Goal: Task Accomplishment & Management: Manage account settings

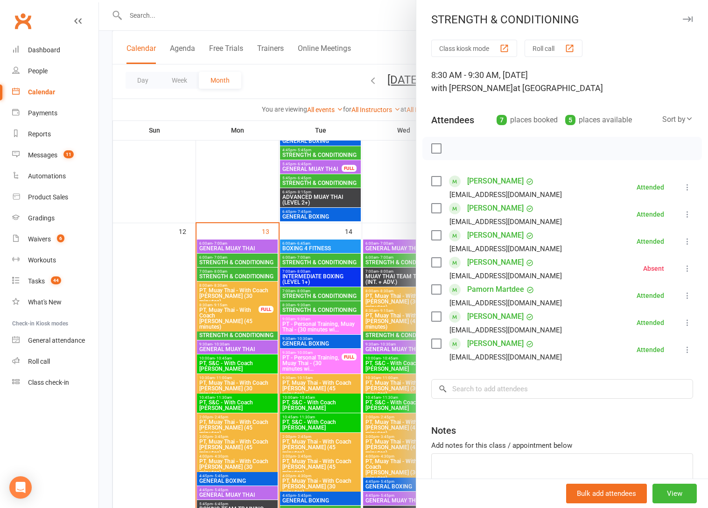
click at [692, 22] on button "button" at bounding box center [687, 19] width 11 height 11
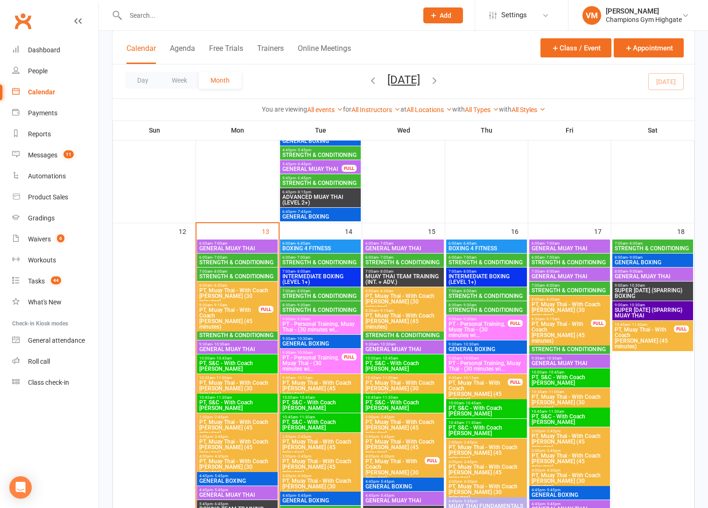
click at [53, 94] on div "Calendar" at bounding box center [41, 91] width 27 height 7
click at [312, 258] on span "6:00am - 7:00am" at bounding box center [320, 257] width 77 height 4
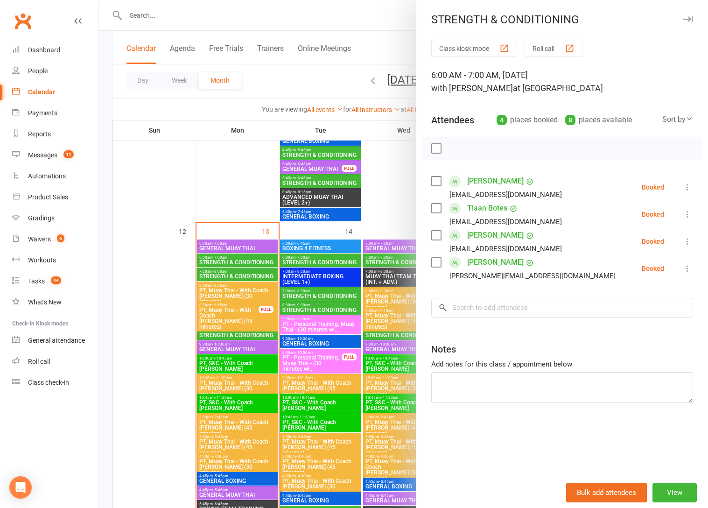
click at [306, 294] on div at bounding box center [403, 254] width 609 height 508
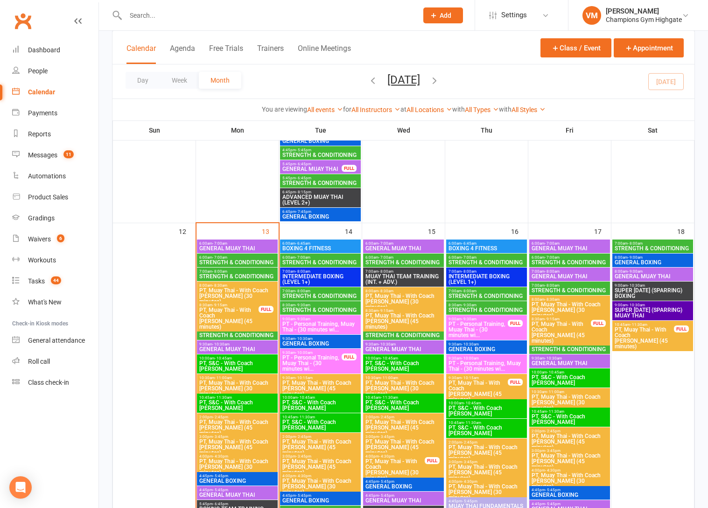
click at [306, 294] on span "STRENGTH & CONDITIONING" at bounding box center [320, 296] width 77 height 6
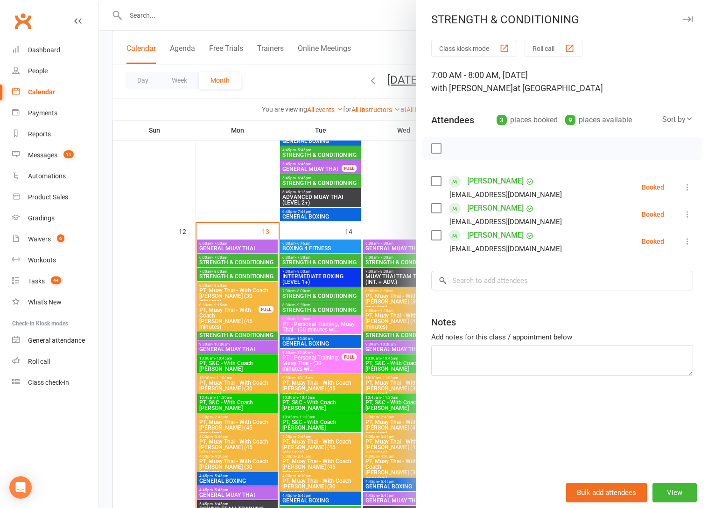
click at [306, 294] on div at bounding box center [403, 254] width 609 height 508
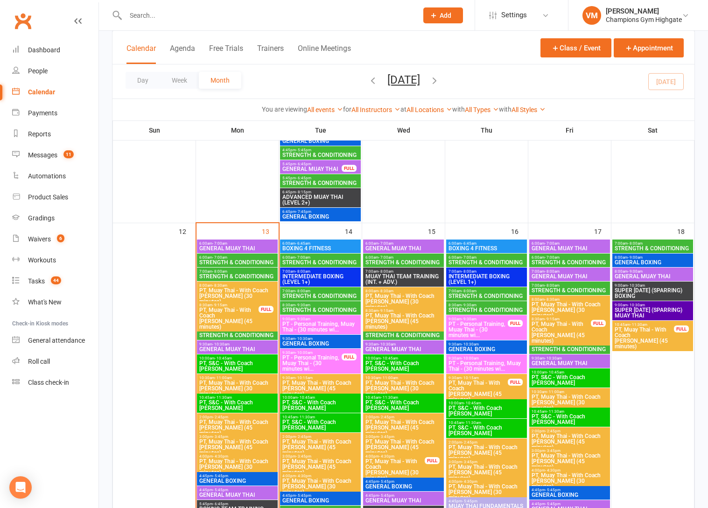
click at [237, 331] on span "8:30am - 9:30am" at bounding box center [237, 330] width 77 height 4
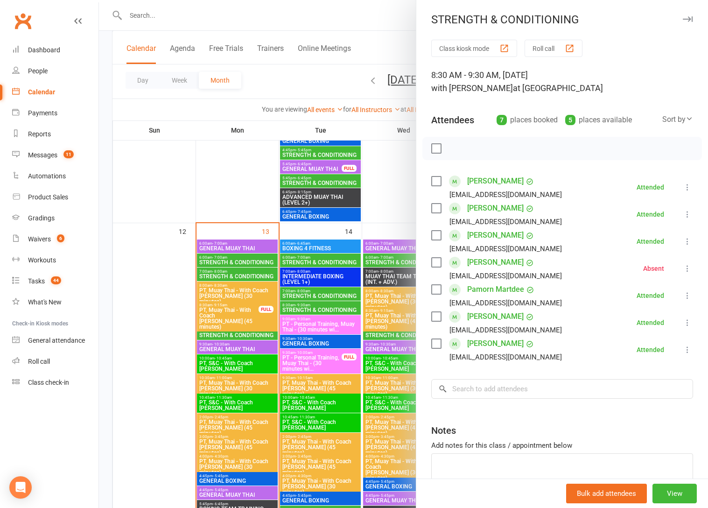
click at [237, 331] on div at bounding box center [403, 254] width 609 height 508
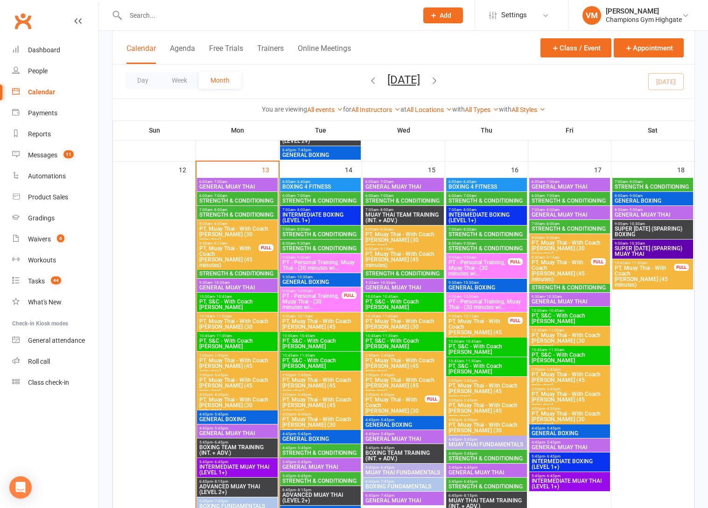
scroll to position [891, 0]
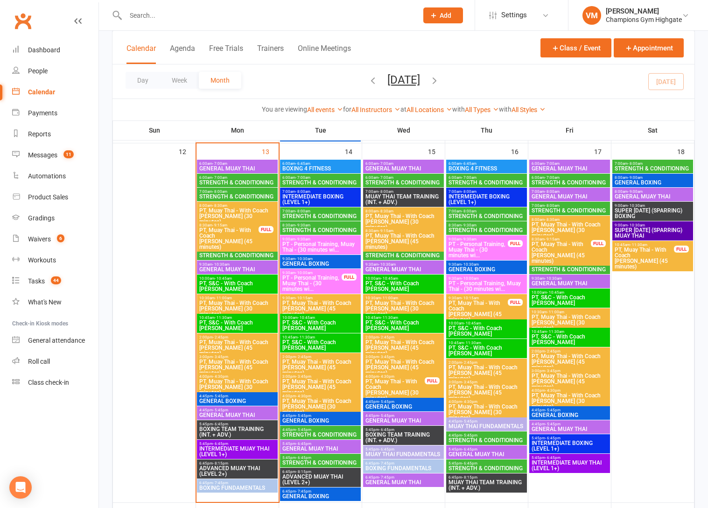
click at [307, 435] on span "STRENGTH & CONDITIONING" at bounding box center [320, 435] width 77 height 6
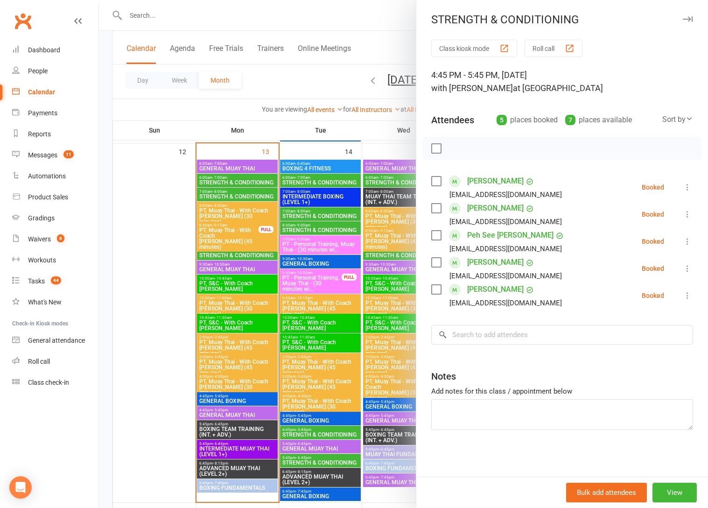
click at [307, 435] on div at bounding box center [403, 254] width 609 height 508
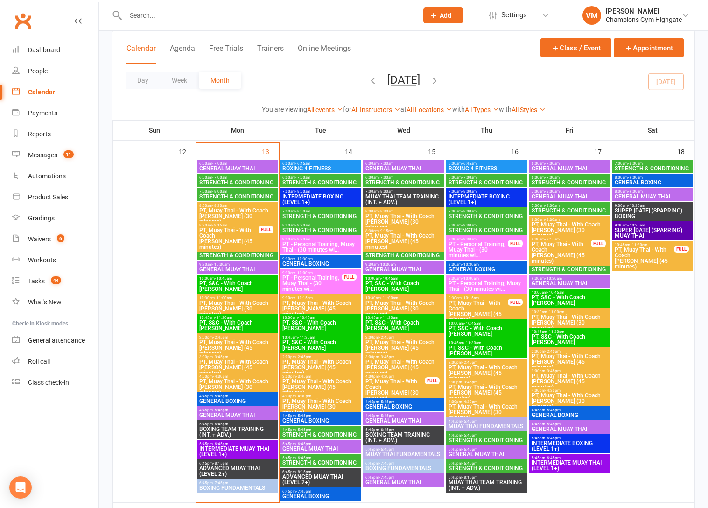
click at [303, 460] on span "STRENGTH & CONDITIONING" at bounding box center [320, 463] width 77 height 6
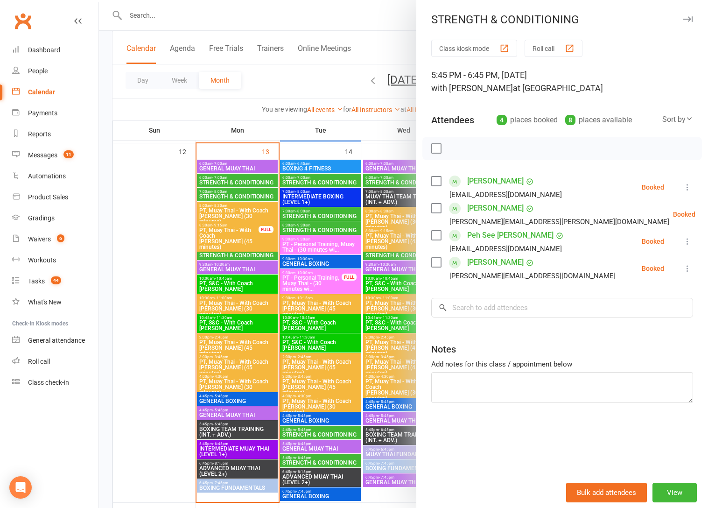
click at [303, 459] on div at bounding box center [403, 254] width 609 height 508
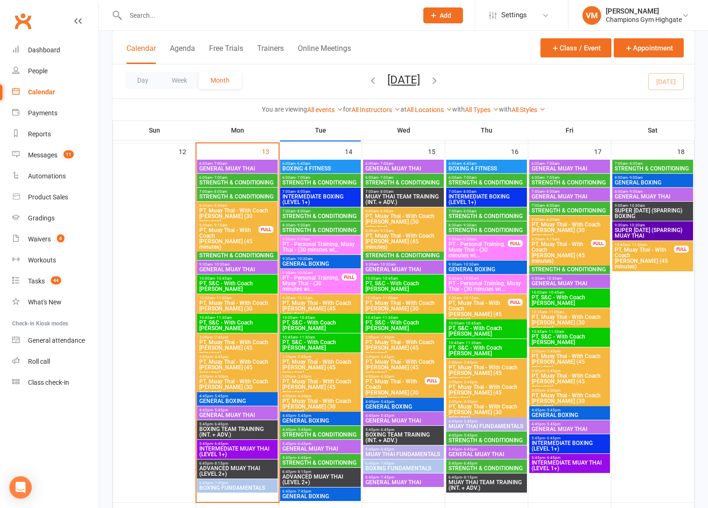
click at [473, 434] on span "- 5:45pm" at bounding box center [469, 435] width 15 height 4
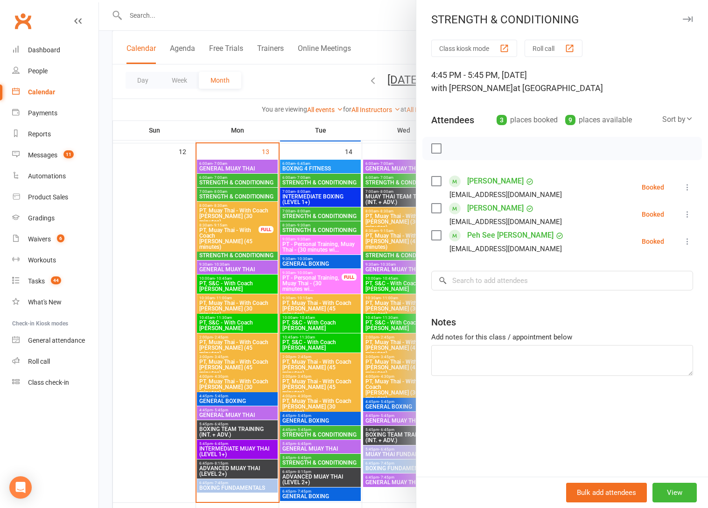
click at [405, 435] on div at bounding box center [403, 254] width 609 height 508
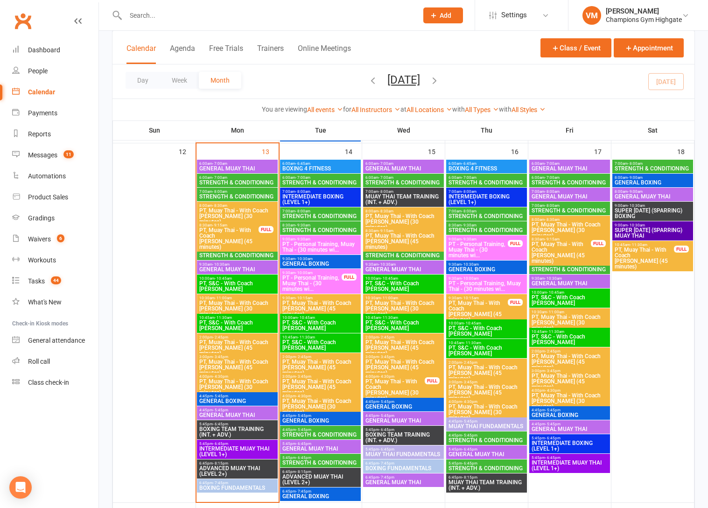
click at [467, 463] on span "- 6:45pm" at bounding box center [469, 463] width 15 height 4
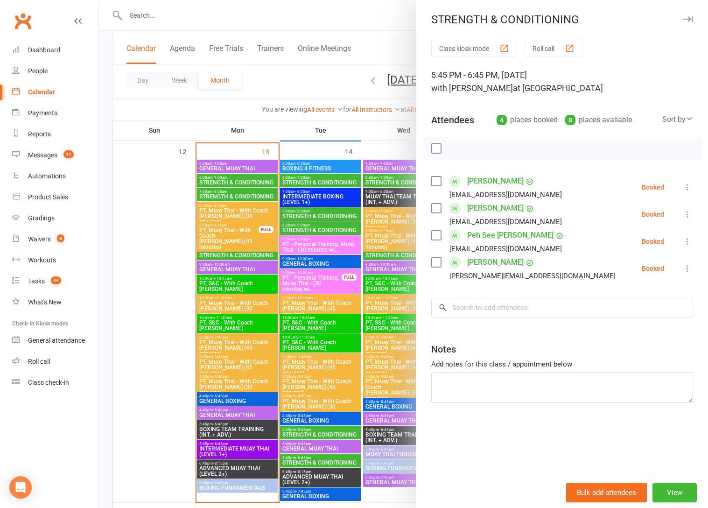
click at [337, 389] on div at bounding box center [403, 254] width 609 height 508
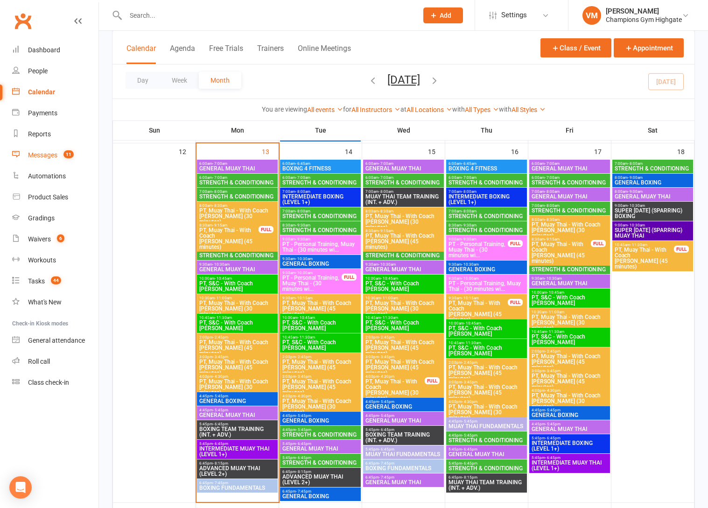
click at [38, 151] on div "Messages" at bounding box center [42, 154] width 29 height 7
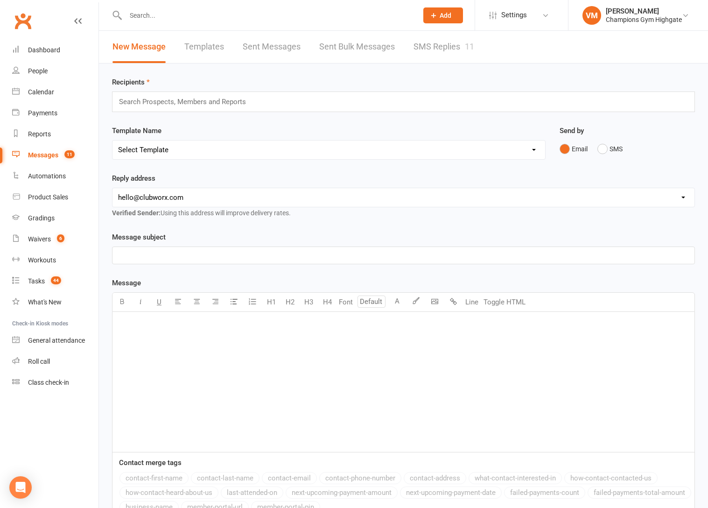
click at [432, 44] on link "SMS Replies 11" at bounding box center [444, 47] width 61 height 32
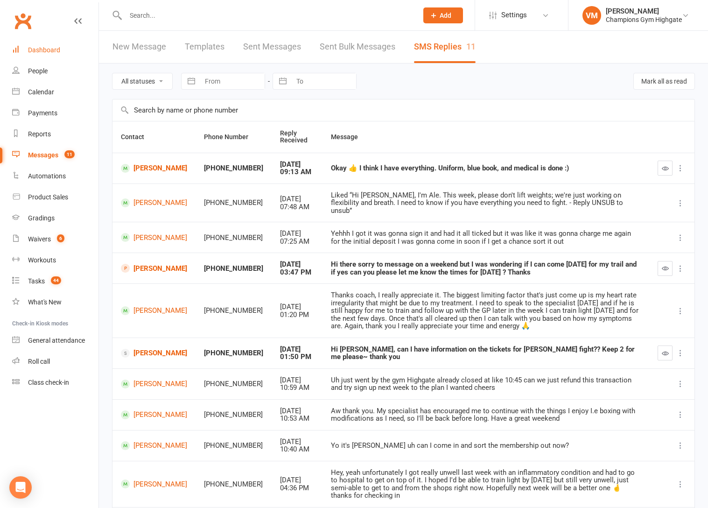
click at [50, 49] on div "Dashboard" at bounding box center [44, 49] width 32 height 7
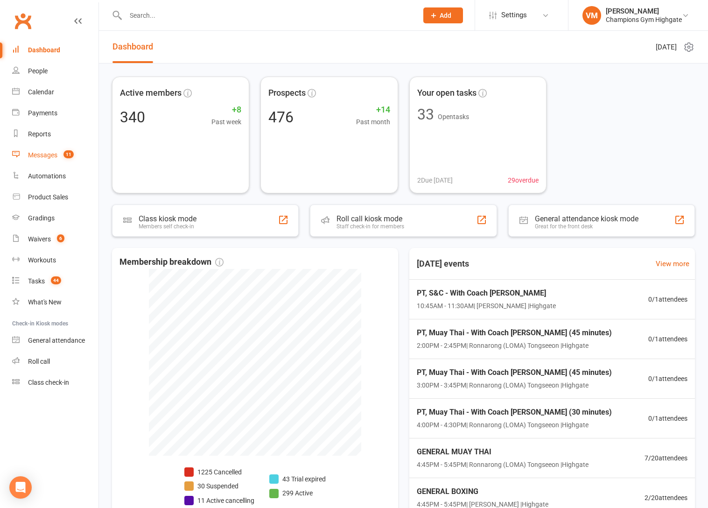
click at [43, 147] on link "Messages 11" at bounding box center [55, 155] width 86 height 21
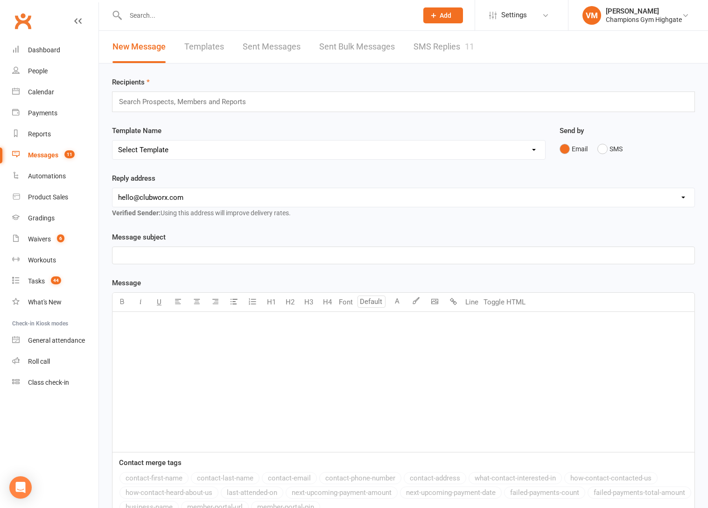
click at [444, 50] on link "SMS Replies 11" at bounding box center [444, 47] width 61 height 32
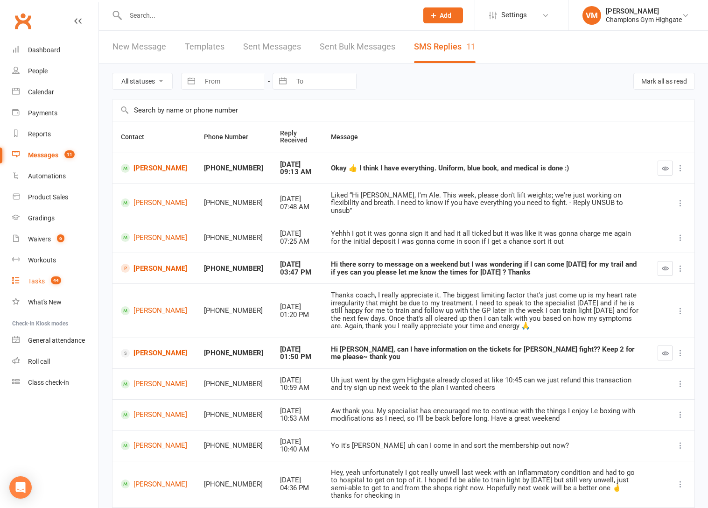
click at [40, 281] on div "Tasks" at bounding box center [36, 280] width 17 height 7
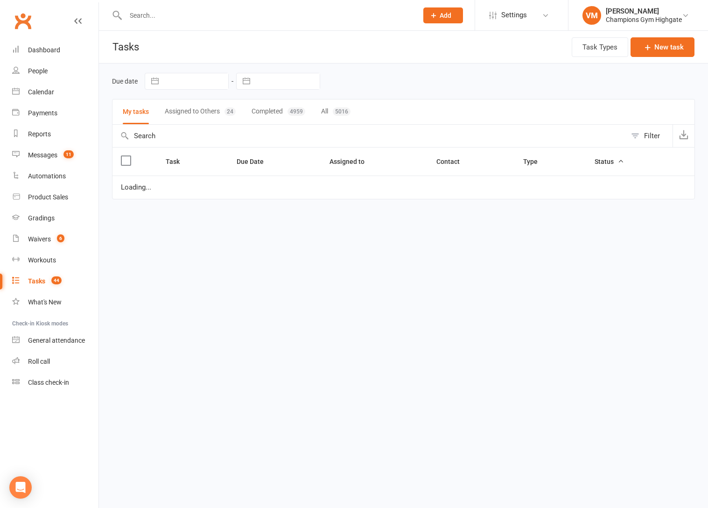
select select "started"
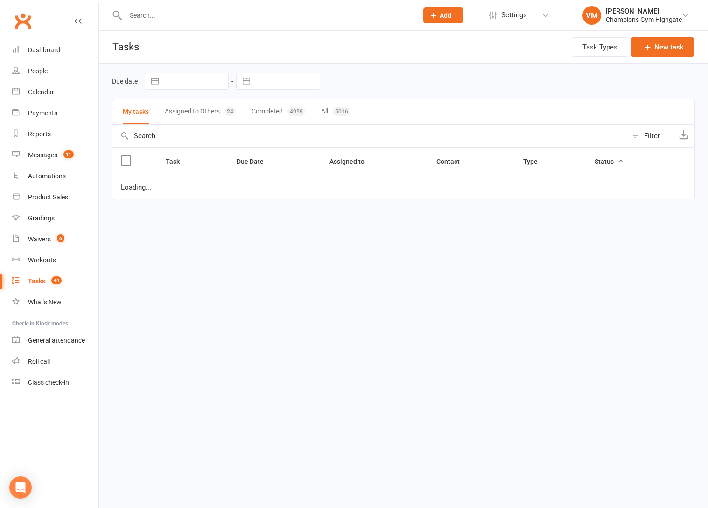
select select "started"
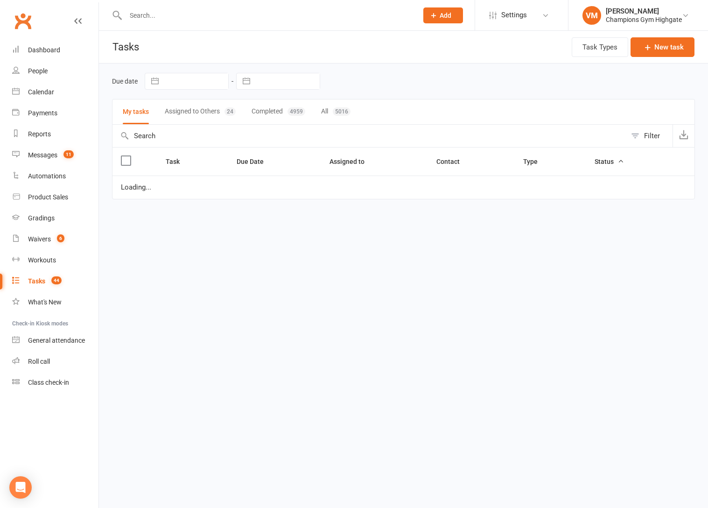
select select "started"
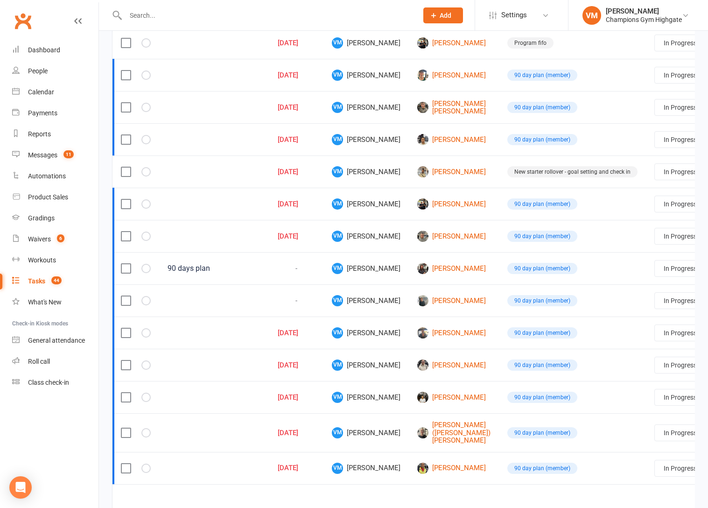
scroll to position [555, 0]
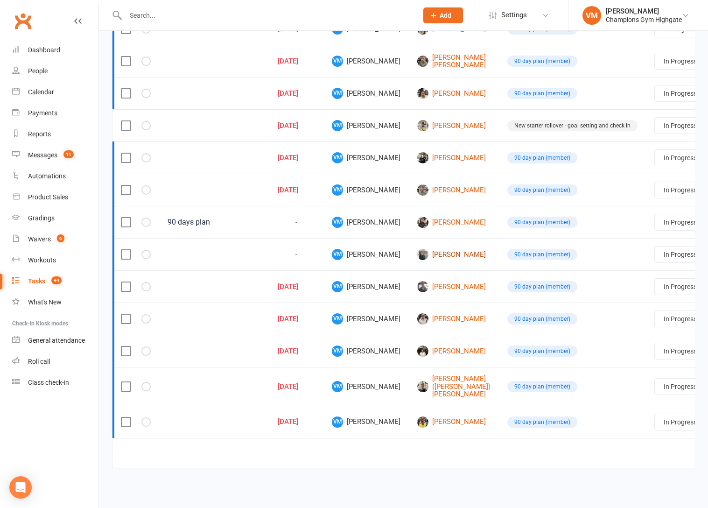
click at [419, 255] on link "[PERSON_NAME]" at bounding box center [453, 254] width 73 height 11
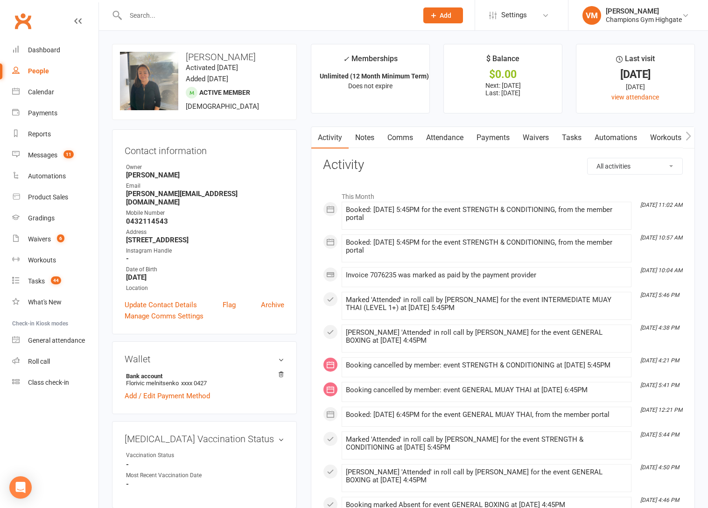
click at [401, 133] on link "Comms" at bounding box center [400, 137] width 39 height 21
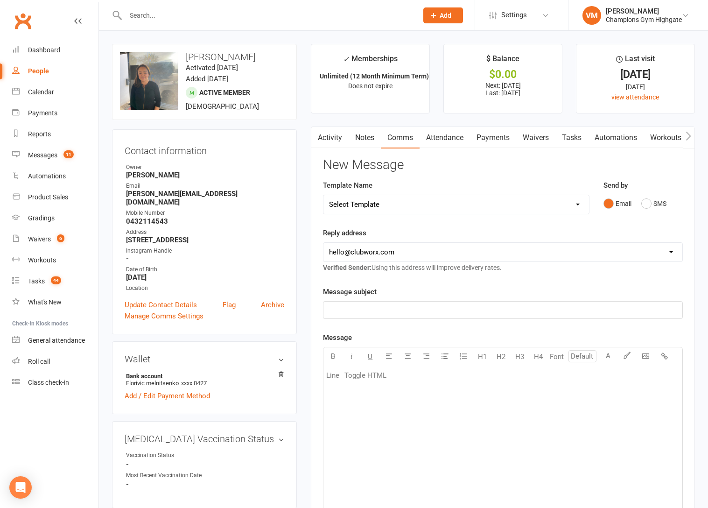
click at [352, 408] on div "﻿" at bounding box center [502, 455] width 359 height 140
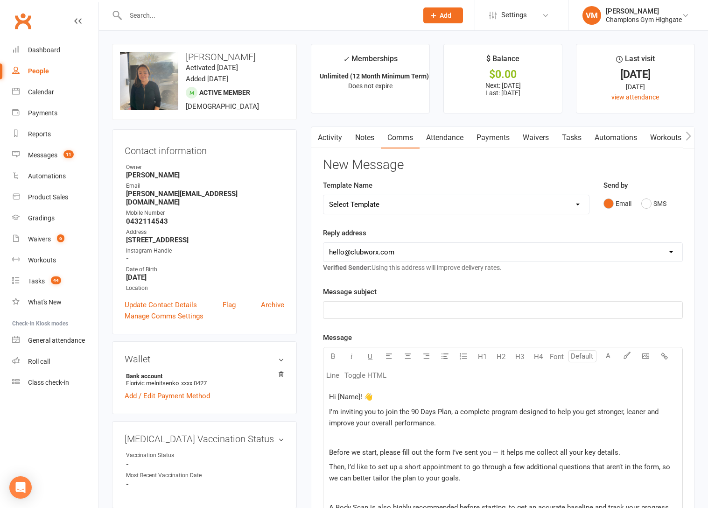
scroll to position [294, 0]
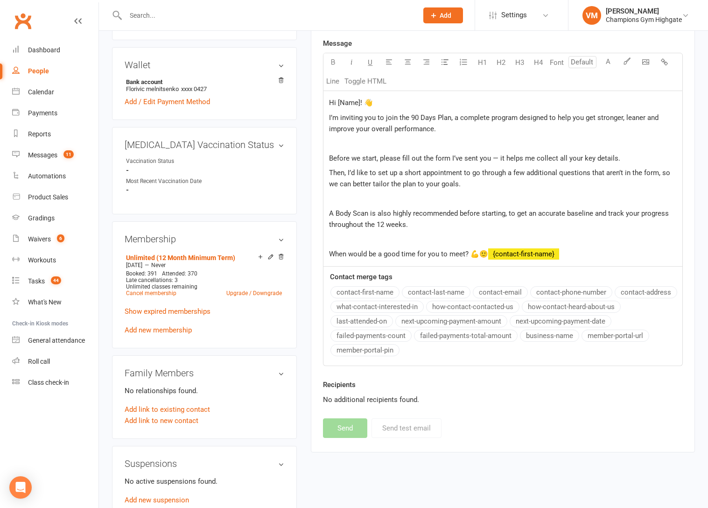
drag, startPoint x: 396, startPoint y: 291, endPoint x: 396, endPoint y: 219, distance: 72.3
click at [396, 280] on div "Contact merge tags contact-first-name contact-last-name contact-email contact-p…" at bounding box center [502, 314] width 359 height 87
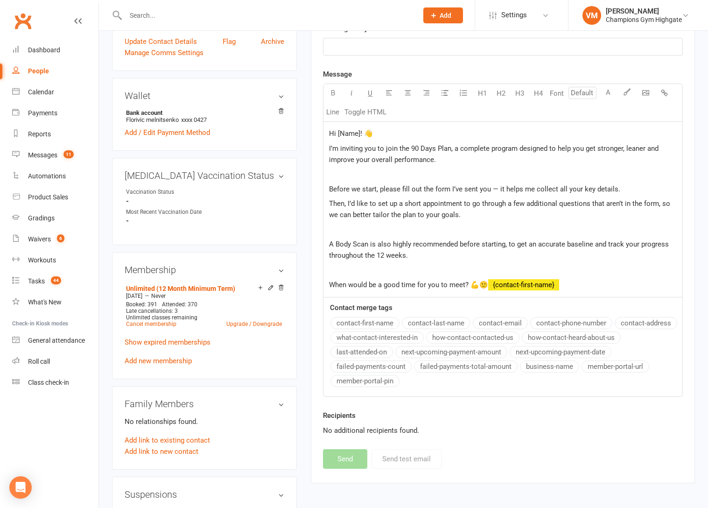
scroll to position [256, 0]
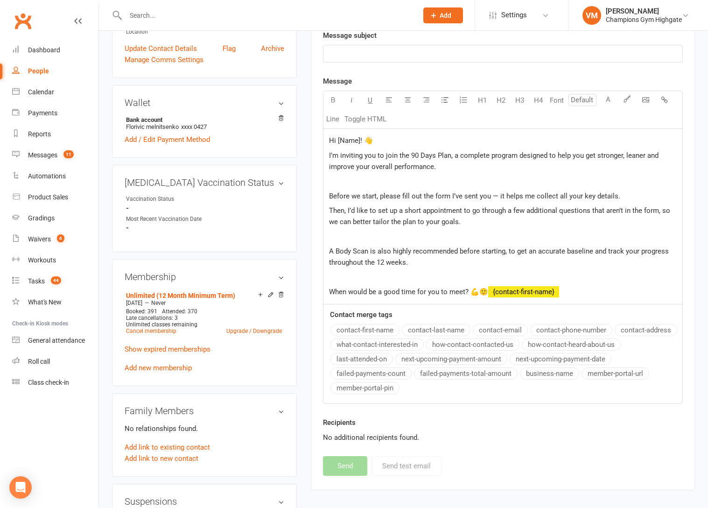
click at [358, 140] on span "Hi [Name]! 👋" at bounding box center [351, 140] width 44 height 8
drag, startPoint x: 568, startPoint y: 295, endPoint x: 485, endPoint y: 294, distance: 83.6
click at [485, 294] on p "When would be a good time for you to meet? 💪🙂 ﻿ {contact-first-name}" at bounding box center [503, 291] width 348 height 11
click at [361, 136] on span "Hi [Name]! 👋" at bounding box center [351, 140] width 44 height 8
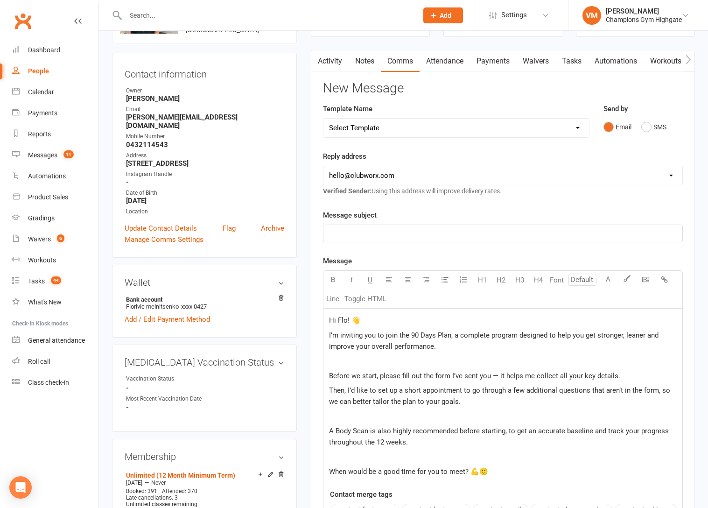
scroll to position [74, 0]
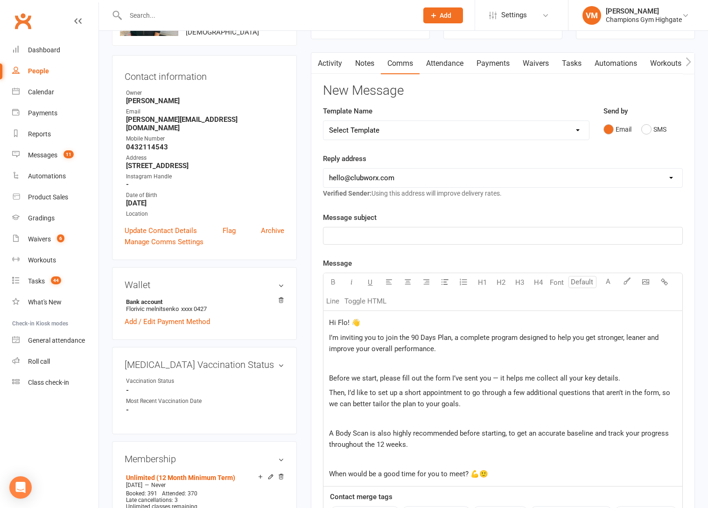
click at [367, 237] on p "﻿" at bounding box center [503, 235] width 348 height 11
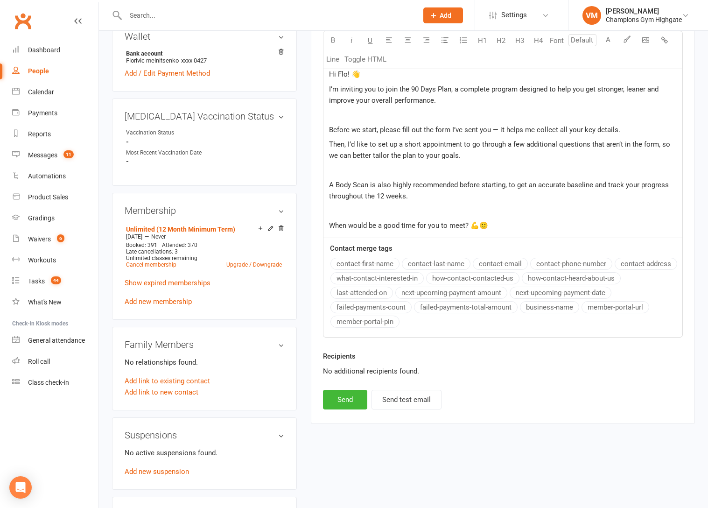
scroll to position [331, 0]
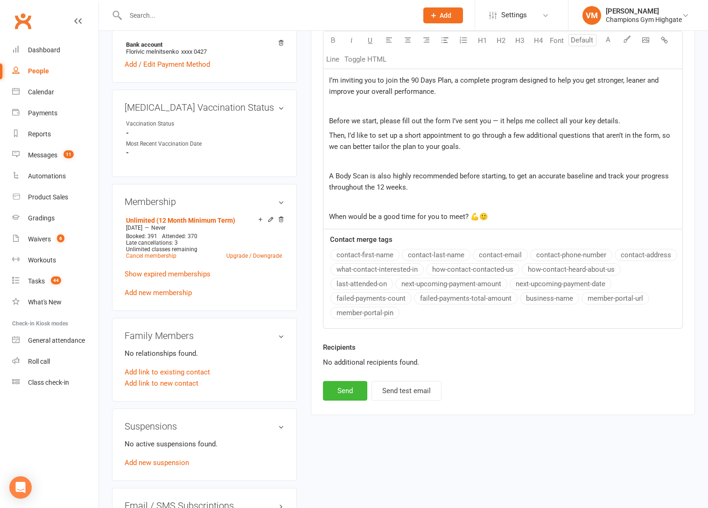
click at [494, 220] on p "When would be a good time for you to meet? 💪🙂" at bounding box center [503, 216] width 348 height 11
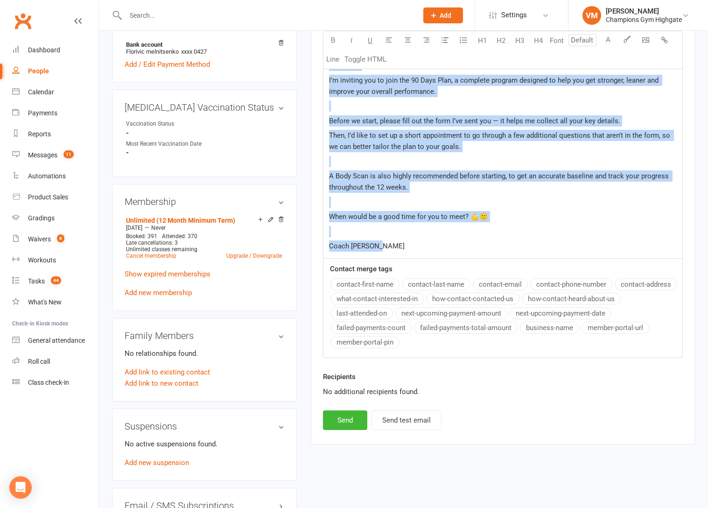
drag, startPoint x: 392, startPoint y: 251, endPoint x: 376, endPoint y: 14, distance: 238.1
click at [376, 14] on ui-view "Prospect Member Non-attending contact Class / event Appointment Grading event T…" at bounding box center [354, 293] width 708 height 1245
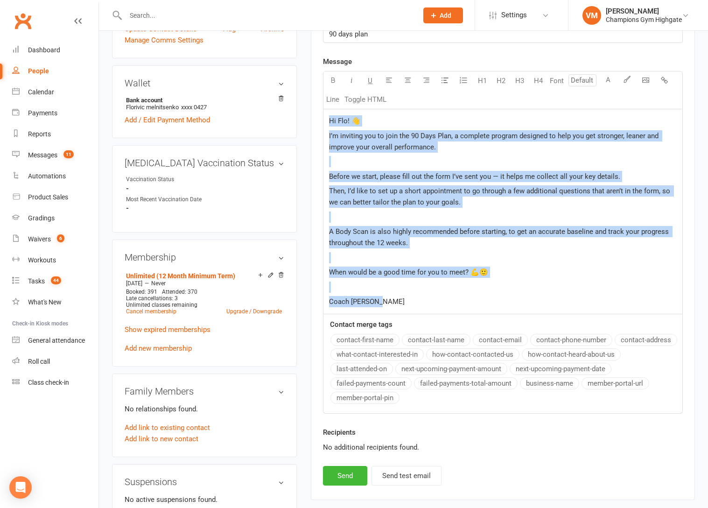
scroll to position [247, 0]
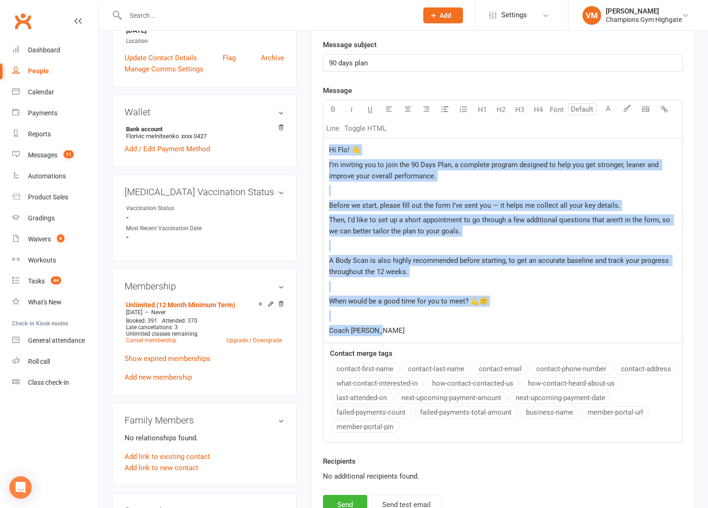
copy div "Hi Flo! 👋 I’m inviting you to join the 90 Days Plan, a complete program designe…"
click at [379, 258] on span "A Body Scan is also highly recommended before starting, to get an accurate base…" at bounding box center [500, 266] width 342 height 20
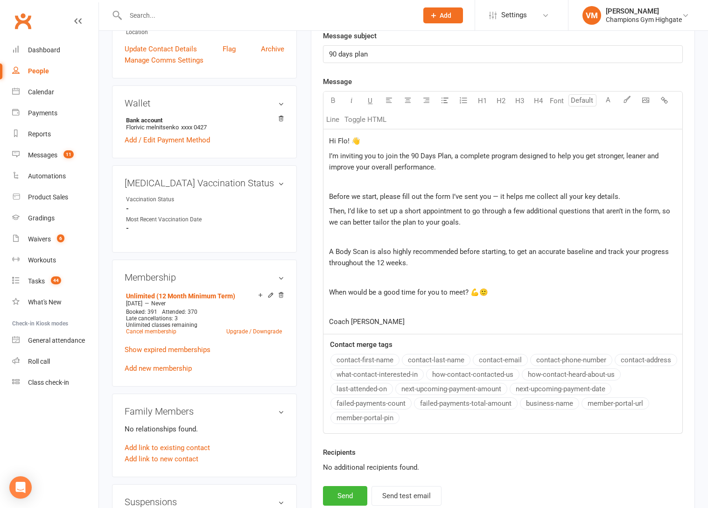
scroll to position [447, 0]
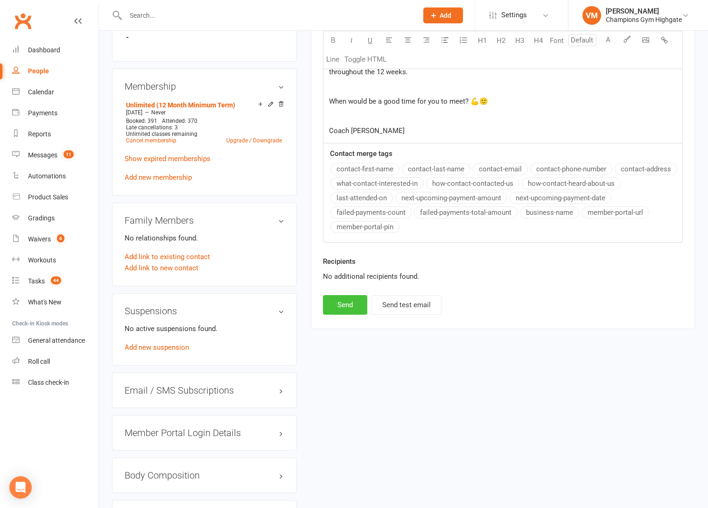
click at [344, 298] on button "Send" at bounding box center [345, 305] width 44 height 20
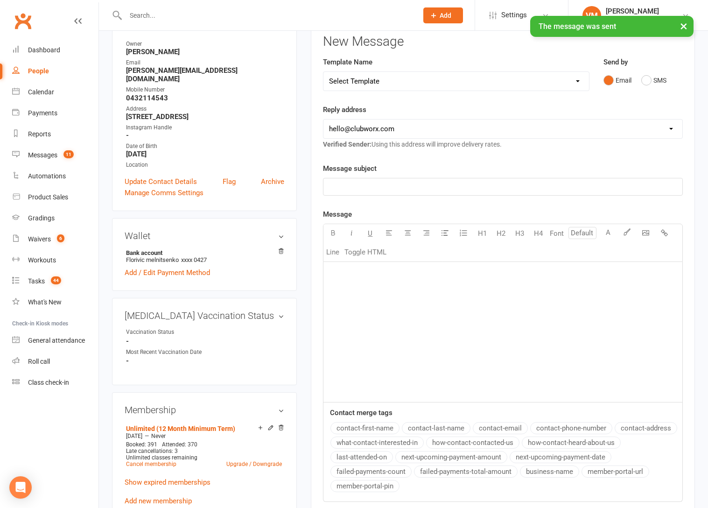
scroll to position [0, 0]
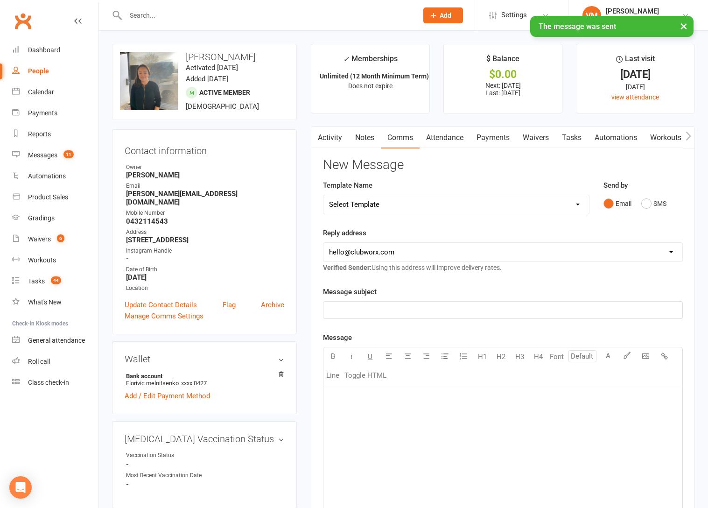
click at [543, 132] on link "Waivers" at bounding box center [535, 137] width 39 height 21
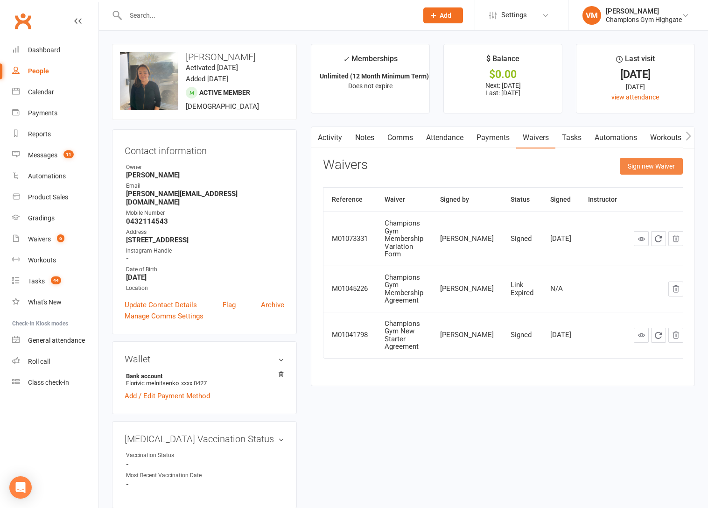
click at [631, 166] on button "Sign new Waiver" at bounding box center [651, 166] width 63 height 17
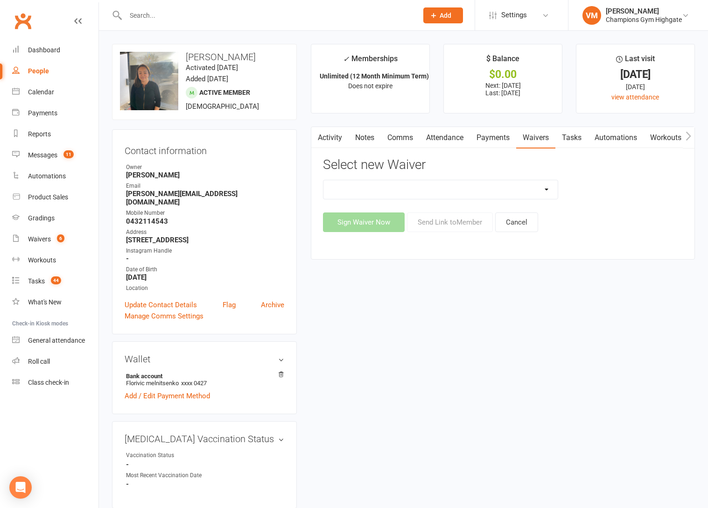
click at [451, 194] on select "90 Day Plan Casual Waiver - First Timers Casual Waiver (STAFF ONLY) Champions G…" at bounding box center [440, 189] width 234 height 19
select select "12215"
click at [323, 180] on select "90 Day Plan Casual Waiver - First Timers Casual Waiver (STAFF ONLY) Champions G…" at bounding box center [440, 189] width 234 height 19
click at [427, 220] on button "Send Link to Member" at bounding box center [450, 222] width 86 height 20
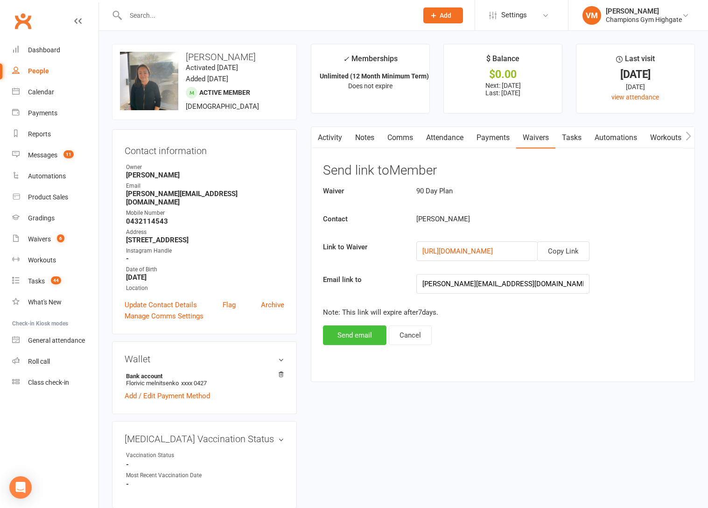
click at [362, 335] on button "Send email" at bounding box center [354, 335] width 63 height 20
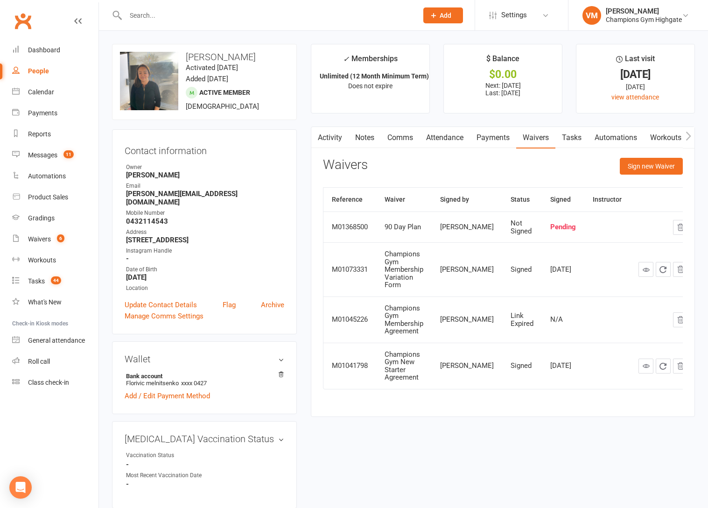
click at [576, 140] on link "Tasks" at bounding box center [571, 137] width 33 height 21
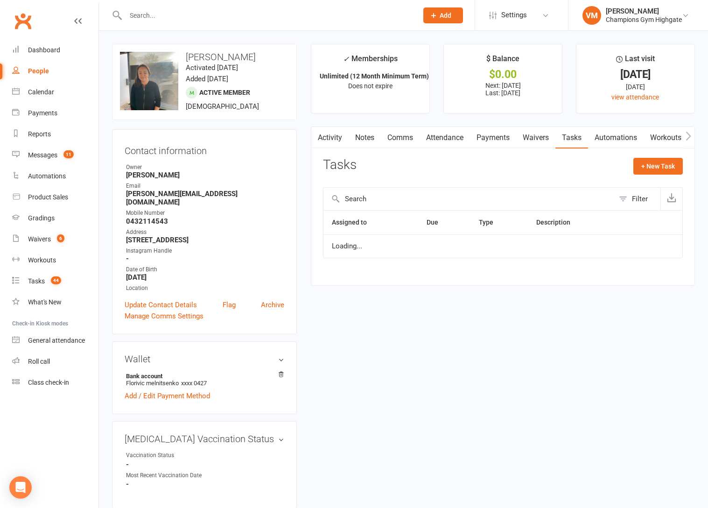
select select "started"
click at [39, 280] on div "Tasks" at bounding box center [36, 280] width 17 height 7
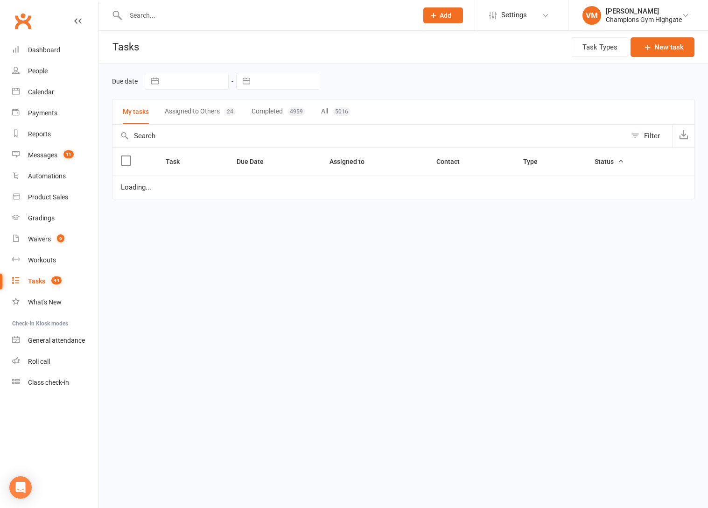
select select "started"
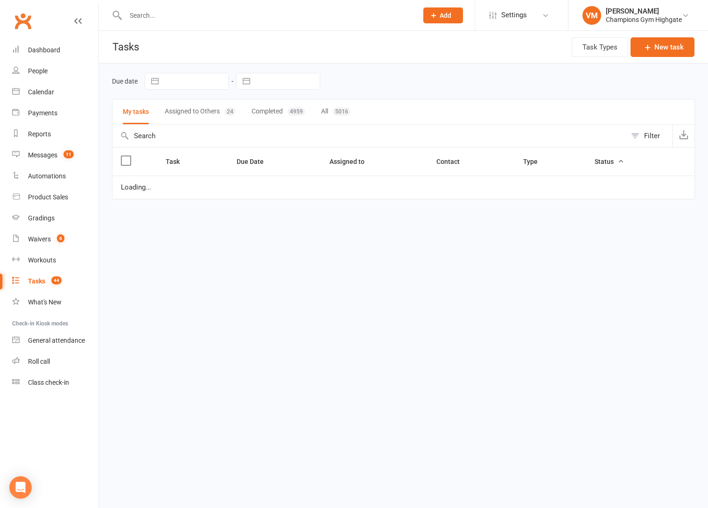
select select "started"
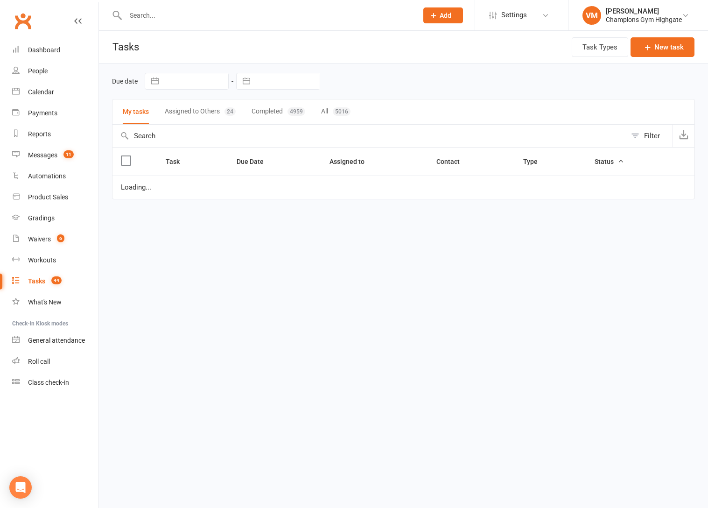
select select "started"
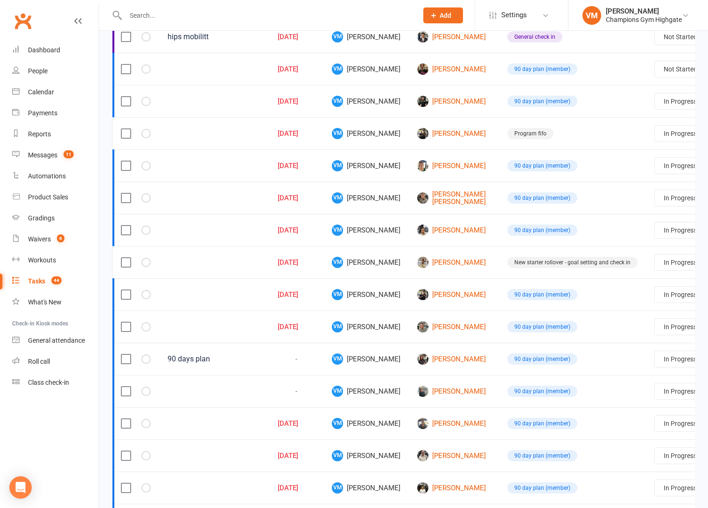
scroll to position [555, 0]
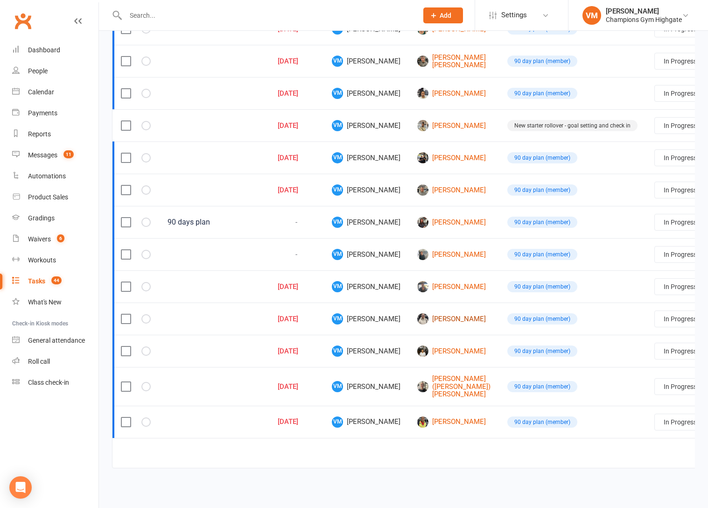
click at [417, 320] on link "[PERSON_NAME]" at bounding box center [453, 318] width 73 height 11
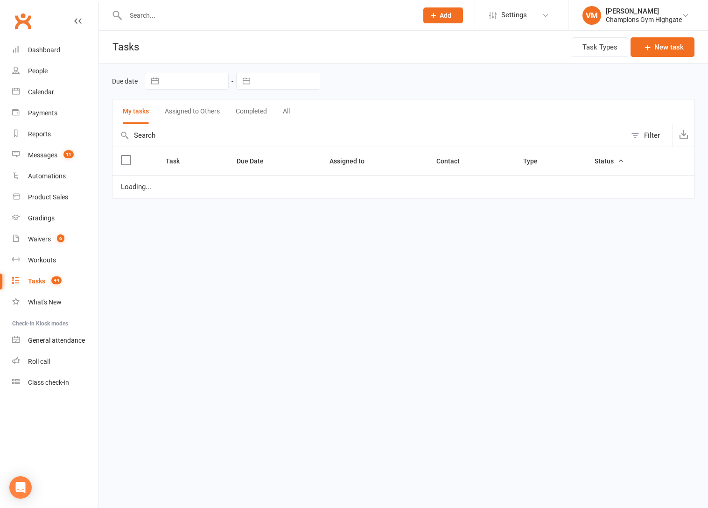
select select "started"
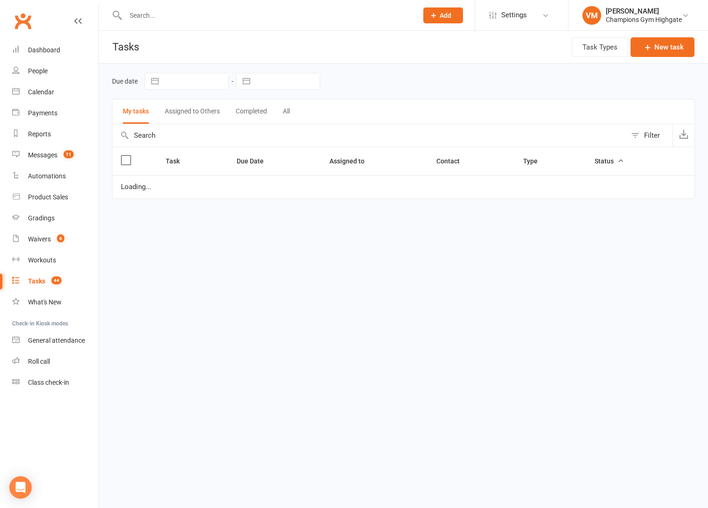
select select "started"
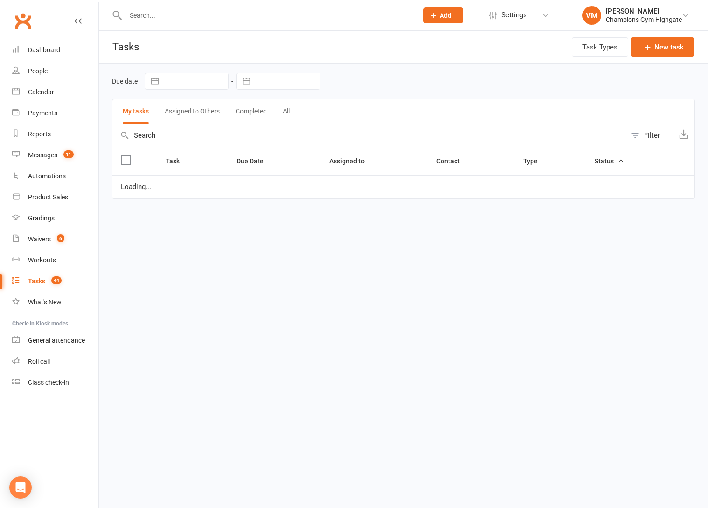
select select "started"
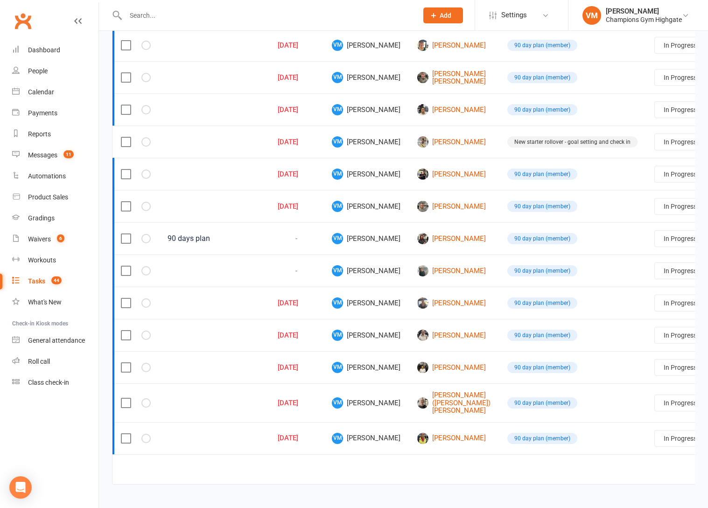
scroll to position [555, 0]
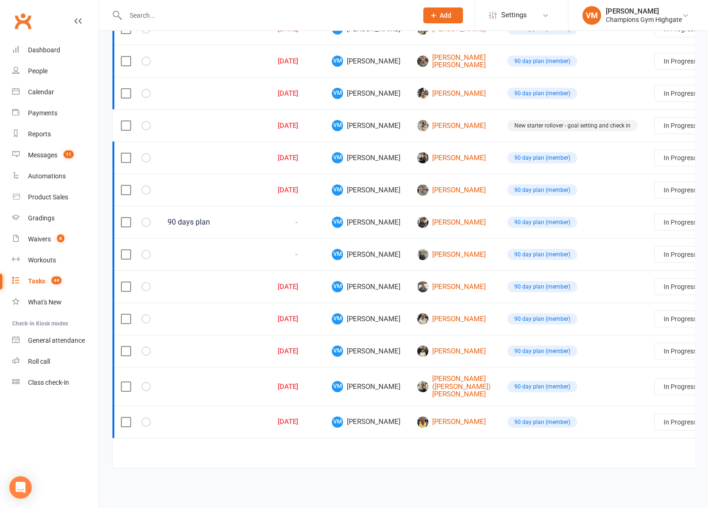
click at [655, 319] on select "Not Started In Progress Waiting Complete" at bounding box center [689, 319] width 69 height 16
click at [655, 311] on select "Not Started In Progress Waiting Complete" at bounding box center [689, 319] width 69 height 16
select select "started"
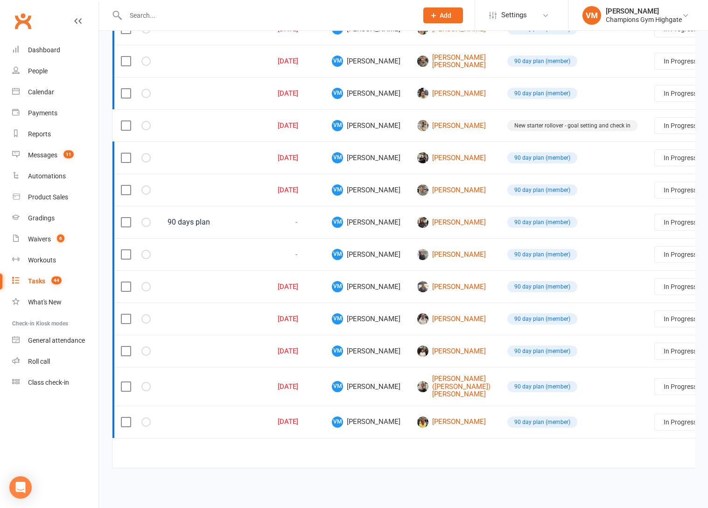
select select "started"
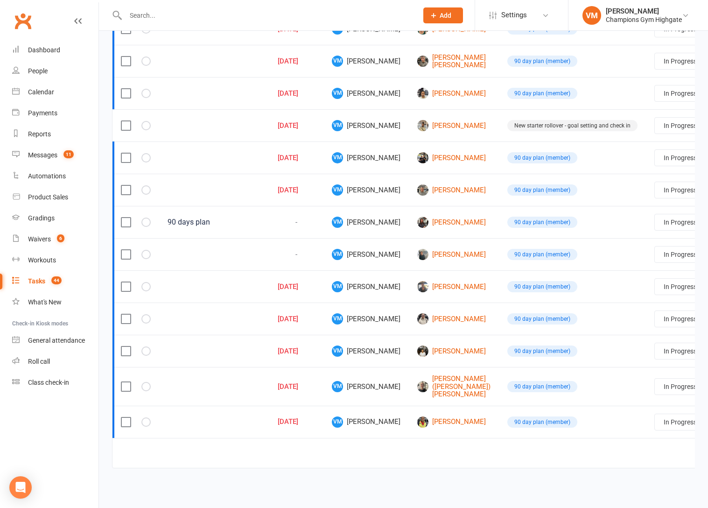
select select "started"
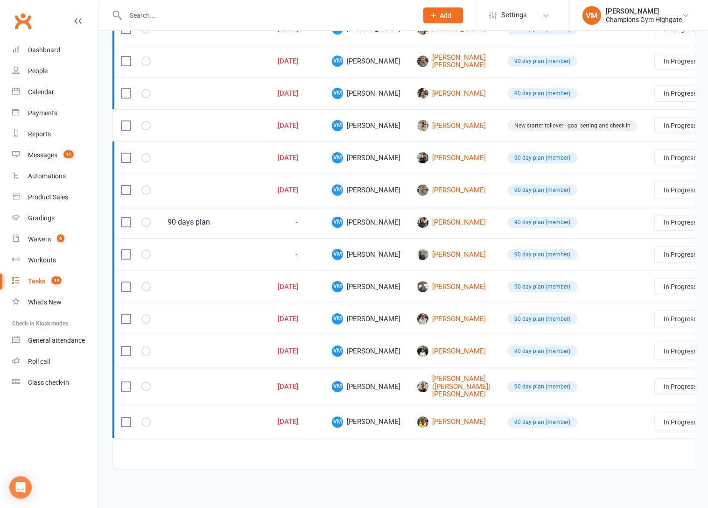
select select "started"
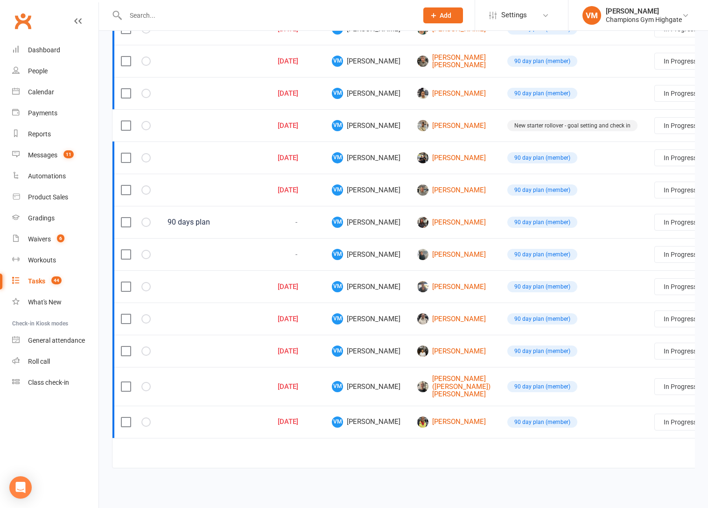
select select "started"
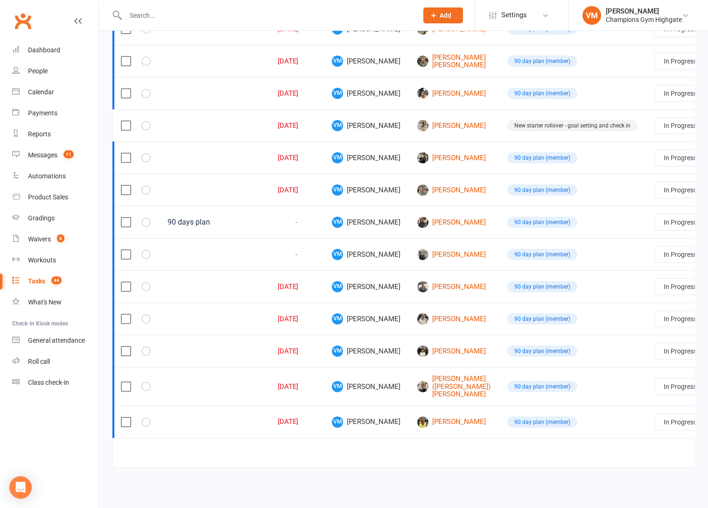
select select "started"
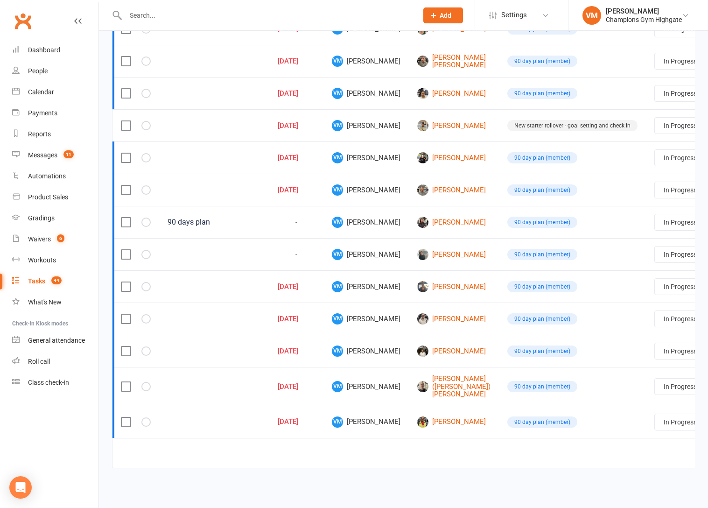
select select "started"
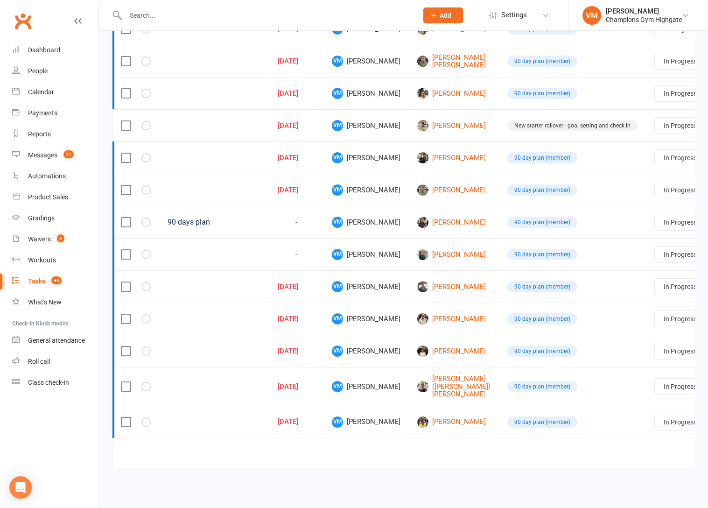
select select "started"
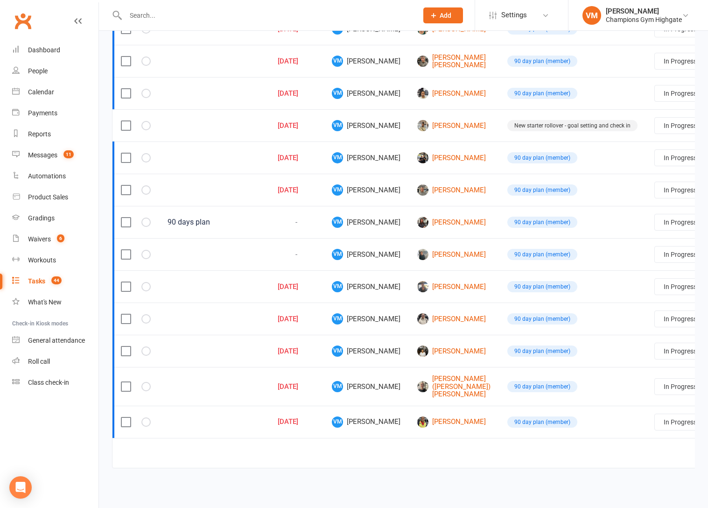
select select "started"
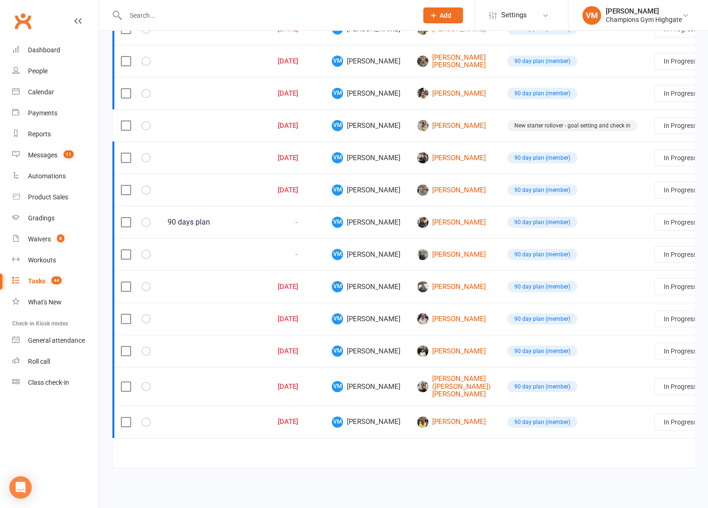
select select "started"
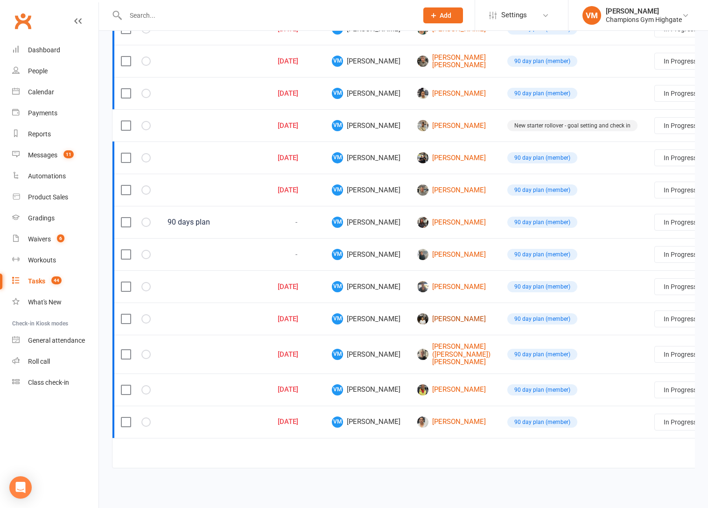
click at [418, 316] on link "[PERSON_NAME]" at bounding box center [453, 318] width 73 height 11
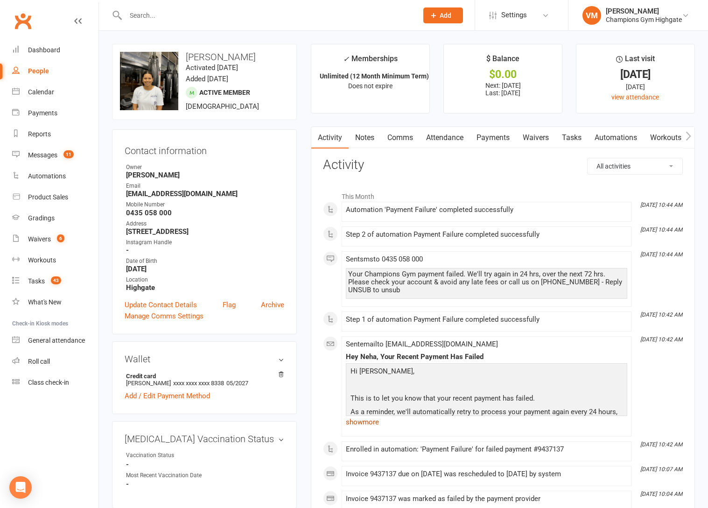
click at [369, 421] on link "show more" at bounding box center [486, 421] width 281 height 13
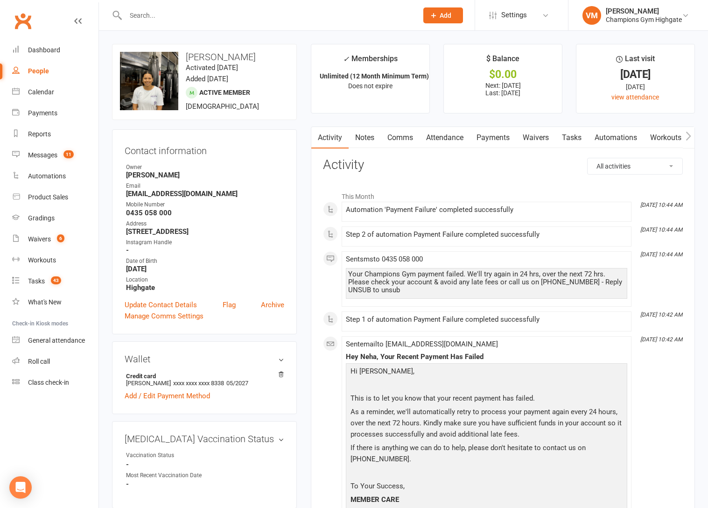
click at [363, 138] on link "Notes" at bounding box center [365, 137] width 32 height 21
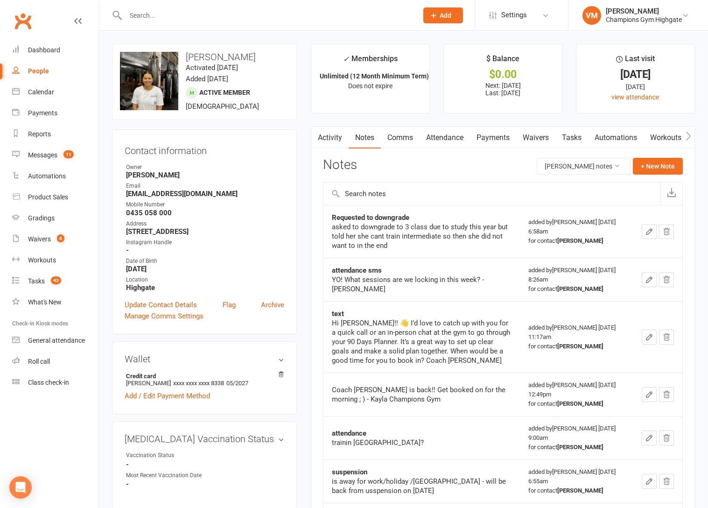
click at [323, 138] on link "Activity" at bounding box center [329, 137] width 37 height 21
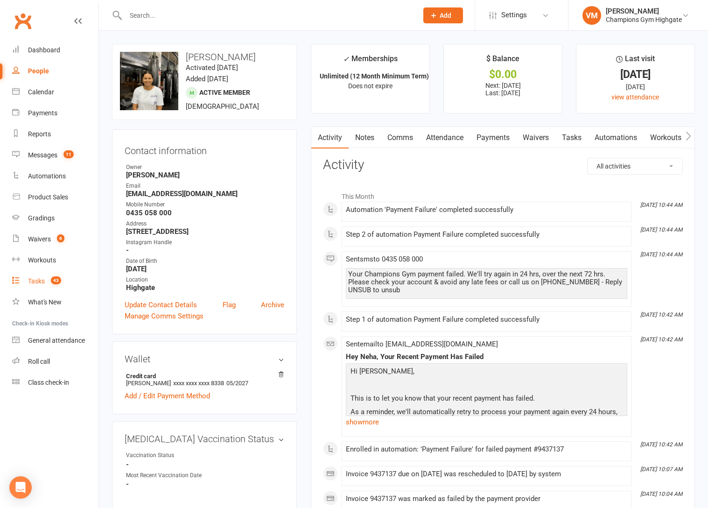
click at [54, 277] on span "43" at bounding box center [56, 280] width 10 height 8
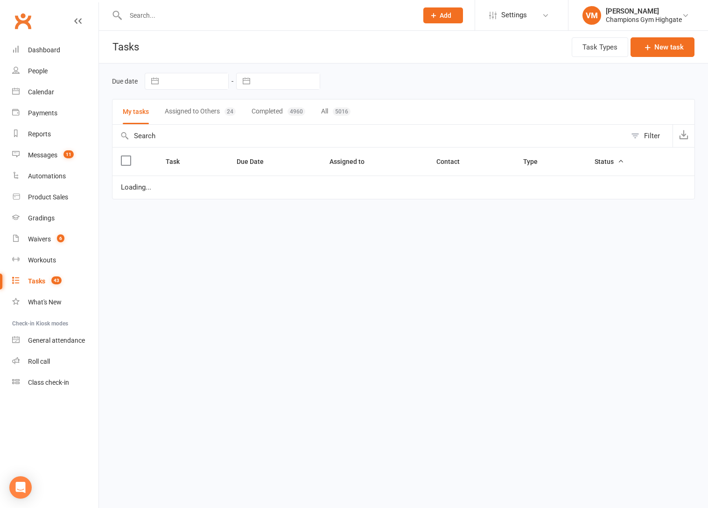
select select "started"
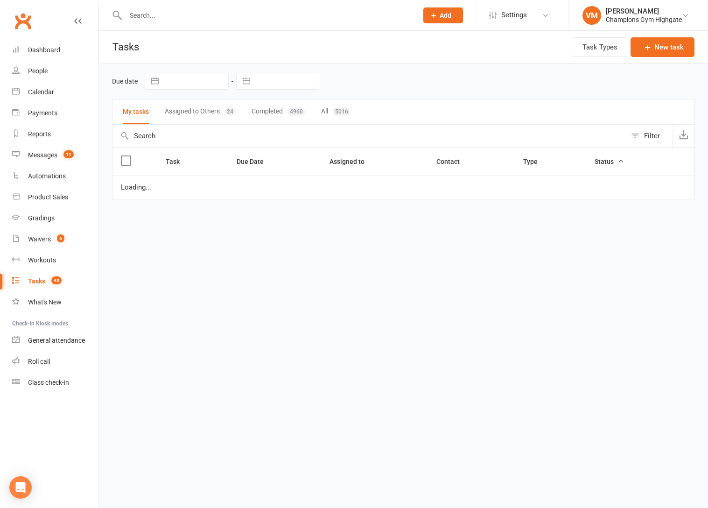
select select "started"
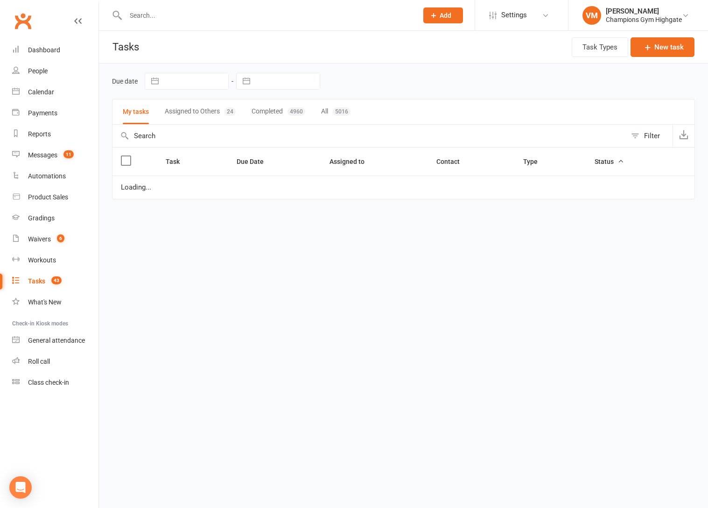
select select "started"
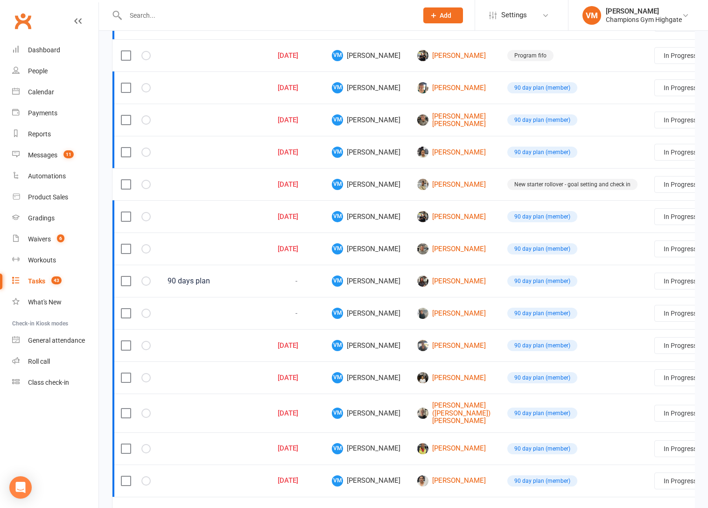
scroll to position [561, 0]
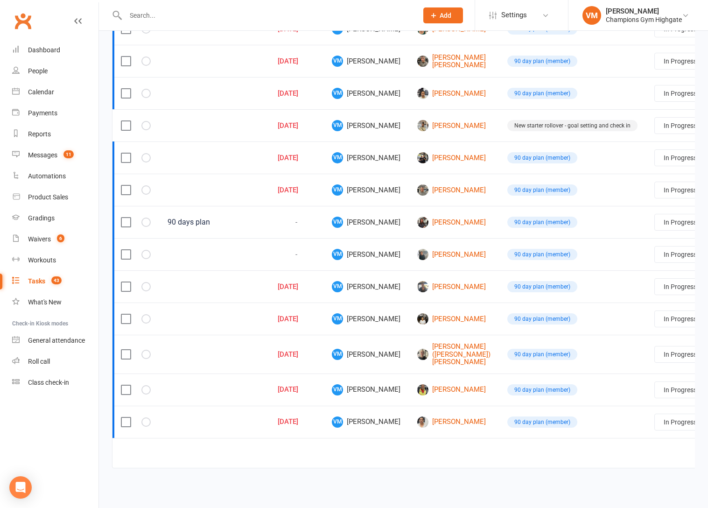
click at [655, 311] on select "Not Started In Progress Waiting Complete" at bounding box center [689, 319] width 69 height 16
select select "started"
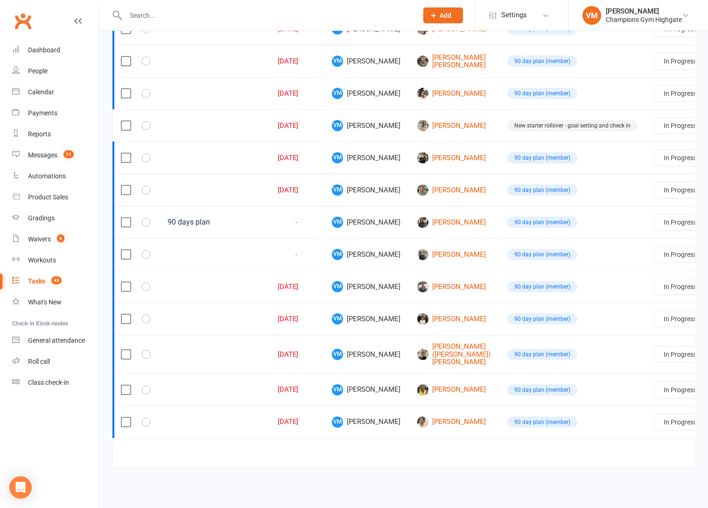
select select "started"
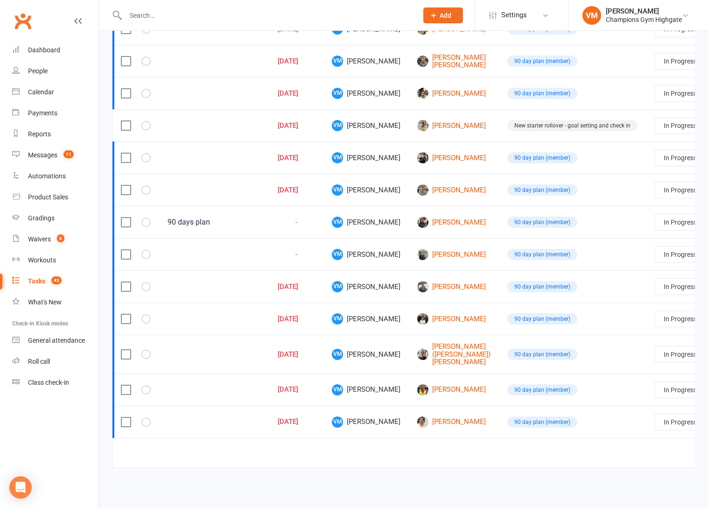
select select "started"
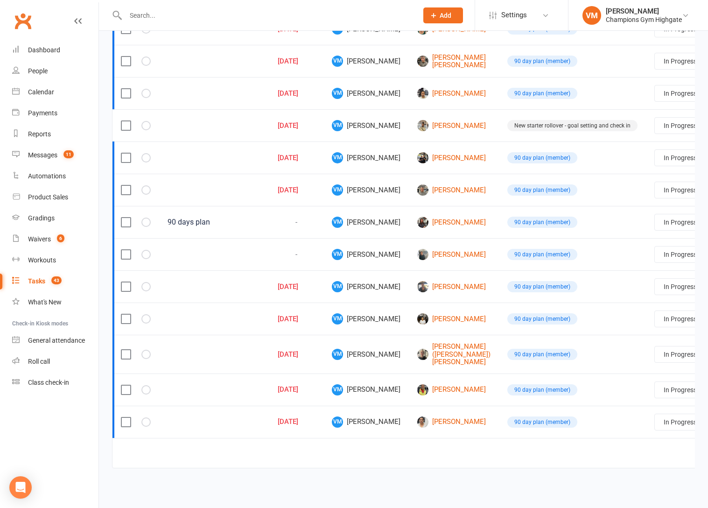
select select "started"
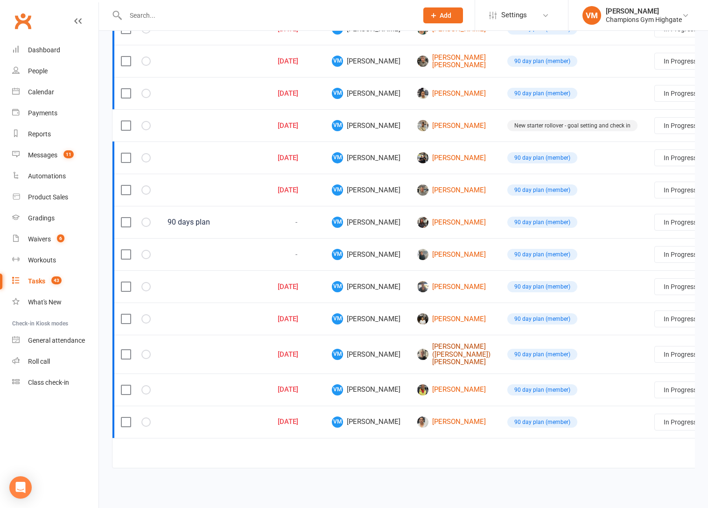
select select "started"
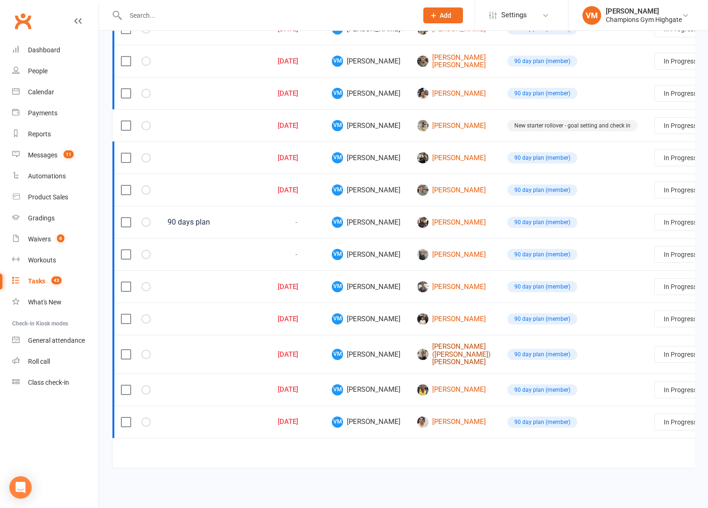
select select "started"
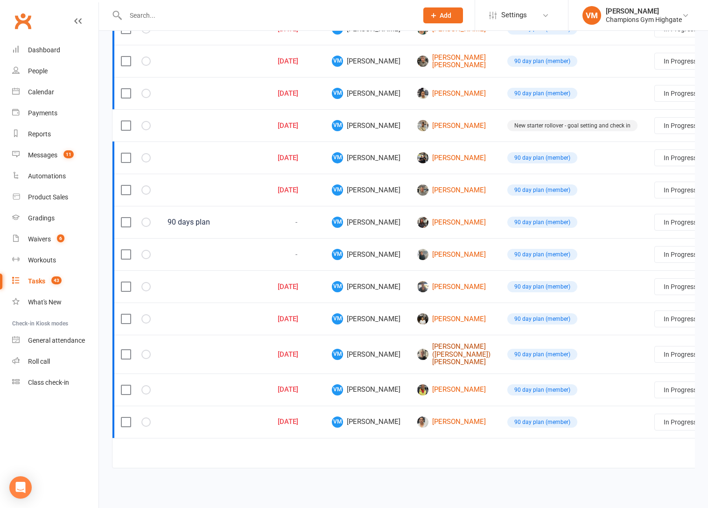
select select "started"
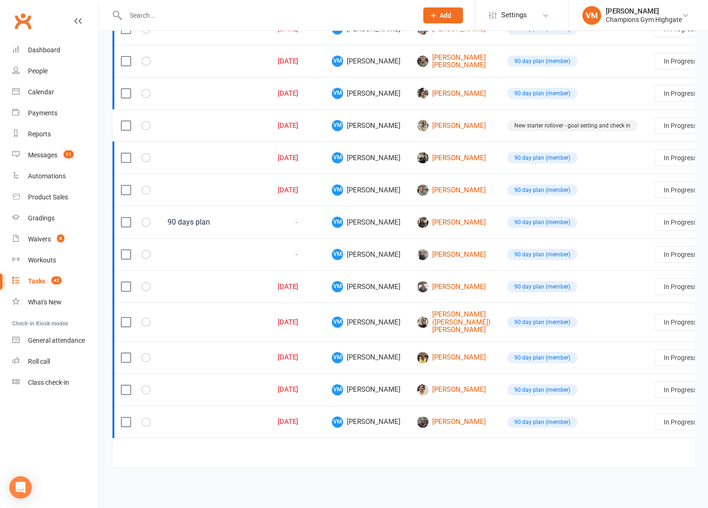
click at [655, 382] on select "Not Started In Progress Waiting Complete" at bounding box center [689, 390] width 69 height 16
select select "started"
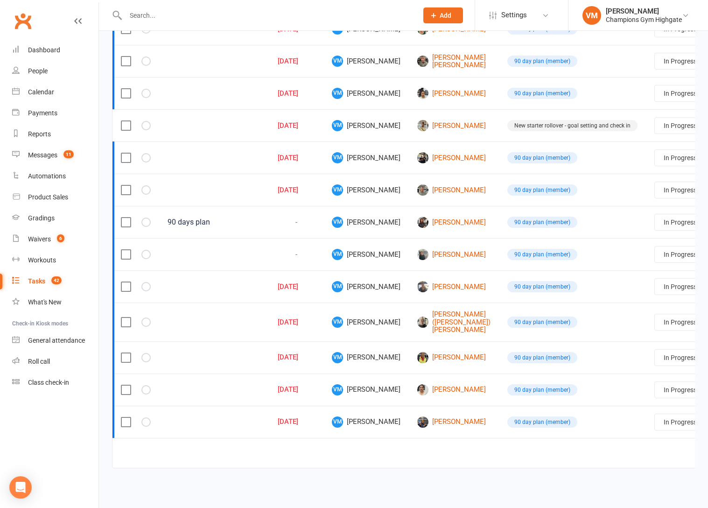
select select "started"
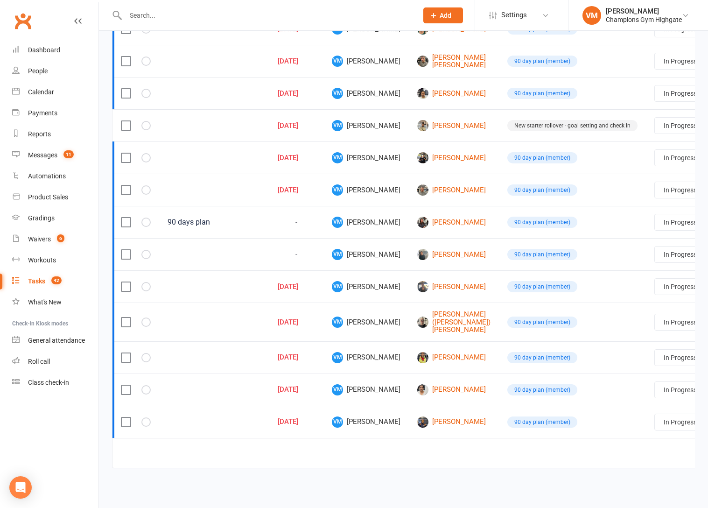
select select "started"
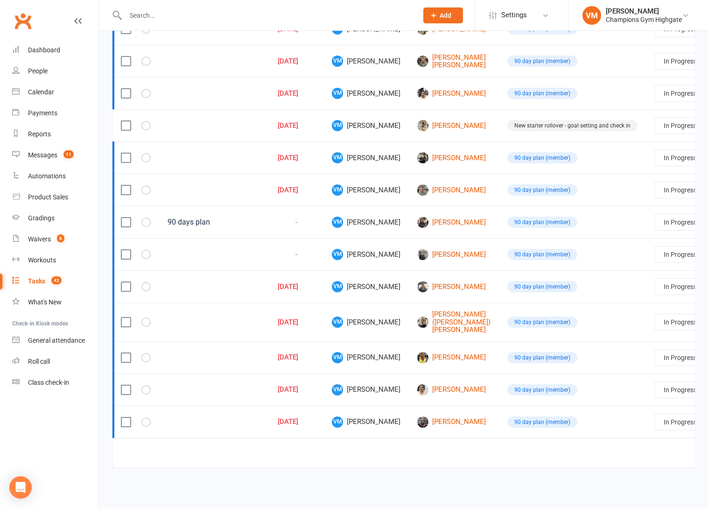
select select "started"
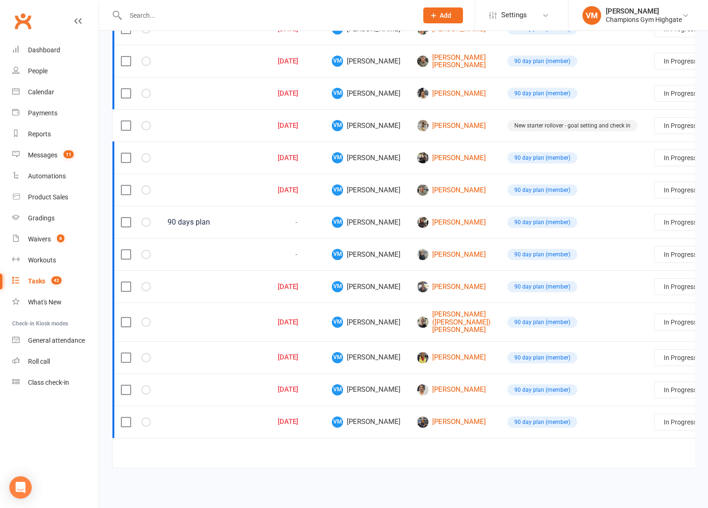
select select "started"
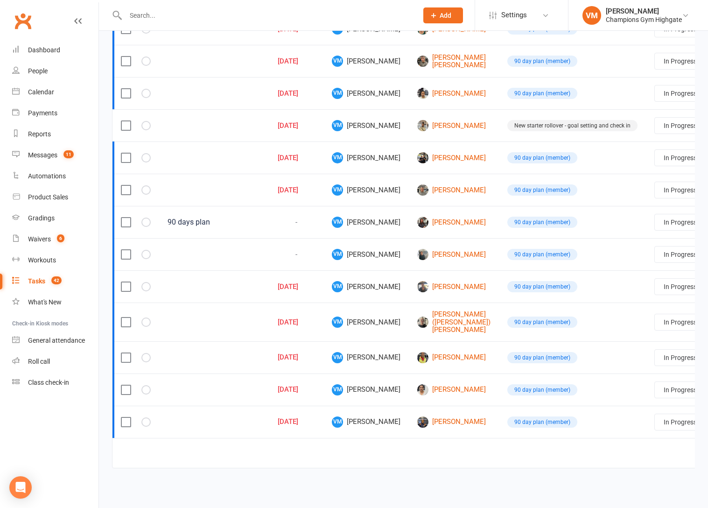
select select "started"
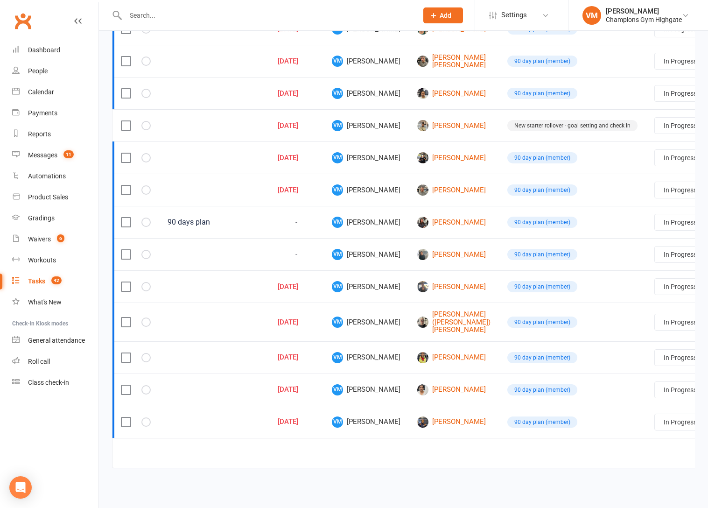
select select "started"
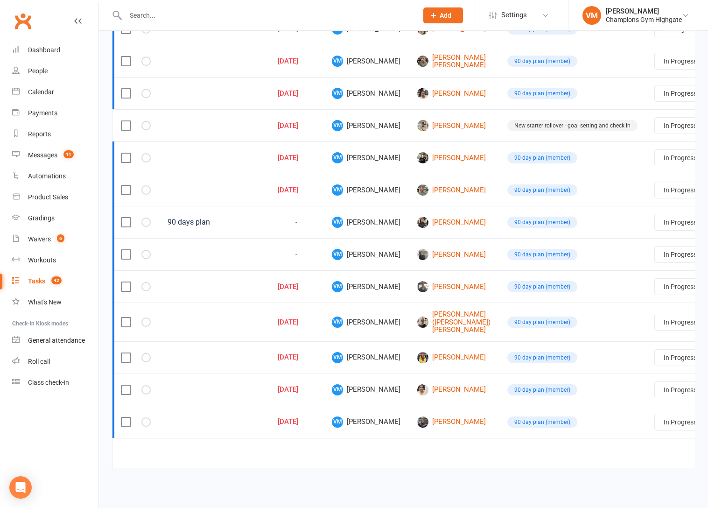
select select "started"
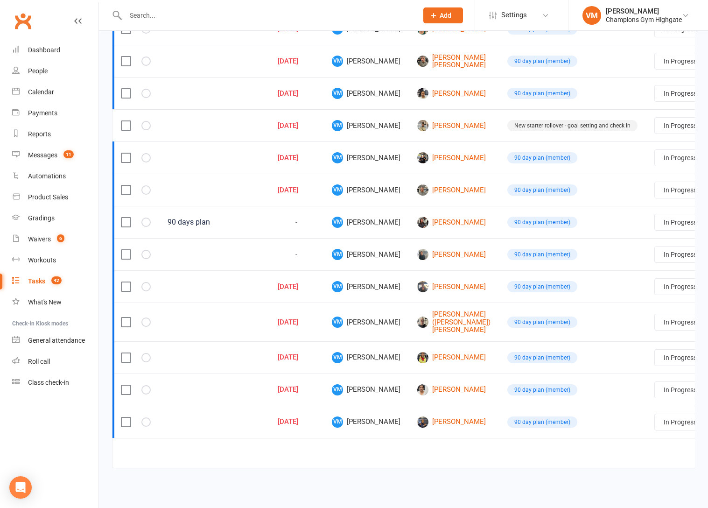
select select "started"
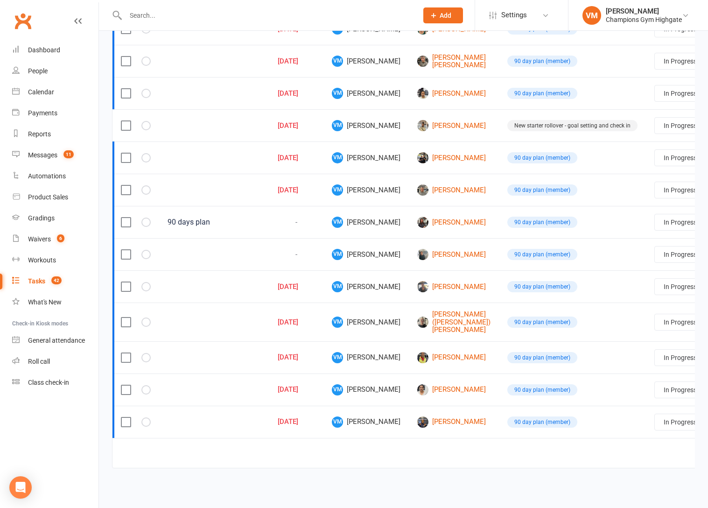
select select "started"
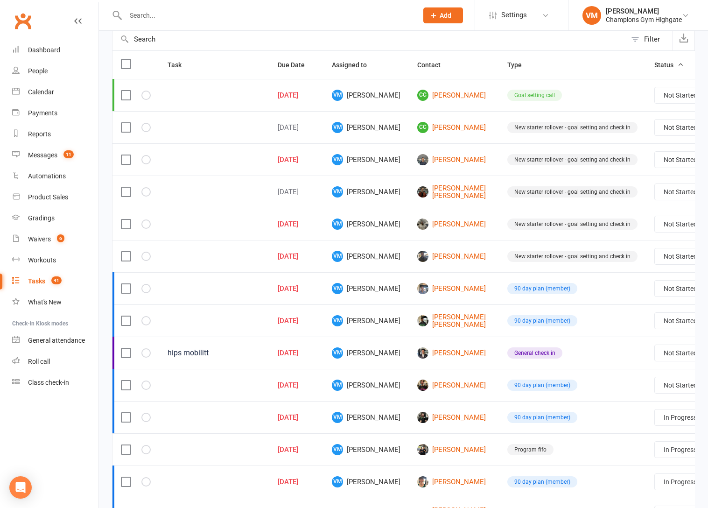
scroll to position [93, 0]
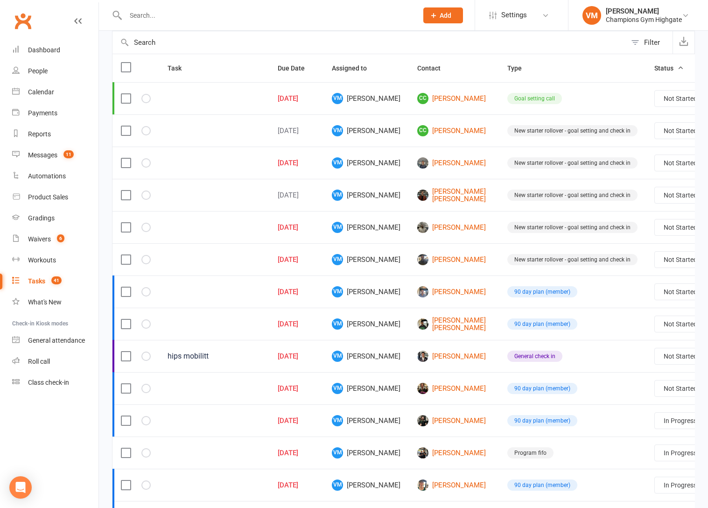
click at [655, 393] on select "Not Started In Progress Waiting Complete" at bounding box center [689, 388] width 69 height 16
click at [655, 386] on select "Not Started In Progress Waiting Complete" at bounding box center [689, 388] width 69 height 16
select select "unstarted"
select select "started"
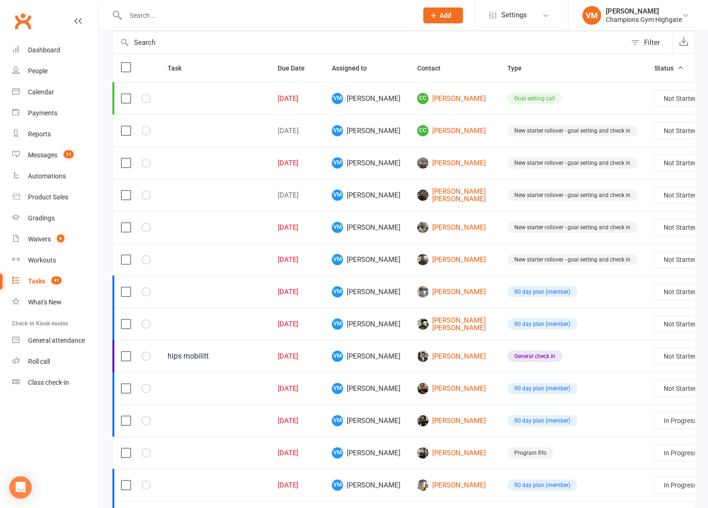
select select "started"
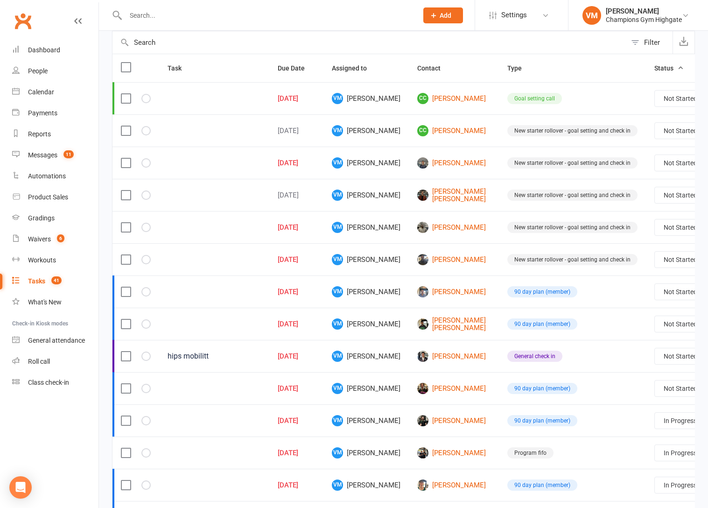
select select "started"
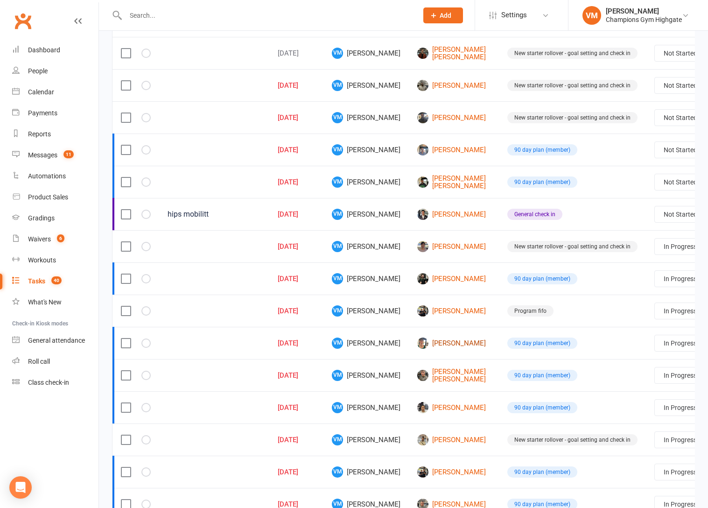
scroll to position [263, 0]
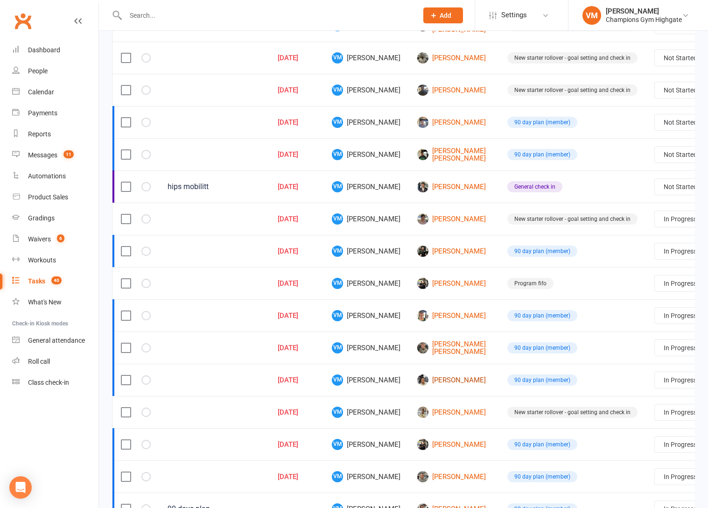
click at [424, 382] on link "[PERSON_NAME]" at bounding box center [453, 379] width 73 height 11
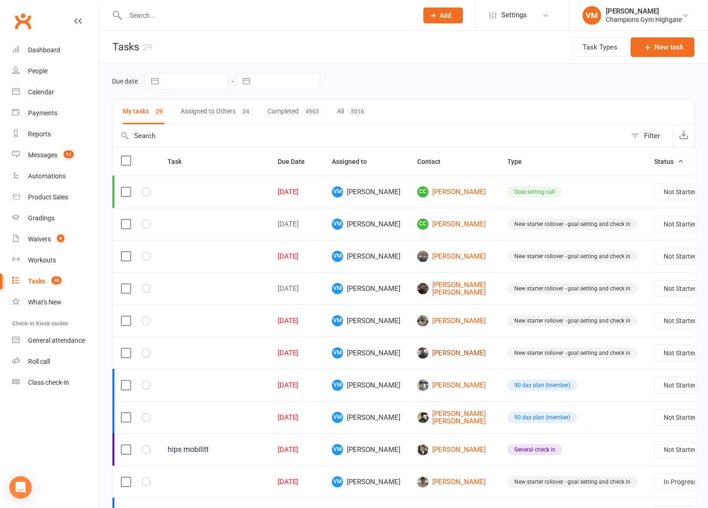
click at [422, 350] on link "[PERSON_NAME]" at bounding box center [453, 352] width 73 height 11
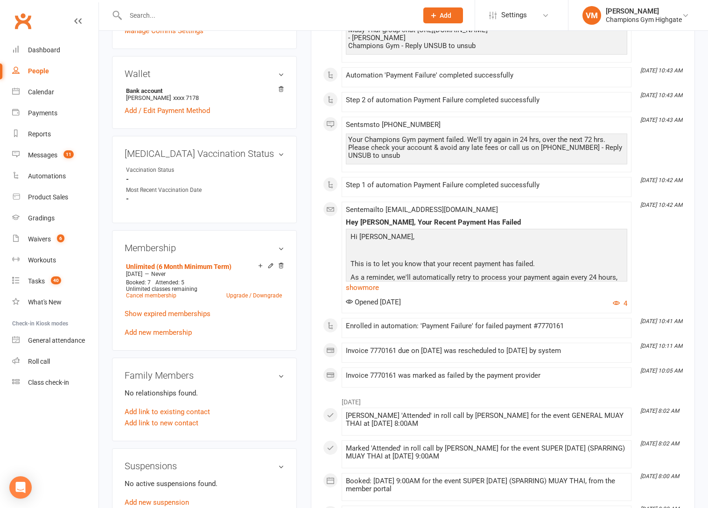
scroll to position [279, 0]
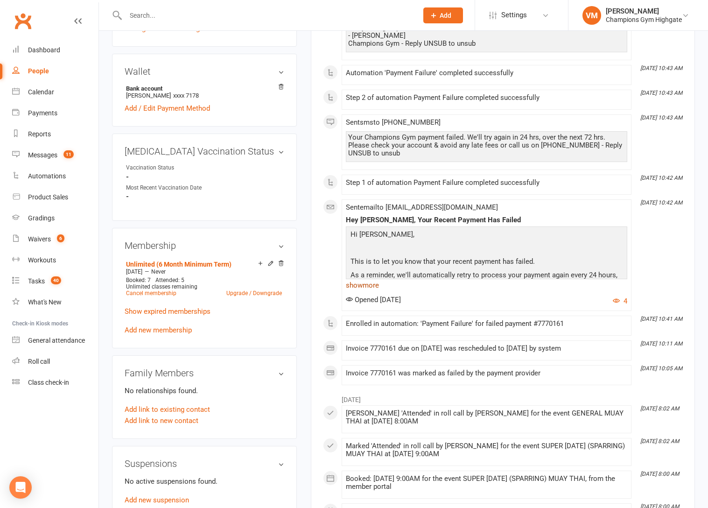
click at [372, 292] on link "show more" at bounding box center [486, 285] width 281 height 13
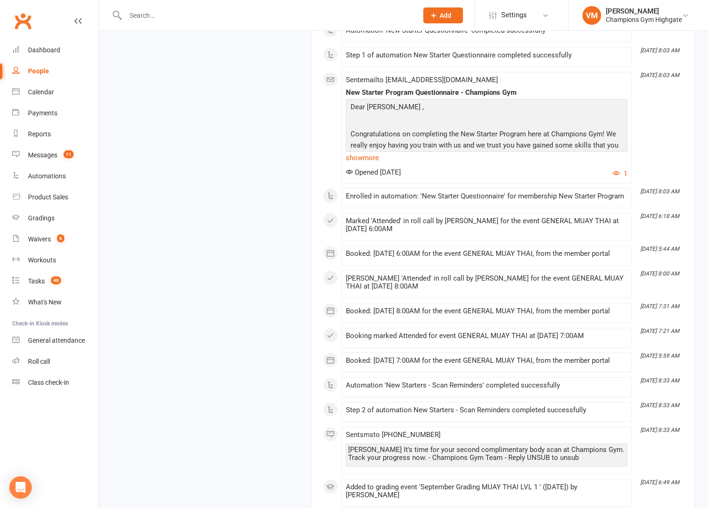
scroll to position [1460, 0]
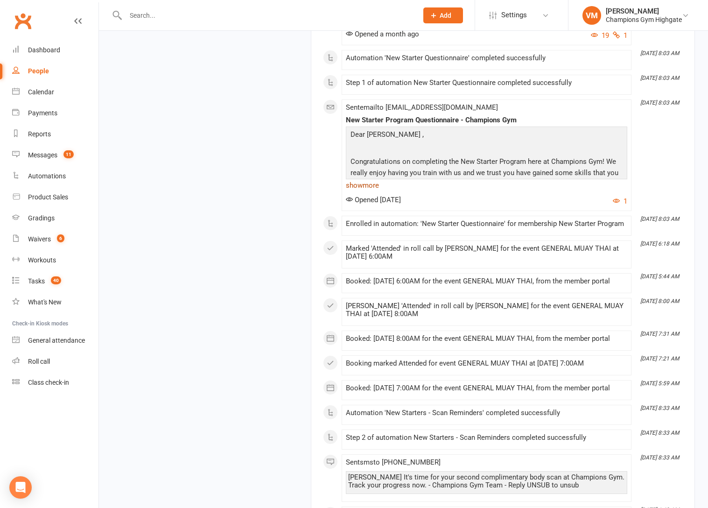
click at [370, 192] on link "show more" at bounding box center [486, 185] width 281 height 13
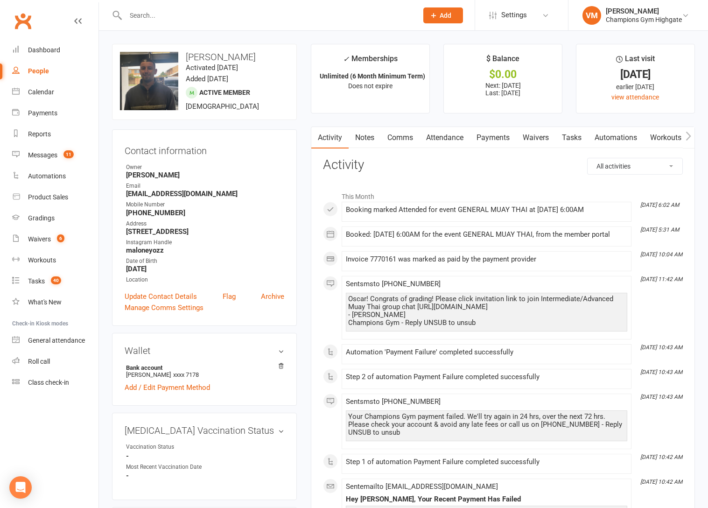
scroll to position [0, 0]
click at [369, 140] on link "Notes" at bounding box center [364, 137] width 32 height 21
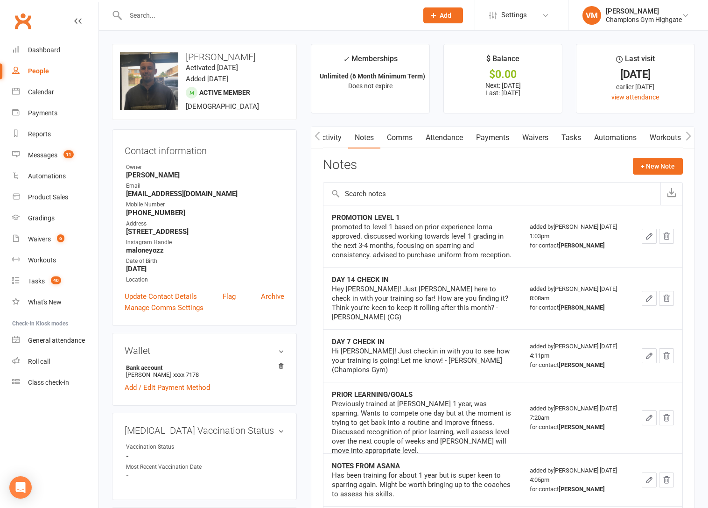
click at [399, 138] on link "Comms" at bounding box center [399, 137] width 39 height 21
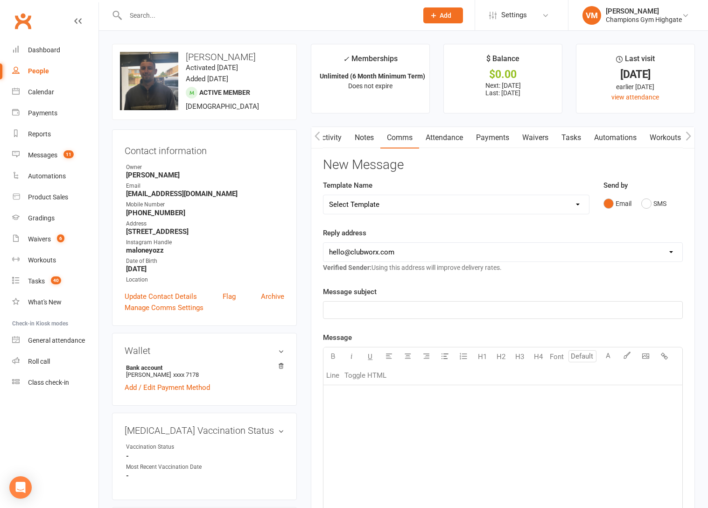
scroll to position [0, 1]
click at [330, 137] on link "Activity" at bounding box center [328, 137] width 37 height 21
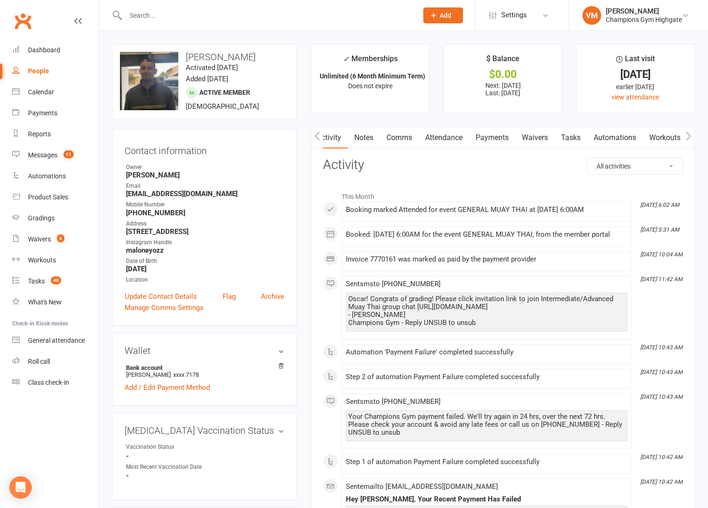
click at [371, 134] on link "Notes" at bounding box center [364, 137] width 32 height 21
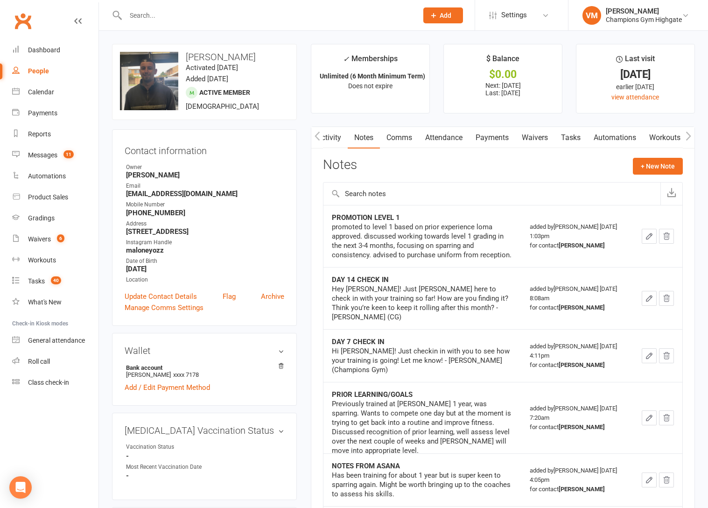
click at [390, 132] on link "Comms" at bounding box center [399, 137] width 39 height 21
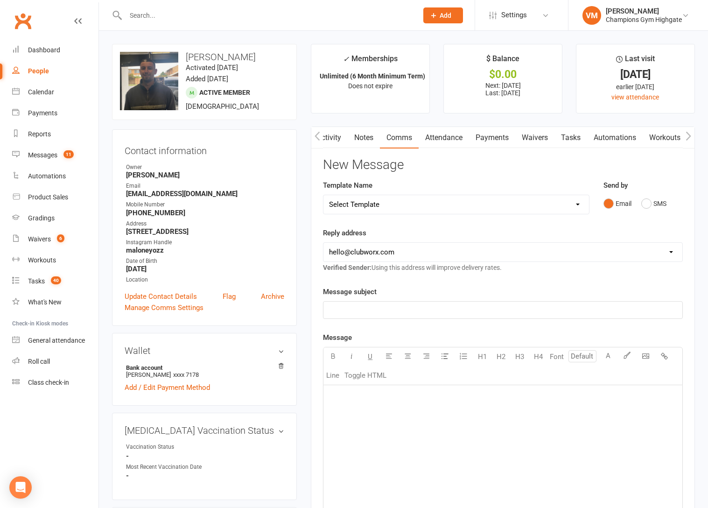
click at [361, 400] on p "﻿" at bounding box center [503, 396] width 348 height 11
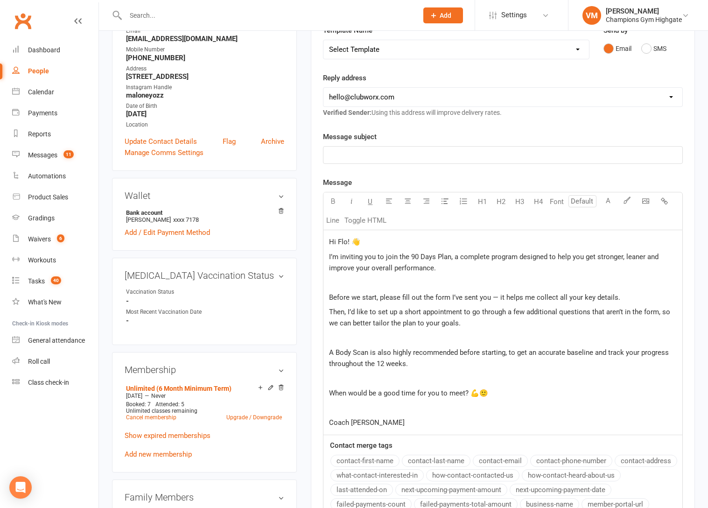
scroll to position [148, 0]
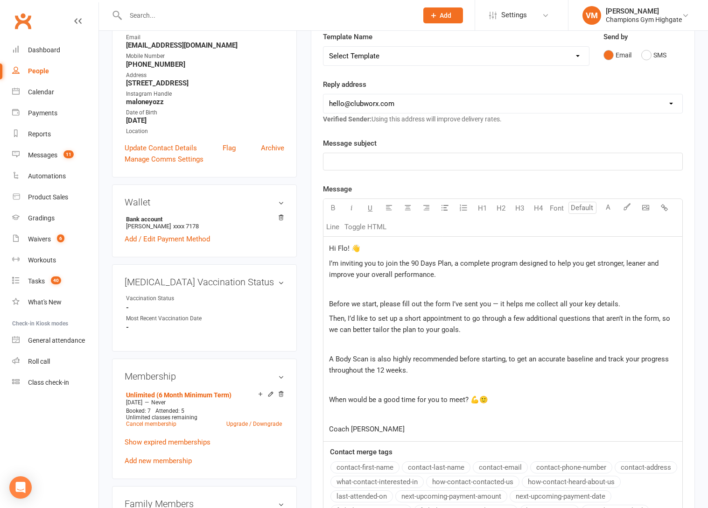
click at [347, 249] on span "Hi Flo! 👋" at bounding box center [344, 248] width 31 height 8
click at [403, 170] on div "Message subject ﻿ Message U H1 H2 H3 H4 Font A Line Toggle HTML Hi [PERSON_NAME…" at bounding box center [503, 339] width 360 height 403
click at [401, 168] on div "﻿" at bounding box center [502, 161] width 359 height 17
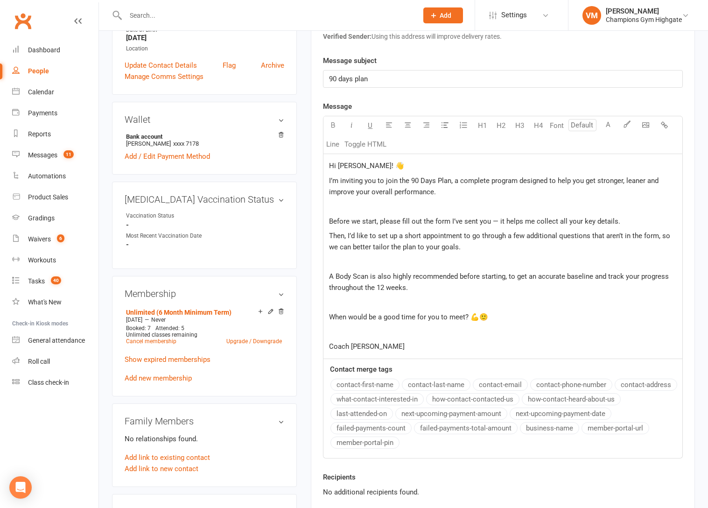
scroll to position [263, 0]
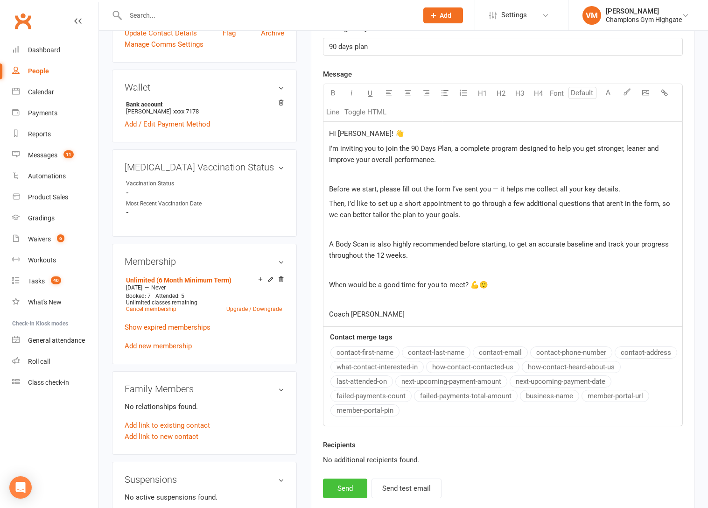
click at [343, 491] on button "Send" at bounding box center [345, 488] width 44 height 20
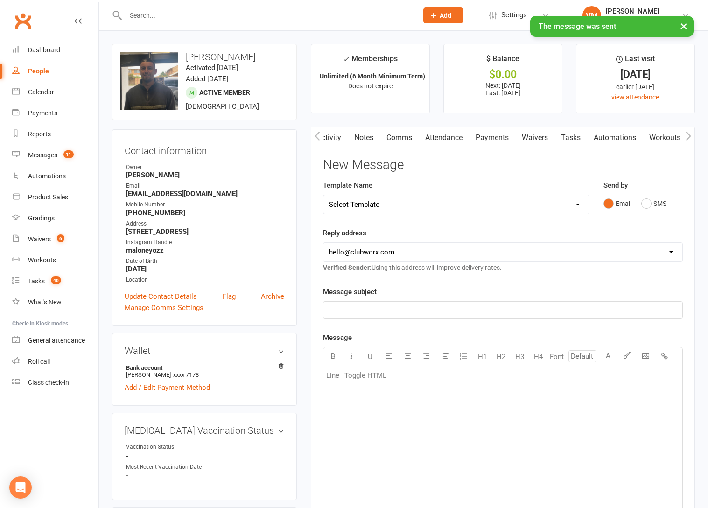
click at [369, 136] on link "Notes" at bounding box center [364, 137] width 32 height 21
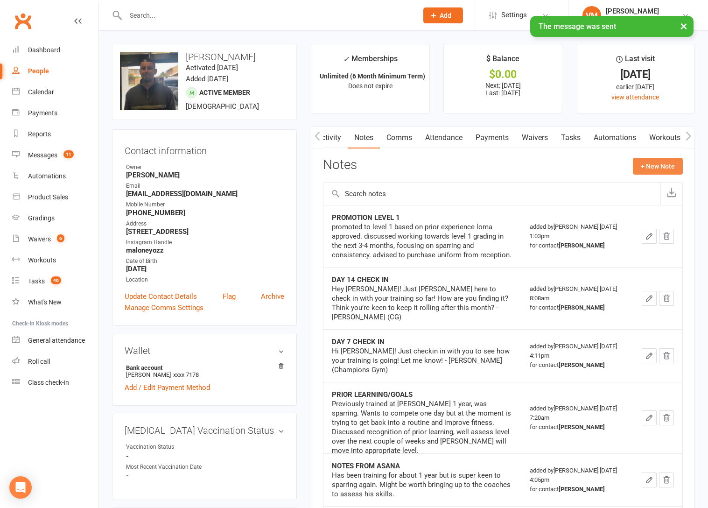
click at [664, 162] on button "+ New Note" at bounding box center [658, 166] width 50 height 17
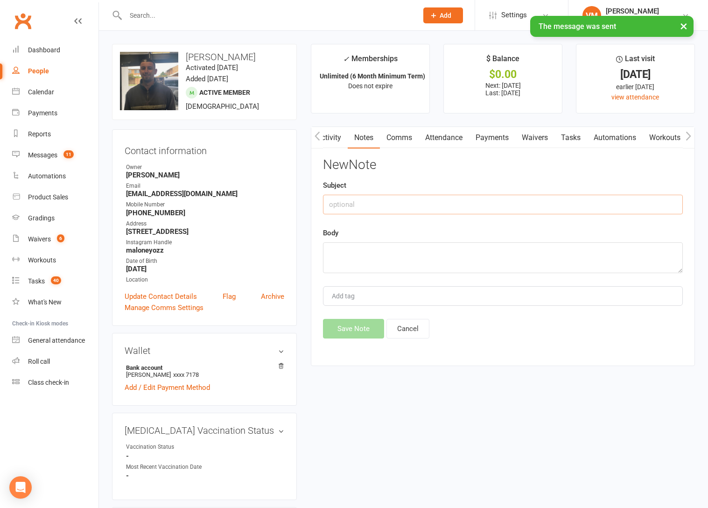
click at [425, 202] on input "text" at bounding box center [503, 205] width 360 height 20
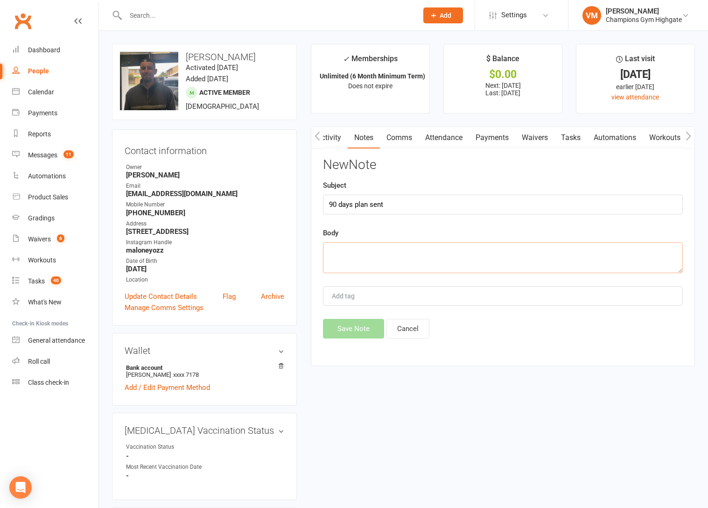
click at [398, 257] on textarea at bounding box center [503, 257] width 360 height 31
paste textarea "Hi Flo! 👋 I’m inviting you to join the 90 Days Plan, a complete program designe…"
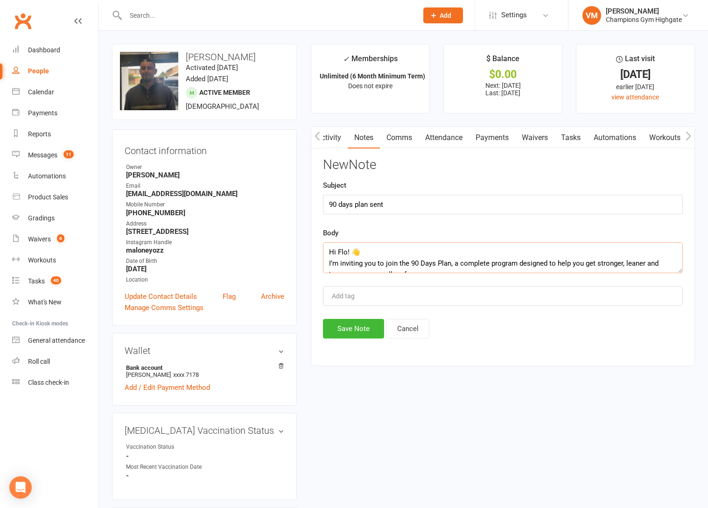
click at [347, 257] on textarea "Hi Flo! 👋 I’m inviting you to join the 90 Days Plan, a complete program designe…" at bounding box center [503, 257] width 360 height 31
click at [364, 324] on button "Save Note" at bounding box center [353, 329] width 61 height 20
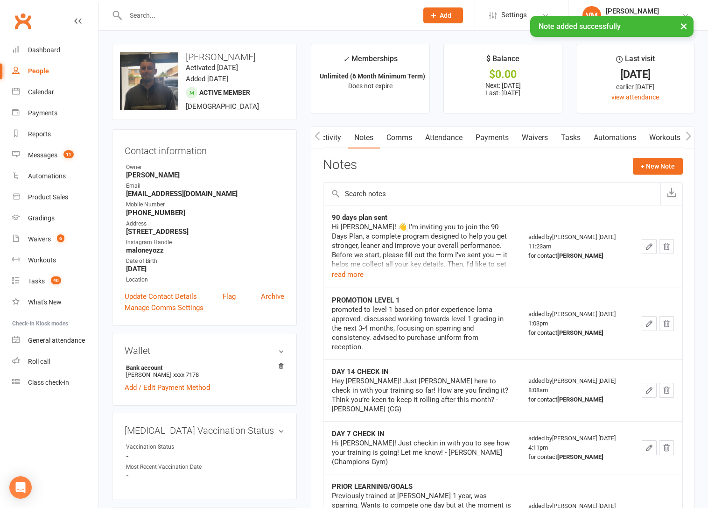
click at [575, 137] on link "Tasks" at bounding box center [570, 137] width 33 height 21
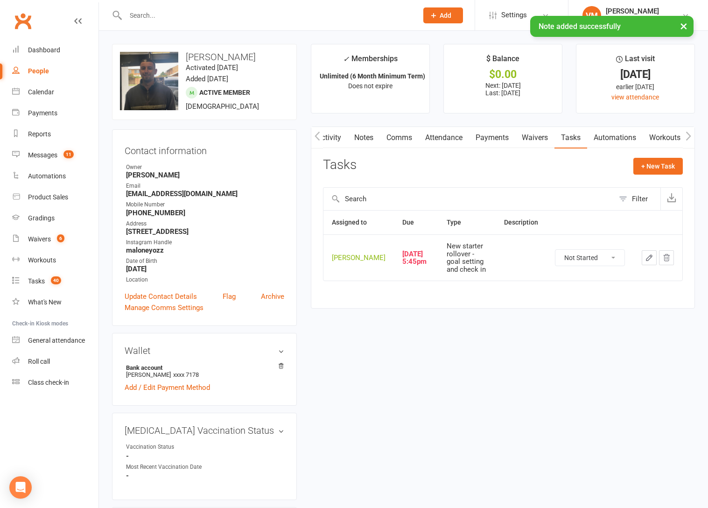
click at [610, 256] on select "Not Started In Progress Waiting Complete" at bounding box center [589, 258] width 69 height 16
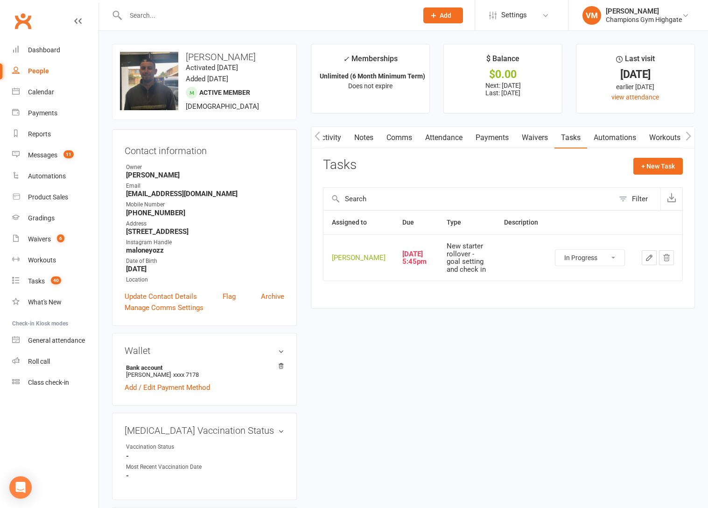
click at [555, 250] on select "Not Started In Progress Waiting Complete" at bounding box center [589, 258] width 69 height 16
click at [509, 295] on div "Activity Notes Comms Attendance Payments Waivers Tasks Automations Workouts Gra…" at bounding box center [503, 217] width 384 height 182
click at [373, 135] on link "Notes" at bounding box center [364, 137] width 32 height 21
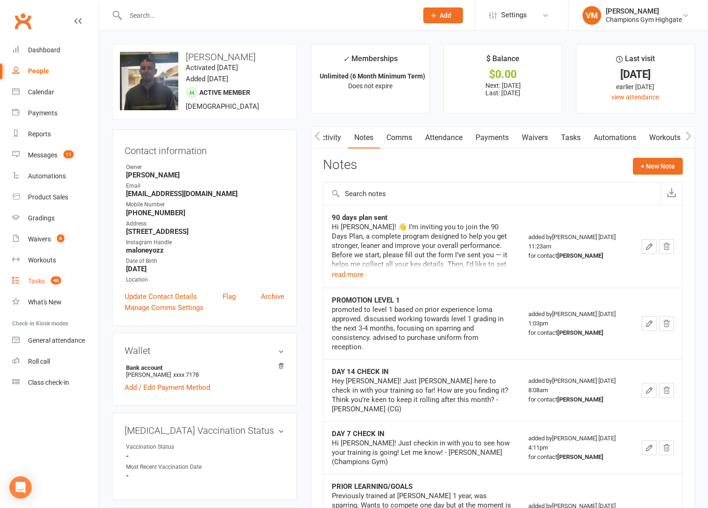
click at [43, 279] on div "Tasks" at bounding box center [36, 280] width 17 height 7
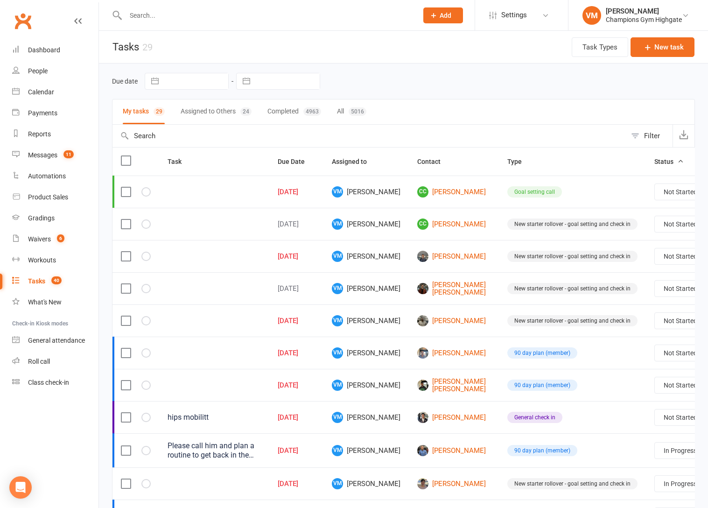
click at [288, 270] on td "[DATE]" at bounding box center [296, 256] width 54 height 32
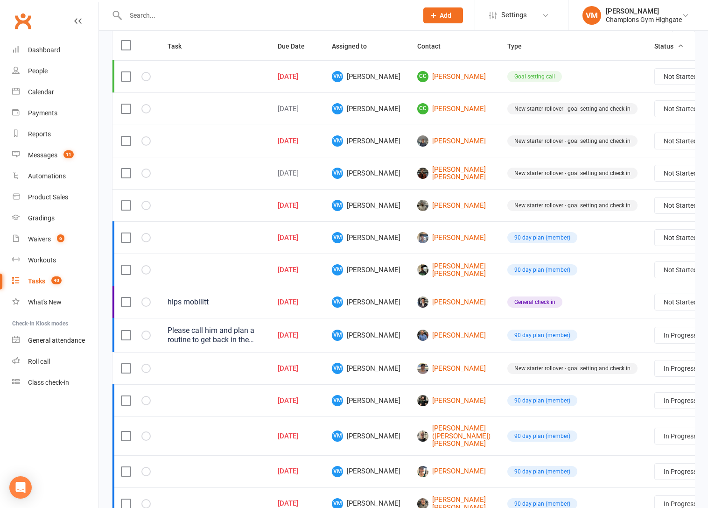
scroll to position [119, 0]
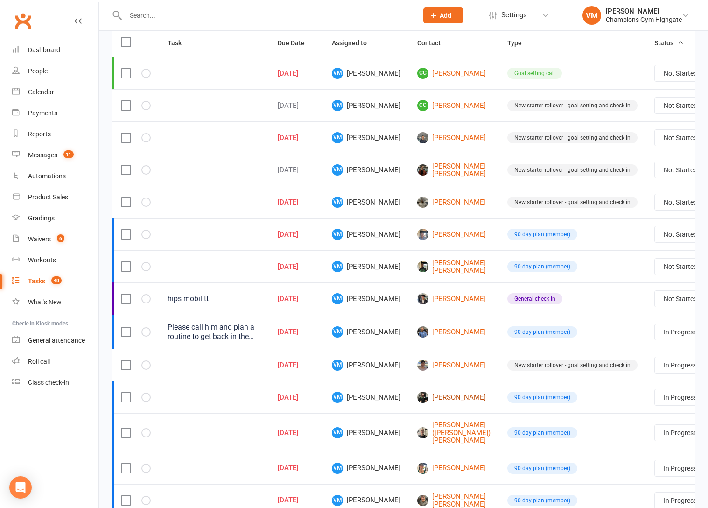
click at [417, 403] on link "[PERSON_NAME]" at bounding box center [453, 397] width 73 height 11
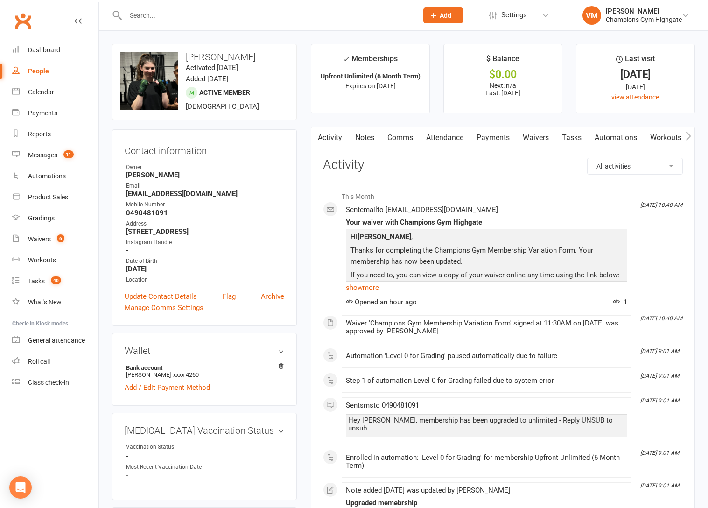
click at [371, 140] on link "Notes" at bounding box center [365, 137] width 32 height 21
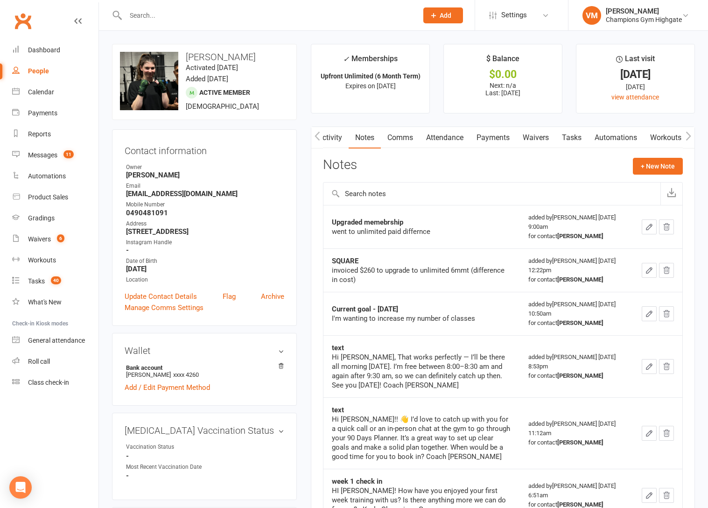
click at [335, 139] on link "Activity" at bounding box center [329, 137] width 37 height 21
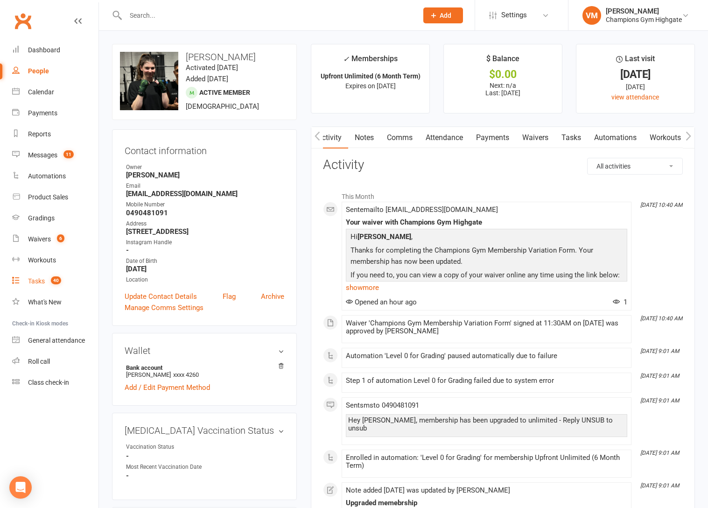
click at [46, 287] on link "Tasks 40" at bounding box center [55, 281] width 86 height 21
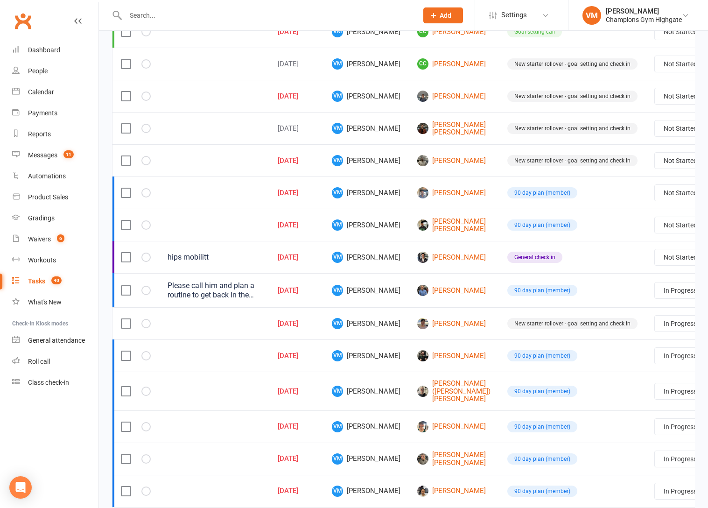
scroll to position [177, 0]
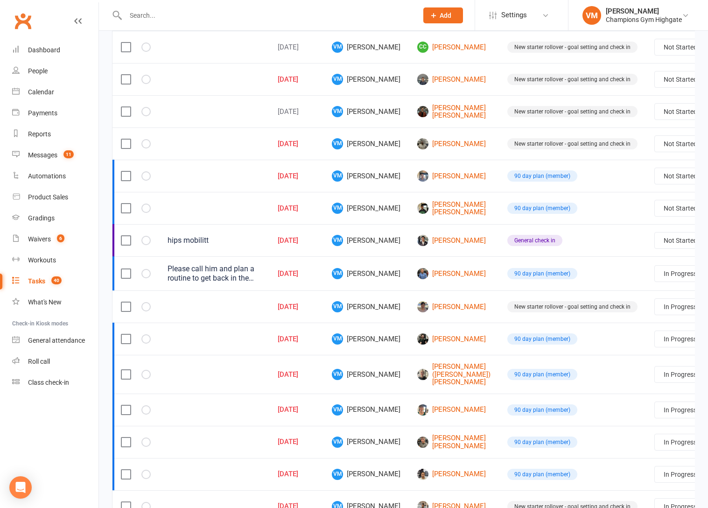
click at [660, 346] on select "Not Started In Progress Waiting Complete" at bounding box center [689, 339] width 69 height 16
click at [655, 337] on select "Not Started In Progress Waiting Complete" at bounding box center [689, 339] width 69 height 16
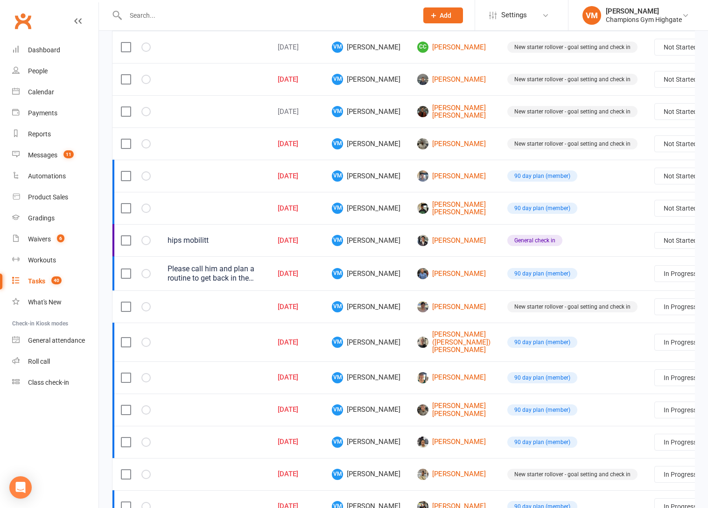
click at [655, 345] on select "Not Started In Progress Waiting Complete" at bounding box center [689, 342] width 69 height 16
click at [655, 340] on select "Not Started In Progress Waiting Complete" at bounding box center [689, 342] width 69 height 16
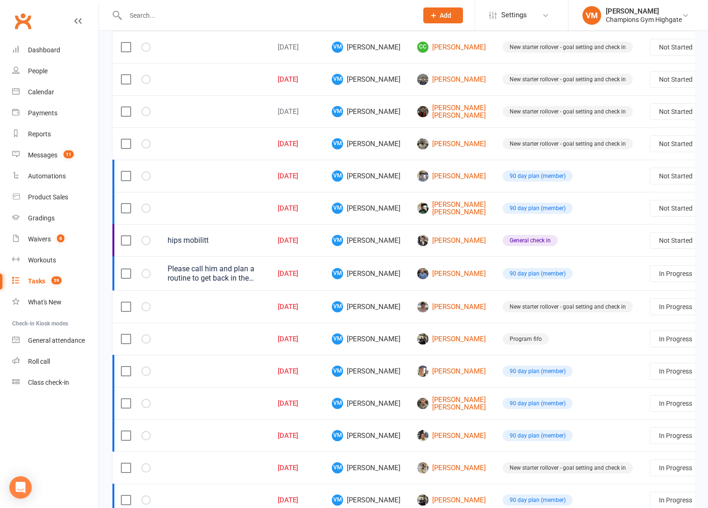
click at [650, 377] on select "Not Started In Progress Waiting Complete" at bounding box center [684, 371] width 69 height 16
click at [650, 369] on select "Not Started In Progress Waiting Complete" at bounding box center [684, 371] width 69 height 16
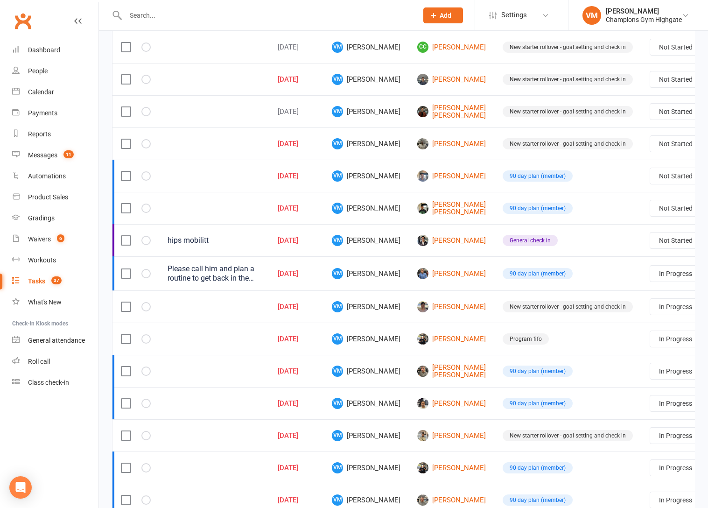
click at [641, 386] on td "Not Started In Progress Waiting Complete" at bounding box center [684, 371] width 87 height 32
click at [650, 379] on select "Not Started In Progress Waiting Complete" at bounding box center [684, 371] width 69 height 16
click at [650, 369] on select "Not Started In Progress Waiting Complete" at bounding box center [684, 371] width 69 height 16
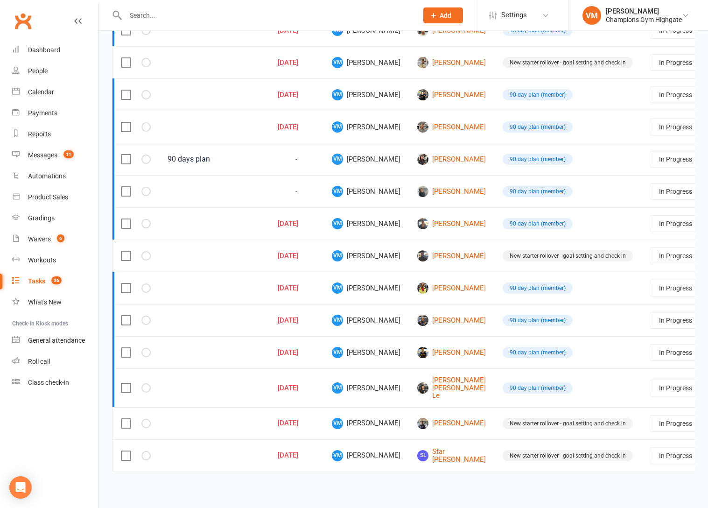
scroll to position [527, 0]
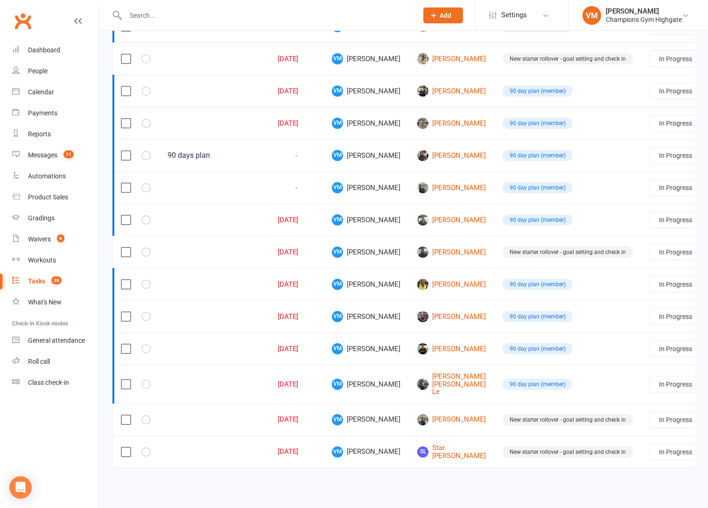
click at [641, 393] on td "Not Started In Progress Waiting Complete" at bounding box center [684, 383] width 87 height 39
click at [650, 388] on select "Not Started In Progress Waiting Complete" at bounding box center [684, 384] width 69 height 16
click at [650, 376] on select "Not Started In Progress Waiting Complete" at bounding box center [684, 384] width 69 height 16
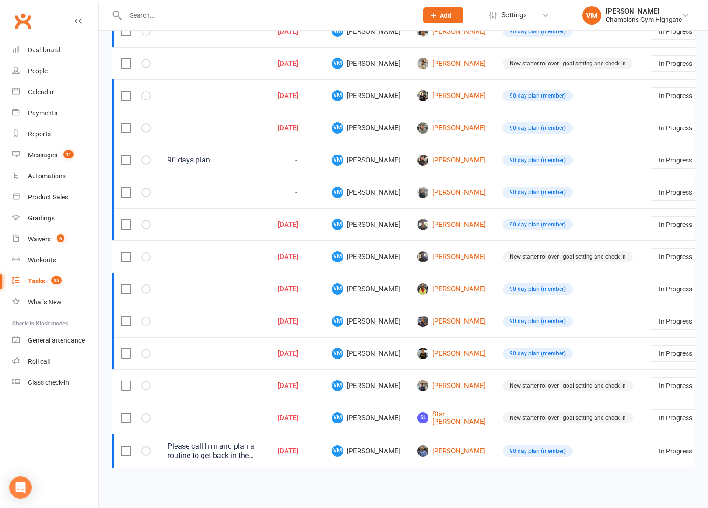
click at [650, 329] on select "Not Started In Progress Waiting Complete" at bounding box center [684, 321] width 69 height 16
click at [650, 313] on select "Not Started In Progress Waiting Complete" at bounding box center [684, 321] width 69 height 16
click at [650, 288] on select "Not Started In Progress Waiting Complete" at bounding box center [684, 289] width 69 height 16
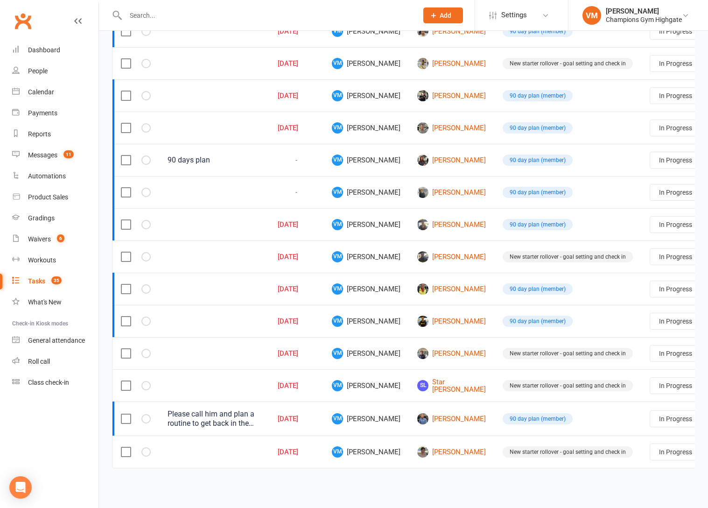
scroll to position [456, 0]
click at [650, 287] on select "Not Started In Progress Waiting Complete" at bounding box center [684, 289] width 69 height 16
click at [417, 288] on link "[PERSON_NAME]" at bounding box center [451, 288] width 69 height 11
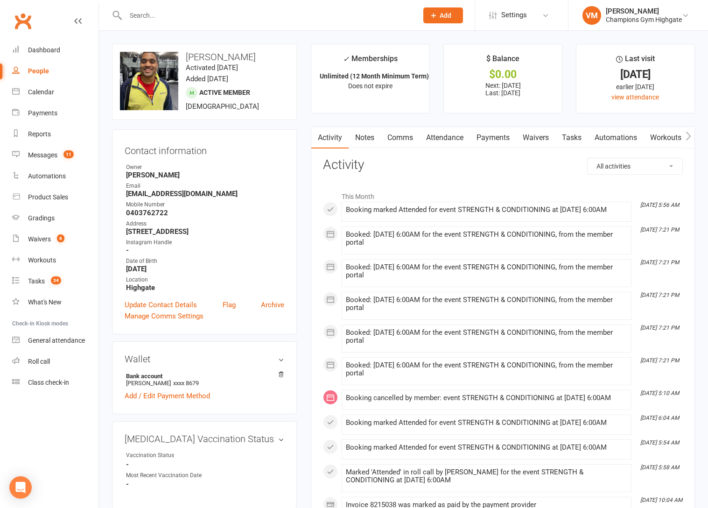
click at [369, 132] on link "Notes" at bounding box center [365, 137] width 32 height 21
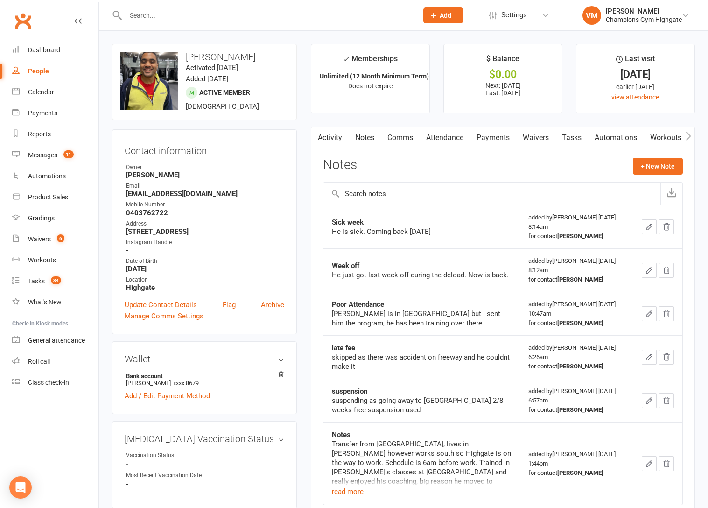
click at [341, 136] on link "Activity" at bounding box center [329, 137] width 37 height 21
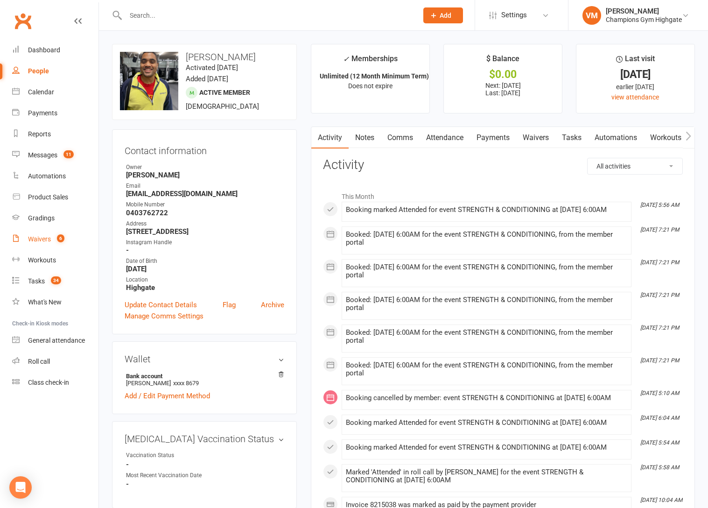
click at [50, 240] on div "Waivers" at bounding box center [39, 238] width 23 height 7
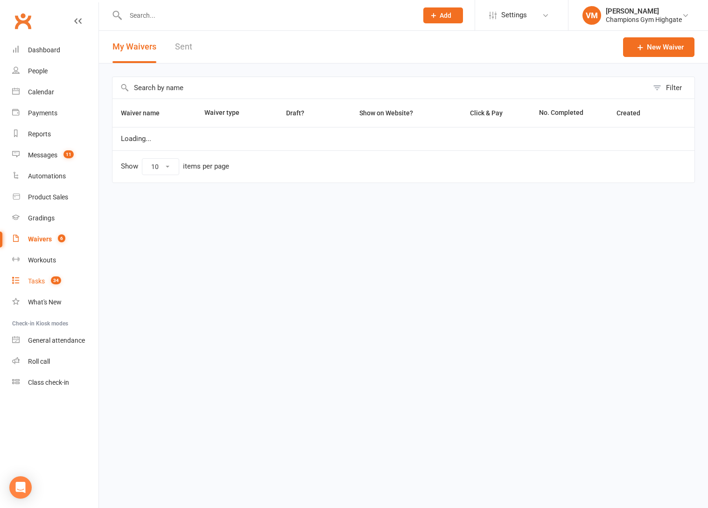
click at [43, 274] on link "Tasks 34" at bounding box center [55, 281] width 86 height 21
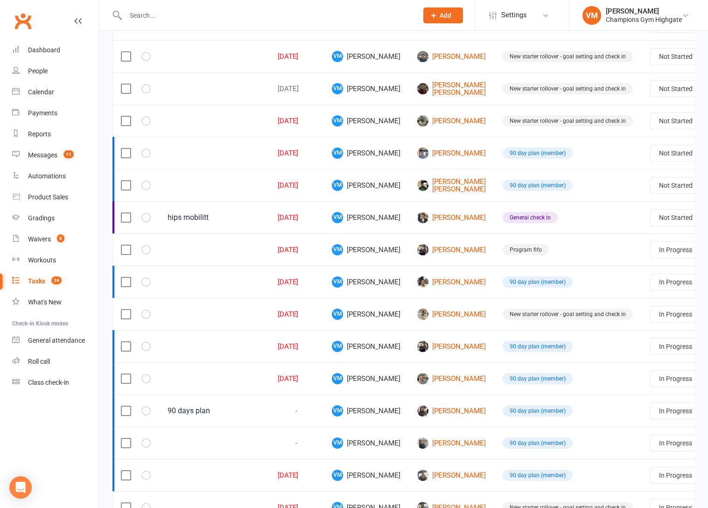
scroll to position [323, 0]
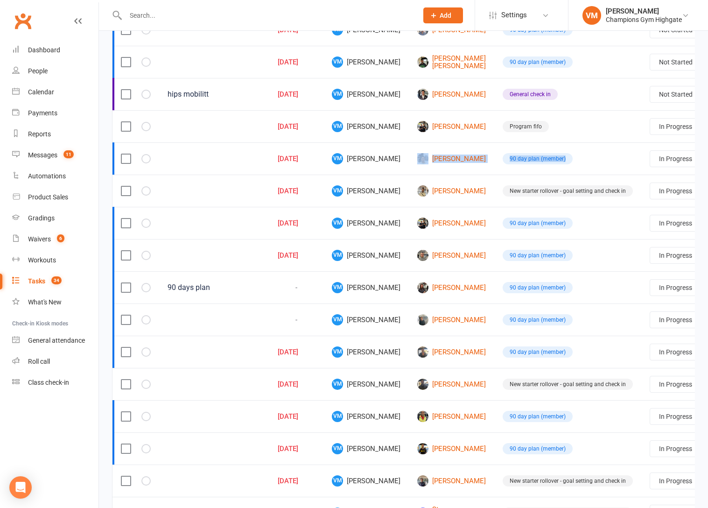
drag, startPoint x: 569, startPoint y: 160, endPoint x: 418, endPoint y: 158, distance: 150.8
click at [422, 160] on tr "[DATE] VM [PERSON_NAME] [PERSON_NAME] 90 day plan (member) Not Started In Progr…" at bounding box center [434, 158] width 644 height 32
click at [555, 165] on td "90 day plan (member)" at bounding box center [567, 158] width 147 height 32
drag, startPoint x: 547, startPoint y: 132, endPoint x: 485, endPoint y: 131, distance: 62.1
click at [494, 131] on td "Program fifo" at bounding box center [567, 126] width 147 height 32
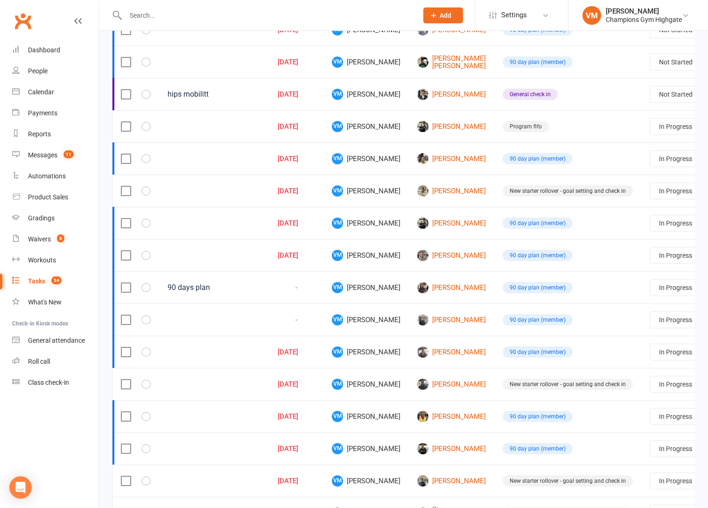
click at [547, 126] on td "Program fifo" at bounding box center [567, 126] width 147 height 32
drag, startPoint x: 530, startPoint y: 101, endPoint x: 568, endPoint y: 98, distance: 38.3
click at [568, 98] on td "General check in" at bounding box center [567, 94] width 147 height 32
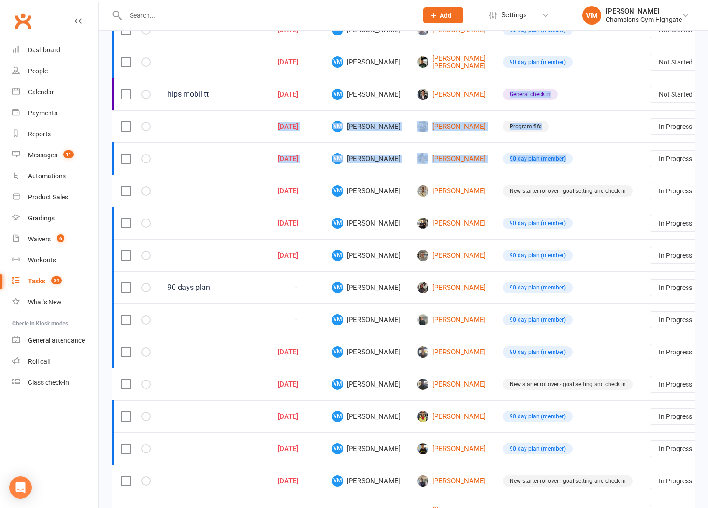
drag, startPoint x: 561, startPoint y: 88, endPoint x: 552, endPoint y: 159, distance: 71.6
click at [552, 161] on tbody "[DATE] VM [PERSON_NAME] CC [PERSON_NAME] Goal setting call Not Started In Progr…" at bounding box center [434, 224] width 644 height 743
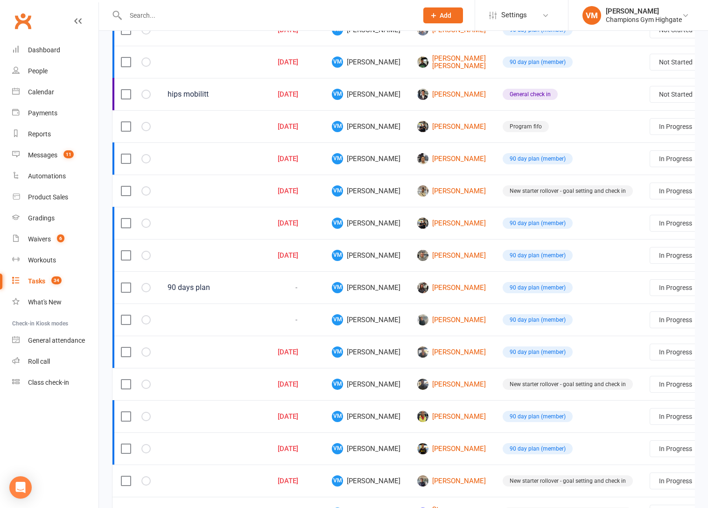
click at [554, 123] on td "Program fifo" at bounding box center [567, 126] width 147 height 32
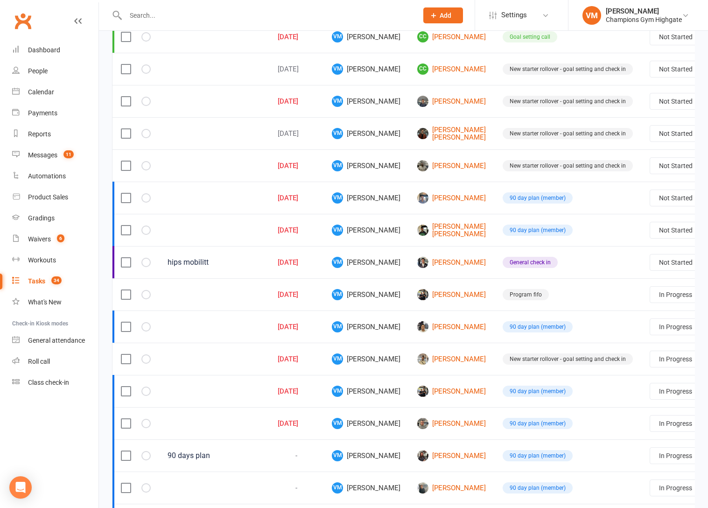
scroll to position [0, 0]
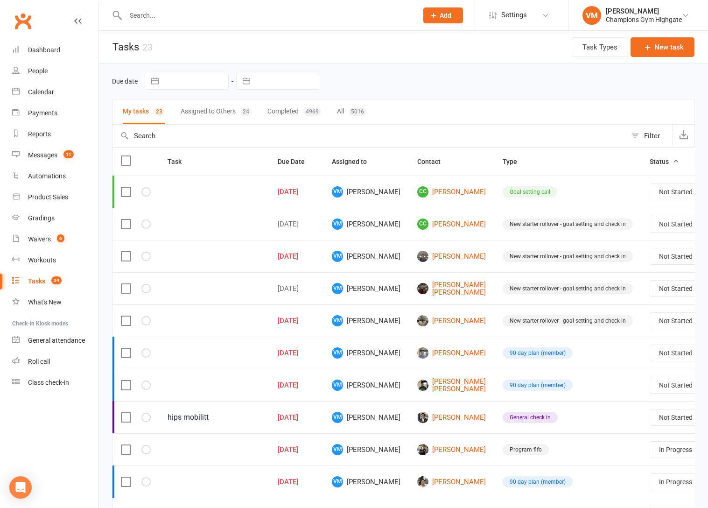
click at [41, 284] on div "Tasks" at bounding box center [36, 280] width 17 height 7
click at [44, 280] on div "Tasks" at bounding box center [36, 280] width 17 height 7
click at [640, 49] on button "New task" at bounding box center [663, 47] width 64 height 20
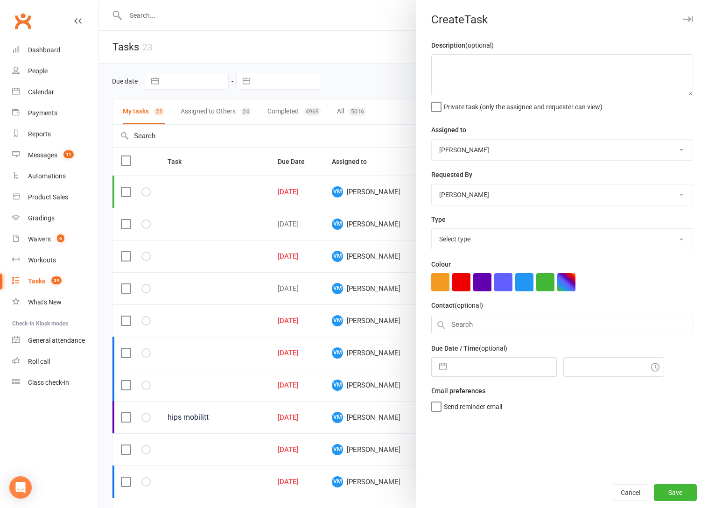
click at [485, 197] on select "Pamorn Martdee [PERSON_NAME] Kazuma Otorii [PERSON_NAME] Tuna [PERSON_NAME] [PE…" at bounding box center [562, 194] width 261 height 21
click at [432, 185] on select "Pamorn Martdee [PERSON_NAME] Kazuma Otorii [PERSON_NAME] Tuna [PERSON_NAME] [PE…" at bounding box center [562, 194] width 261 height 21
click at [480, 196] on select "Pamorn Martdee [PERSON_NAME] Kazuma Otorii [PERSON_NAME] Tuna [PERSON_NAME] [PE…" at bounding box center [562, 194] width 261 height 21
click at [432, 185] on select "Pamorn Martdee [PERSON_NAME] Kazuma Otorii [PERSON_NAME] Tuna [PERSON_NAME] [PE…" at bounding box center [562, 194] width 261 height 21
click at [482, 72] on textarea at bounding box center [562, 75] width 262 height 42
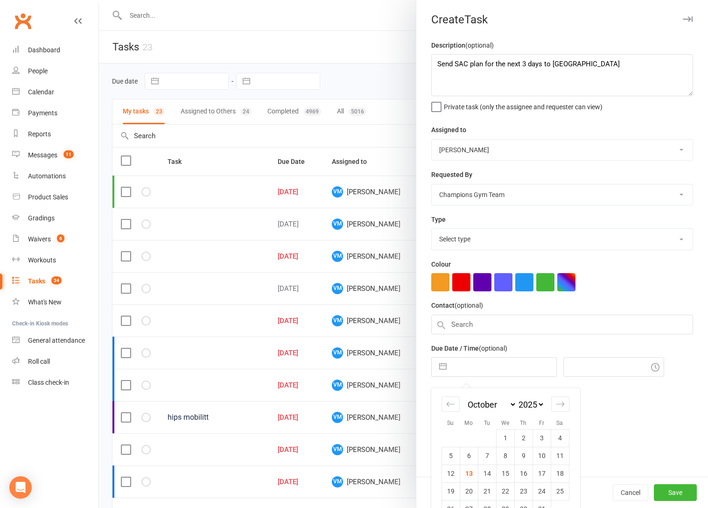
click at [490, 375] on input "text" at bounding box center [503, 366] width 105 height 19
click at [472, 478] on td "13" at bounding box center [469, 473] width 18 height 18
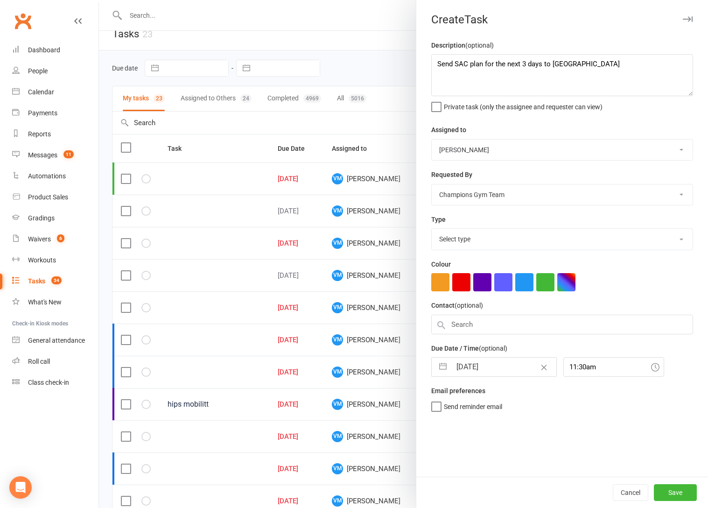
scroll to position [26, 0]
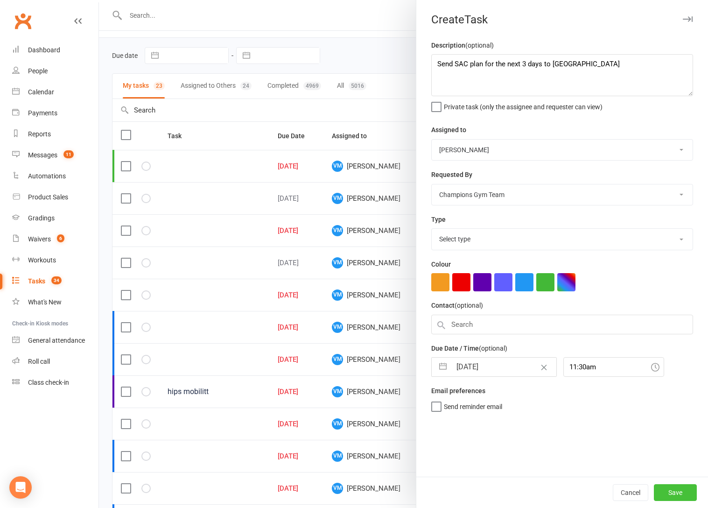
click at [675, 487] on button "Save" at bounding box center [675, 492] width 43 height 17
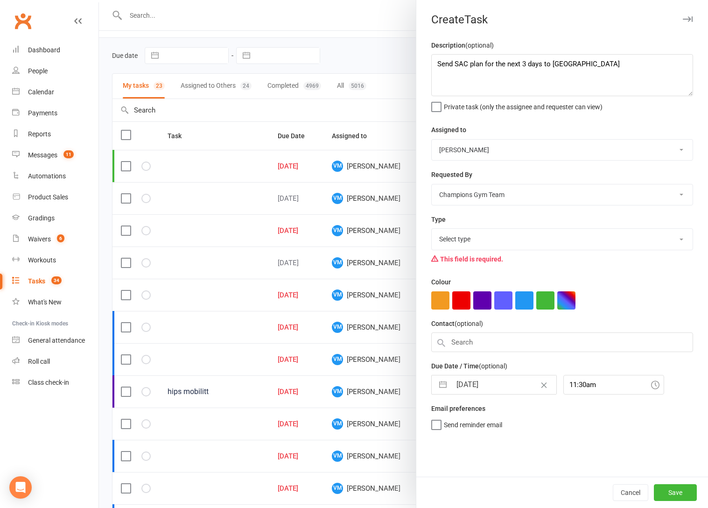
click at [495, 233] on select "Select type 90 day plan (member) 90 day plan (new starter - premium) Attendance…" at bounding box center [562, 239] width 261 height 21
click at [432, 230] on select "Select type 90 day plan (member) 90 day plan (new starter - premium) Attendance…" at bounding box center [562, 239] width 261 height 21
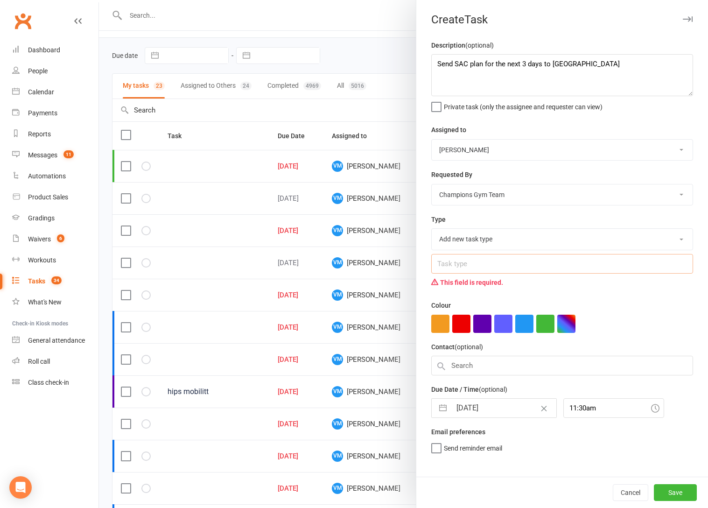
click at [479, 263] on input "text" at bounding box center [562, 264] width 262 height 20
click at [669, 488] on button "Save" at bounding box center [675, 492] width 43 height 17
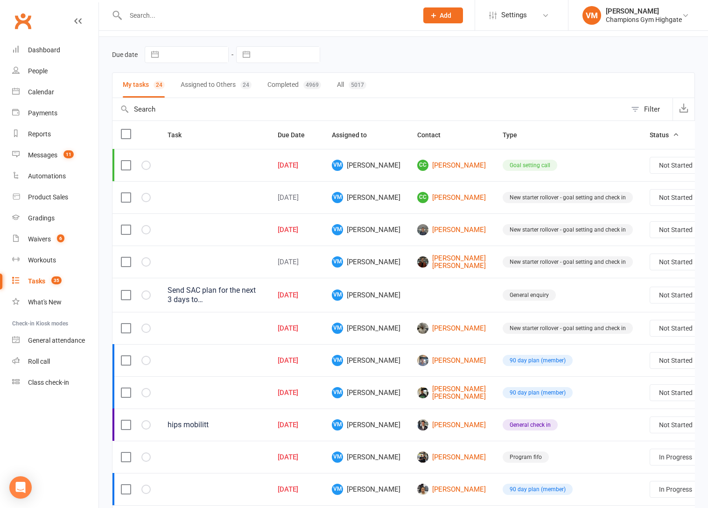
scroll to position [0, 0]
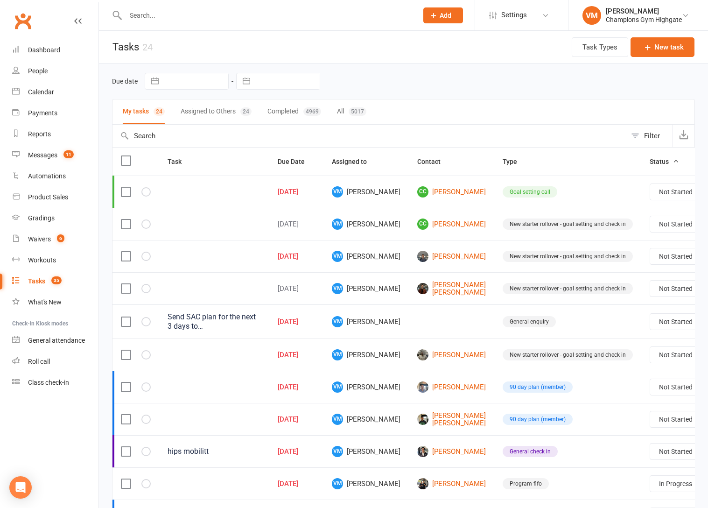
click at [657, 37] on div "Task Types New task" at bounding box center [633, 47] width 123 height 32
click at [656, 42] on button "New task" at bounding box center [663, 47] width 64 height 20
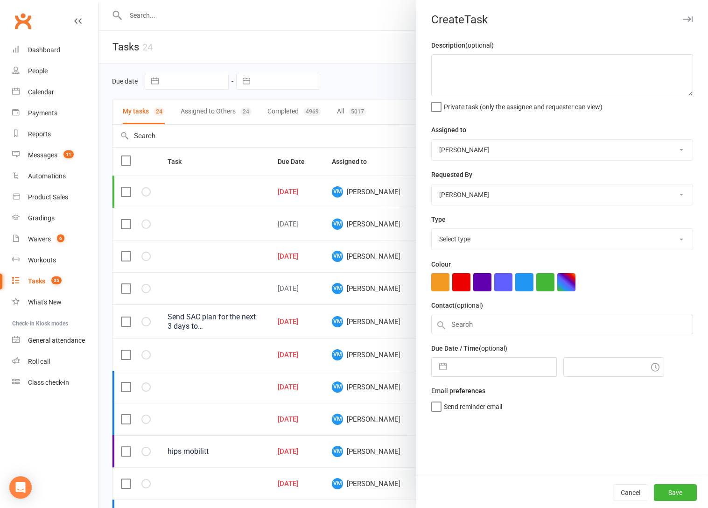
click at [460, 236] on select "Select type 90 day plan (member) 90 day plan (new starter - premium) Attendance…" at bounding box center [562, 239] width 261 height 21
click at [322, 137] on div at bounding box center [403, 254] width 609 height 508
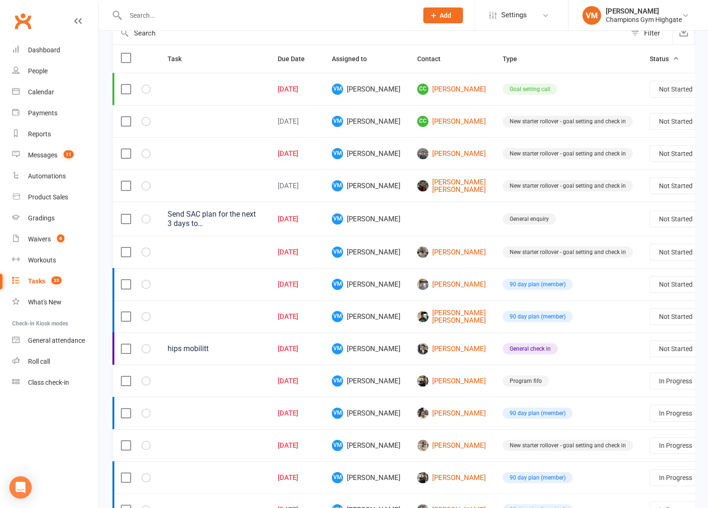
scroll to position [105, 0]
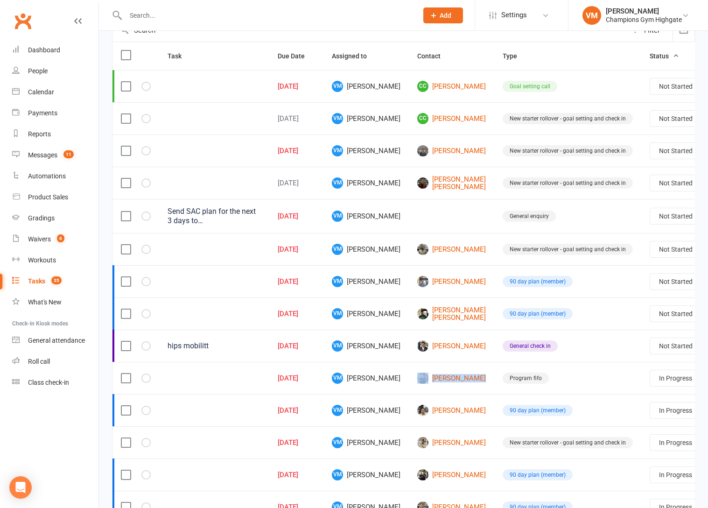
drag, startPoint x: 445, startPoint y: 368, endPoint x: 469, endPoint y: 371, distance: 24.0
click at [469, 371] on tr "[DATE] VM [PERSON_NAME] [PERSON_NAME] Program fifo Not Started In Progress Wait…" at bounding box center [434, 378] width 644 height 32
click at [555, 376] on td "Program fifo" at bounding box center [567, 378] width 147 height 32
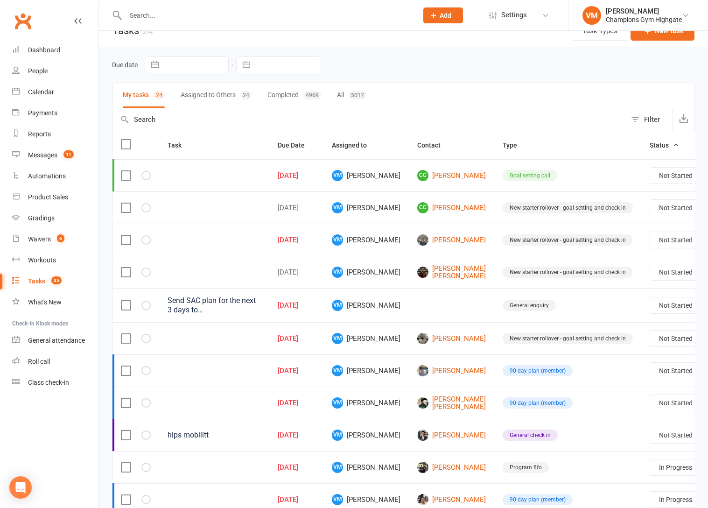
scroll to position [17, 0]
drag, startPoint x: 442, startPoint y: 272, endPoint x: 457, endPoint y: 89, distance: 183.6
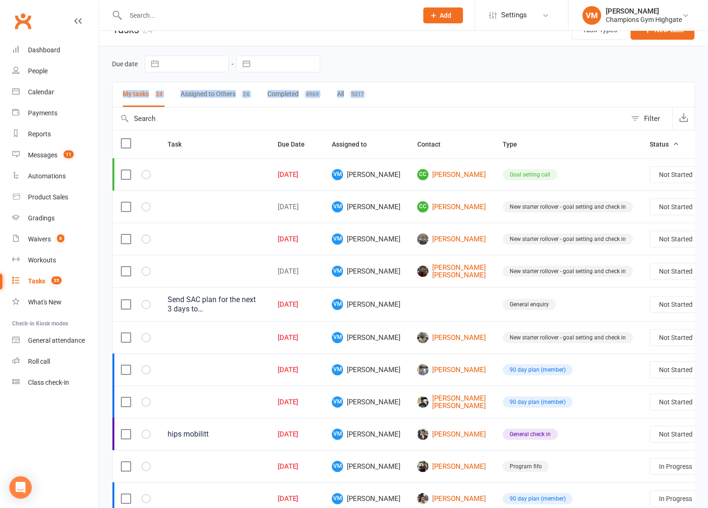
drag, startPoint x: 437, startPoint y: 77, endPoint x: 446, endPoint y: 107, distance: 31.2
click at [446, 111] on main "Due date Navigate forward to interact with the calendar and select a date. Pres…" at bounding box center [403, 497] width 583 height 902
click at [446, 104] on div "My tasks 24 Assigned to Others 24 Completed 4969 All 5017" at bounding box center [403, 95] width 583 height 26
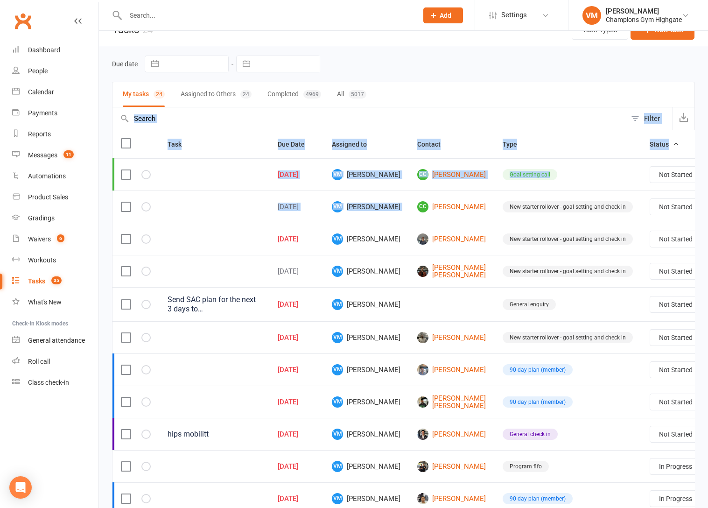
drag, startPoint x: 445, startPoint y: 91, endPoint x: 445, endPoint y: 197, distance: 105.5
click at [445, 195] on main "Due date Navigate forward to interact with the calendar and select a date. Pres…" at bounding box center [403, 497] width 583 height 902
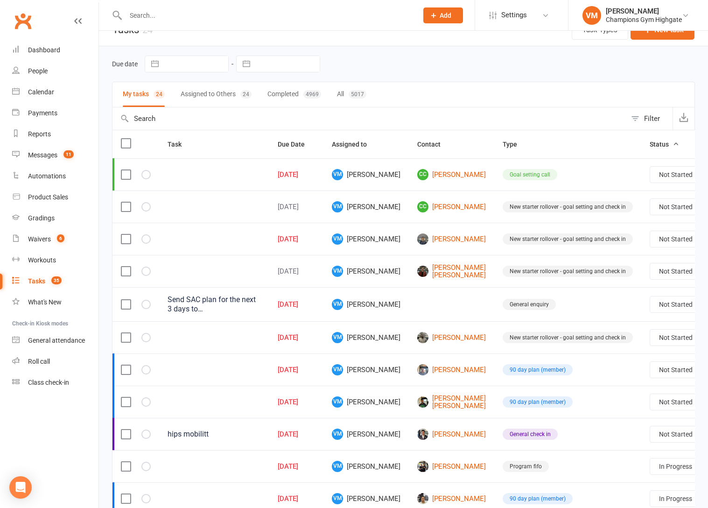
click at [442, 109] on input "text" at bounding box center [369, 118] width 514 height 22
drag, startPoint x: 442, startPoint y: 109, endPoint x: 427, endPoint y: 109, distance: 15.4
click at [427, 109] on input "text" at bounding box center [369, 118] width 514 height 22
click at [46, 155] on div "Messages" at bounding box center [42, 154] width 29 height 7
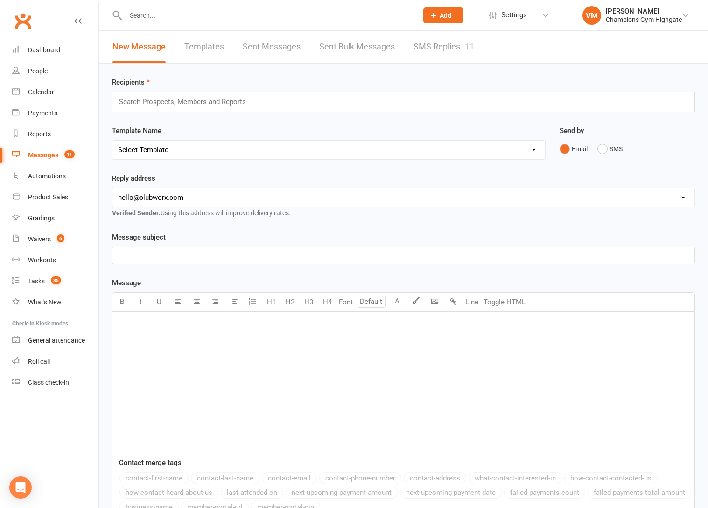
click at [443, 45] on link "SMS Replies 11" at bounding box center [444, 47] width 61 height 32
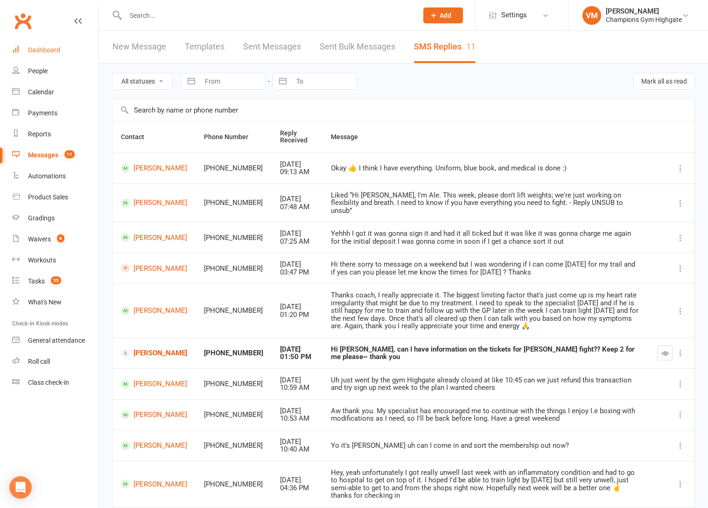
click at [40, 54] on link "Dashboard" at bounding box center [55, 50] width 86 height 21
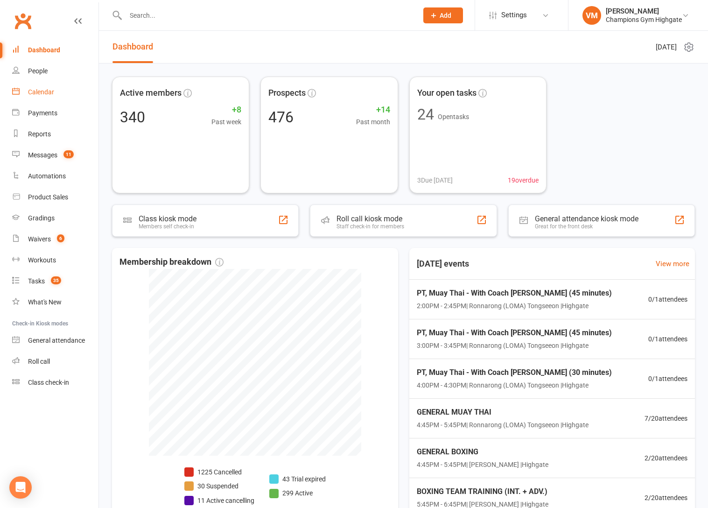
click at [54, 94] on link "Calendar" at bounding box center [55, 92] width 86 height 21
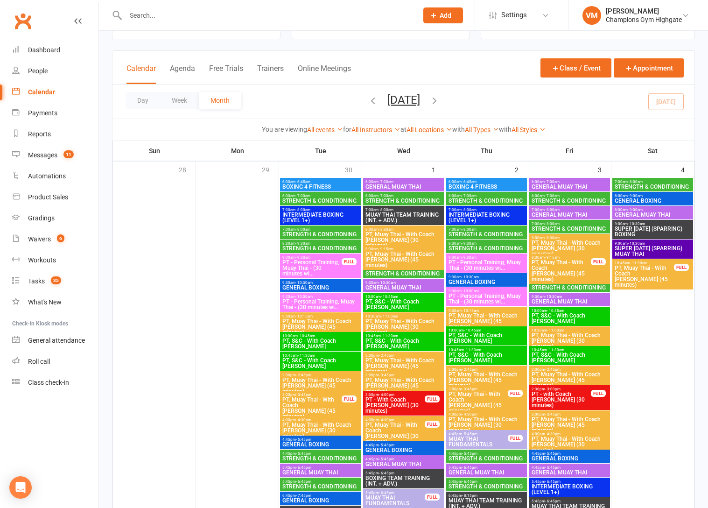
scroll to position [14, 0]
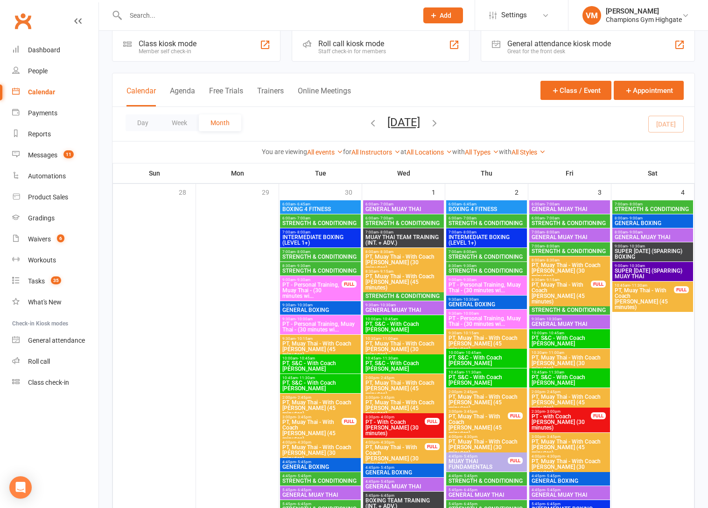
click at [410, 293] on span "STRENGTH & CONDITIONING" at bounding box center [403, 296] width 77 height 6
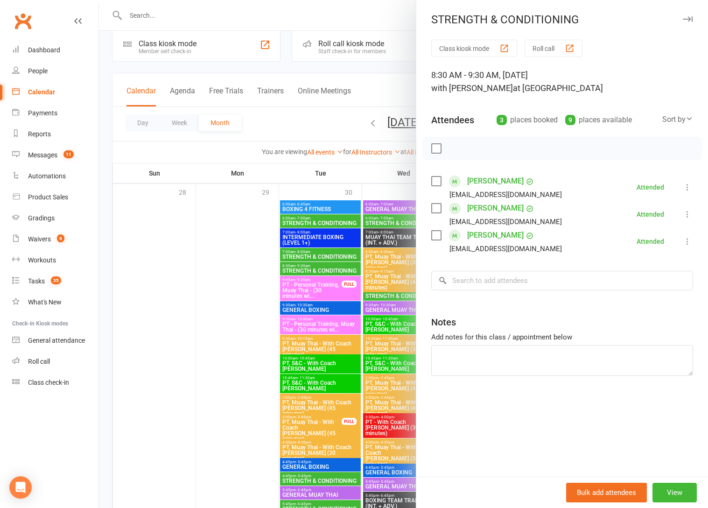
click at [381, 306] on div at bounding box center [403, 254] width 609 height 508
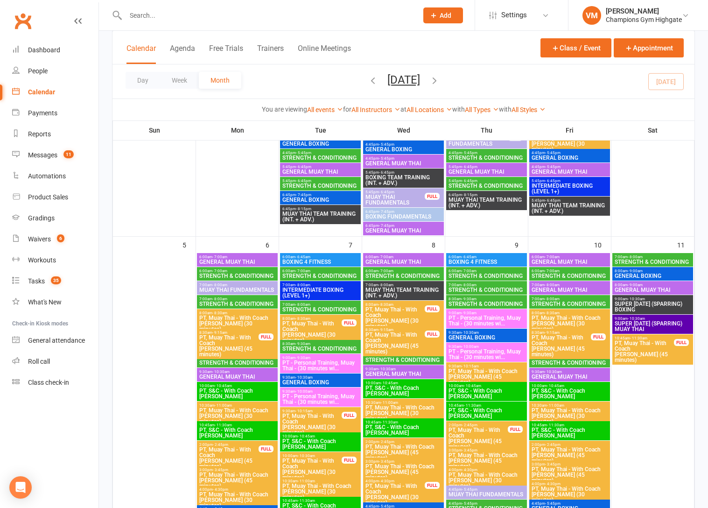
scroll to position [436, 0]
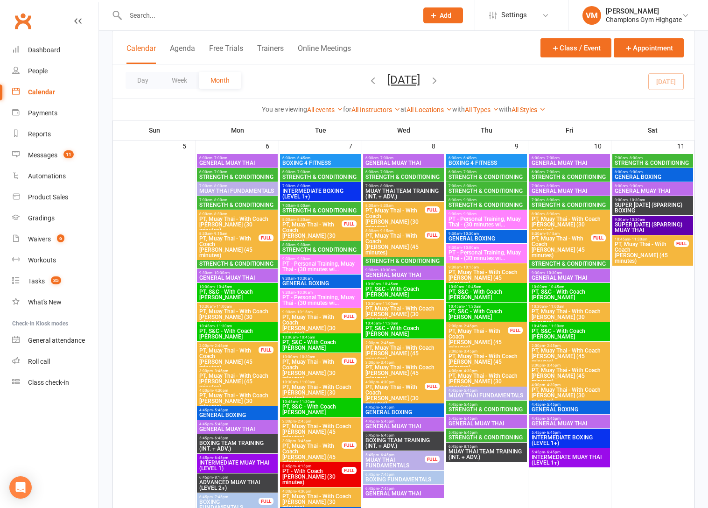
click at [391, 258] on span "STRENGTH & CONDITIONING" at bounding box center [403, 261] width 77 height 6
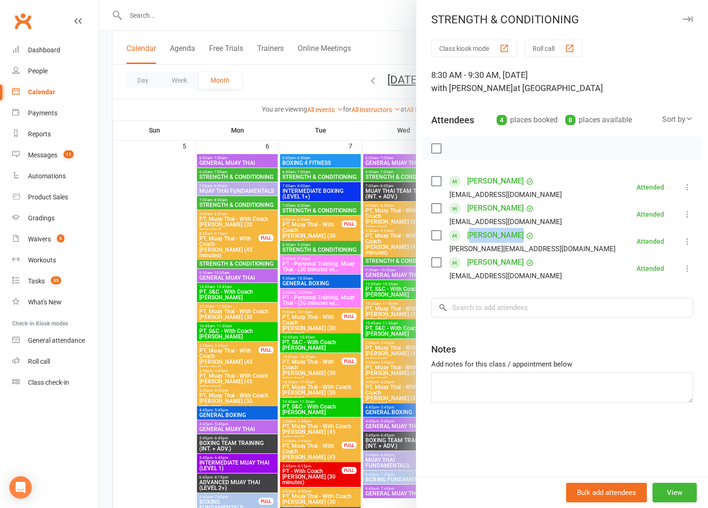
drag, startPoint x: 523, startPoint y: 234, endPoint x: 470, endPoint y: 234, distance: 53.7
click at [470, 234] on div "[PERSON_NAME] [PERSON_NAME][EMAIL_ADDRESS][DOMAIN_NAME]" at bounding box center [525, 241] width 188 height 27
click at [382, 278] on div at bounding box center [403, 254] width 609 height 508
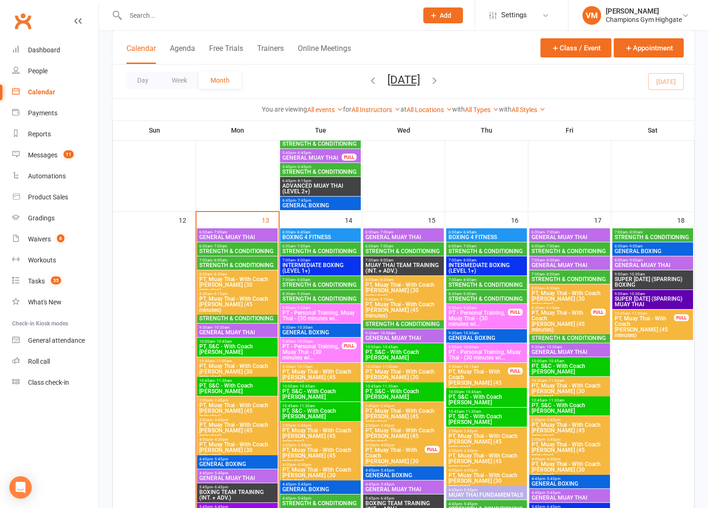
scroll to position [885, 0]
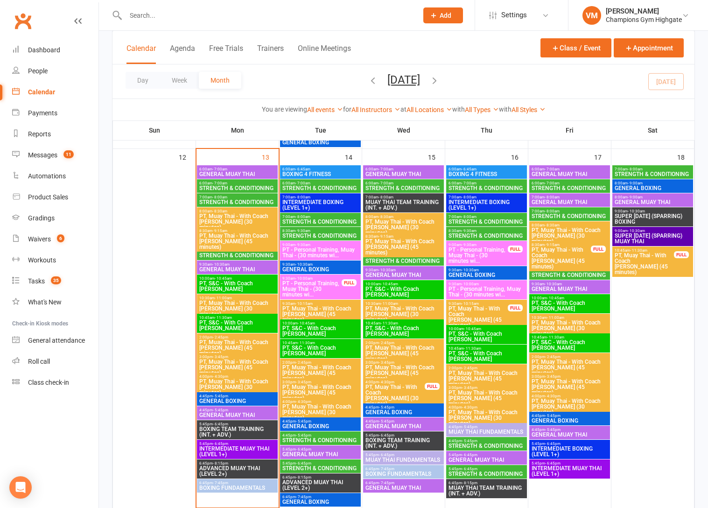
click at [390, 256] on span "- 9:30am" at bounding box center [385, 256] width 15 height 4
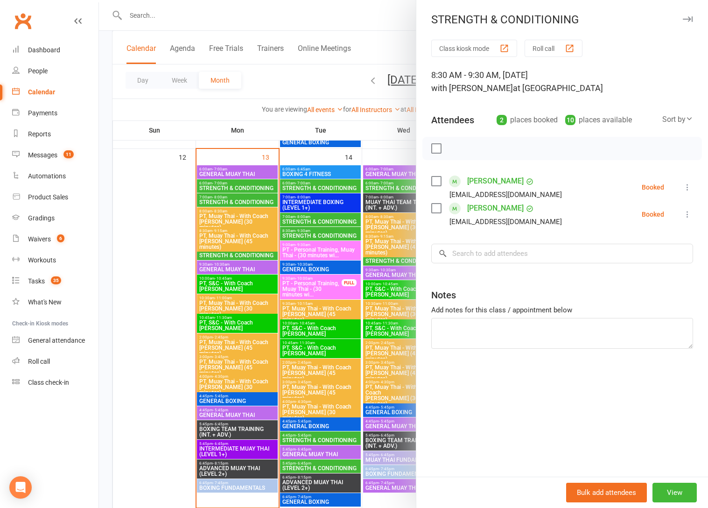
click at [381, 180] on div at bounding box center [403, 254] width 609 height 508
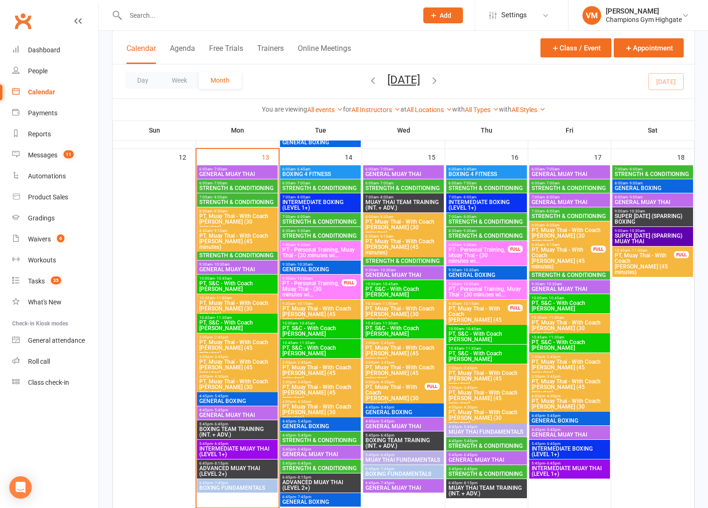
click at [393, 187] on span "STRENGTH & CONDITIONING" at bounding box center [403, 188] width 77 height 6
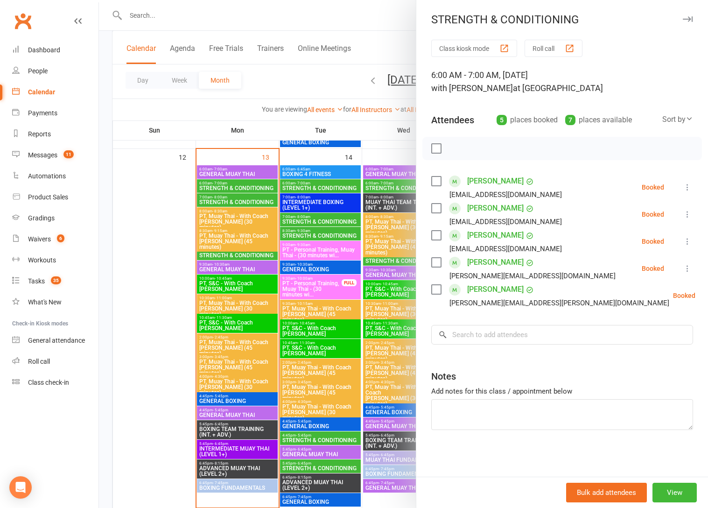
click at [391, 255] on div at bounding box center [403, 254] width 609 height 508
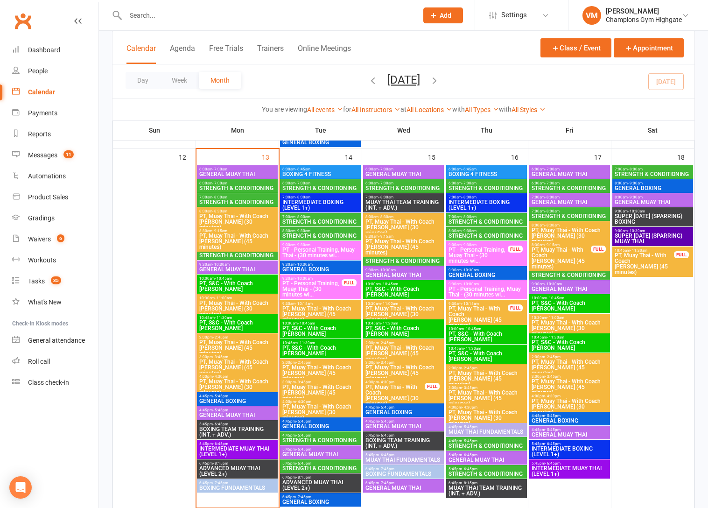
click at [391, 255] on span "- 9:30am" at bounding box center [385, 256] width 15 height 4
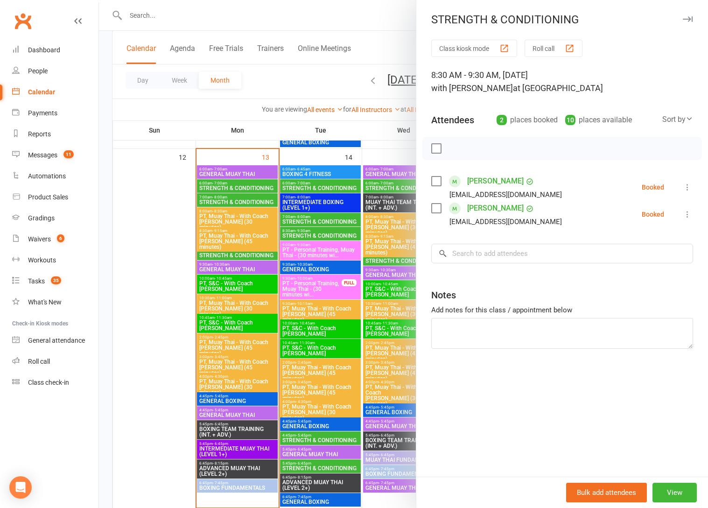
click at [433, 181] on label at bounding box center [435, 180] width 9 height 9
click at [437, 151] on label at bounding box center [435, 148] width 9 height 9
click at [440, 147] on label at bounding box center [435, 148] width 9 height 9
click at [495, 149] on icon "button" at bounding box center [496, 148] width 10 height 10
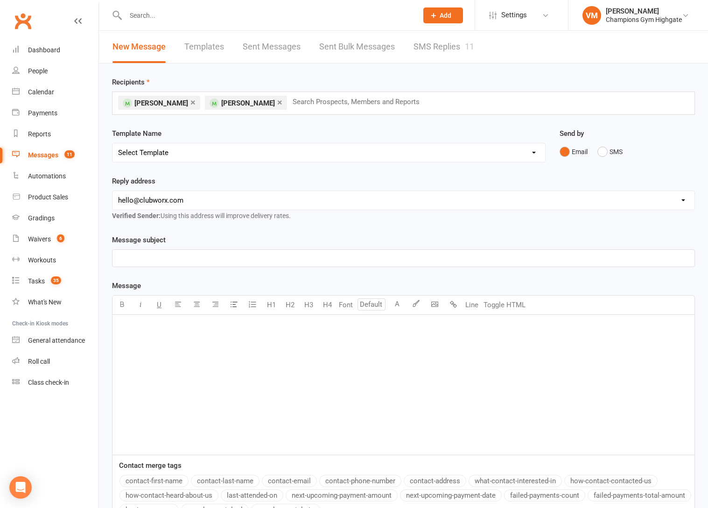
click at [171, 260] on p "﻿" at bounding box center [403, 257] width 571 height 11
click at [154, 346] on div "﻿" at bounding box center [403, 385] width 582 height 140
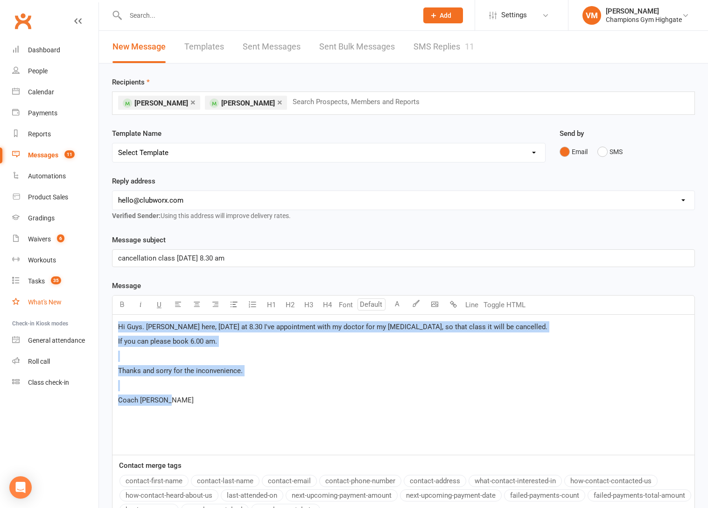
drag, startPoint x: 215, startPoint y: 412, endPoint x: 97, endPoint y: 309, distance: 156.8
click at [97, 309] on ui-view "Prospect Member Non-attending contact Class / event Appointment Grading event T…" at bounding box center [354, 361] width 708 height 718
copy div "Hi Guys. [PERSON_NAME] here, [DATE] at 8.30 I've appointment with my doctor for…"
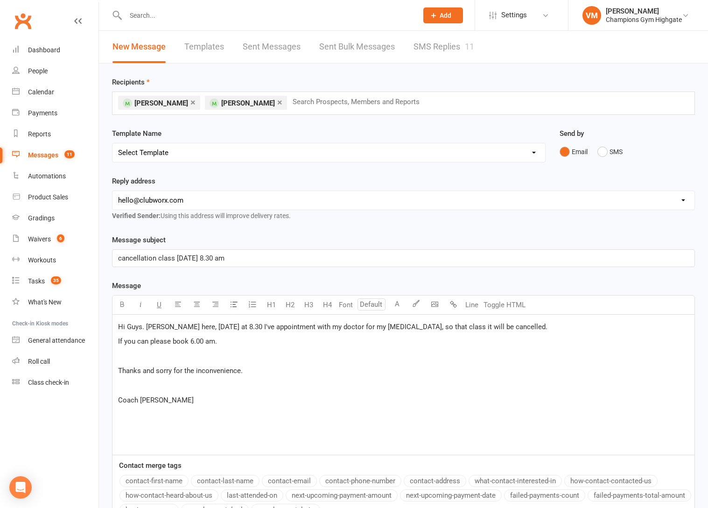
click at [596, 150] on div "Email SMS" at bounding box center [627, 152] width 135 height 18
click at [605, 150] on button "SMS" at bounding box center [609, 152] width 25 height 18
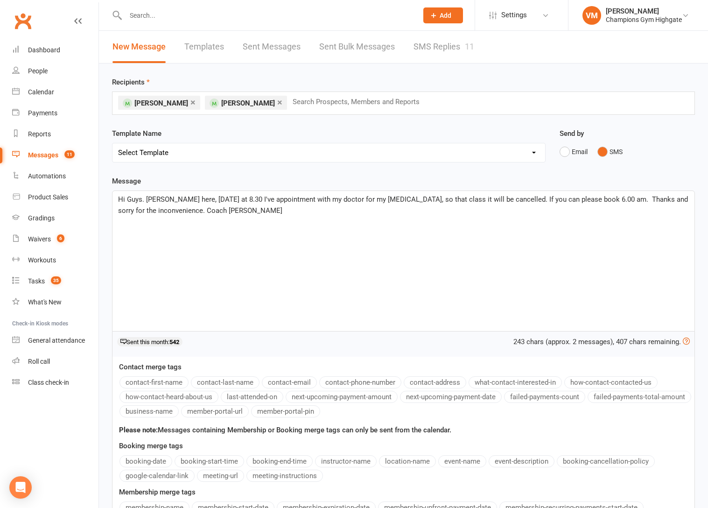
click at [189, 210] on span "Hi Guys. [PERSON_NAME] here, [DATE] at 8.30 I've appointment with my doctor for…" at bounding box center [404, 205] width 572 height 20
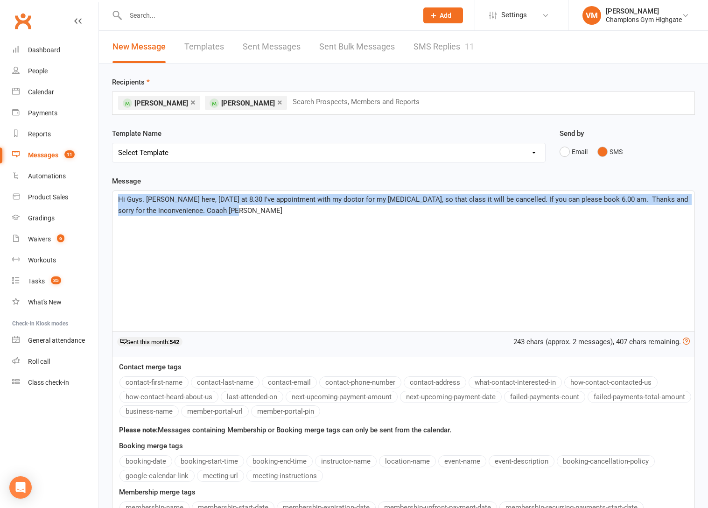
click at [189, 210] on span "Hi Guys. [PERSON_NAME] here, [DATE] at 8.30 I've appointment with my doctor for…" at bounding box center [404, 205] width 572 height 20
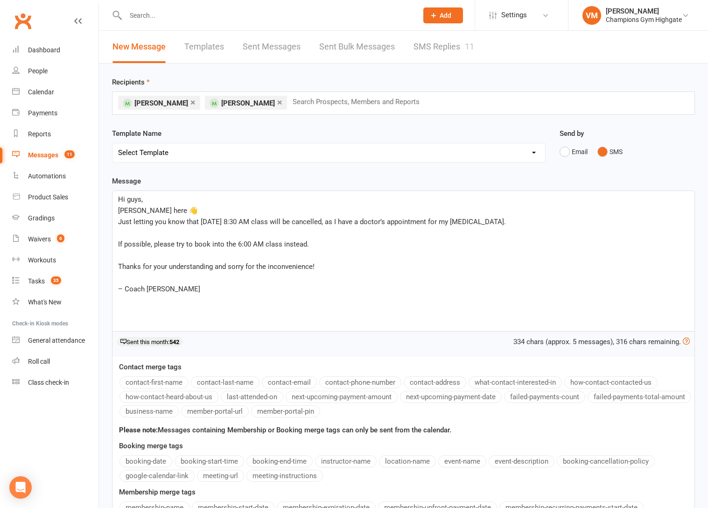
click at [255, 354] on div "334 chars (approx. 5 messages), 316 chars remaining. Sent this month: 542" at bounding box center [403, 343] width 583 height 25
click at [119, 243] on span "If possible, please try to book into the 6:00 AM class instead." at bounding box center [213, 244] width 191 height 8
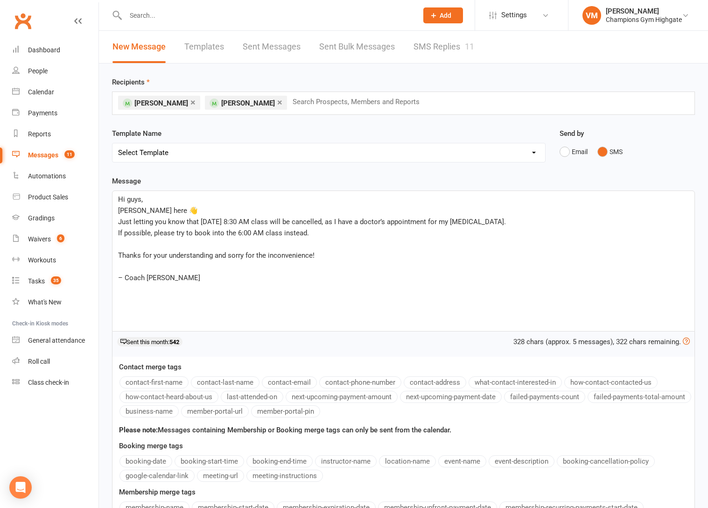
click at [119, 257] on span "Thanks for your understanding and sorry for the inconvenience!" at bounding box center [216, 255] width 196 height 8
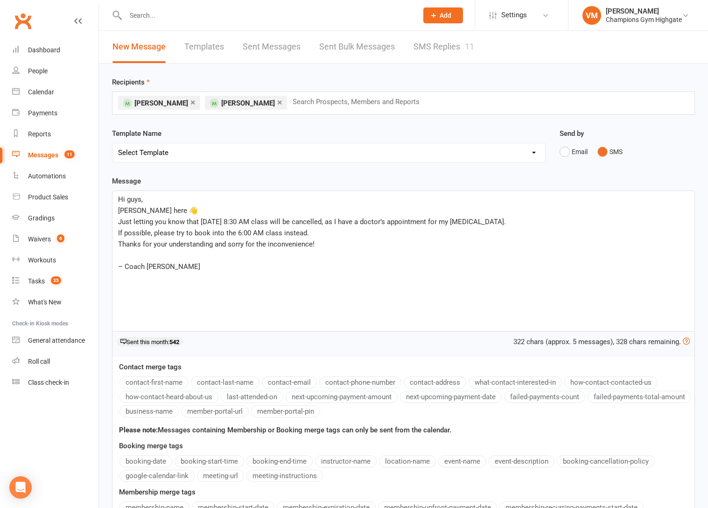
click at [125, 266] on span "– Coach [PERSON_NAME]" at bounding box center [159, 266] width 82 height 8
click at [186, 201] on p "Hi guys," at bounding box center [403, 199] width 571 height 11
click at [190, 258] on p "Coach [PERSON_NAME]" at bounding box center [403, 255] width 571 height 11
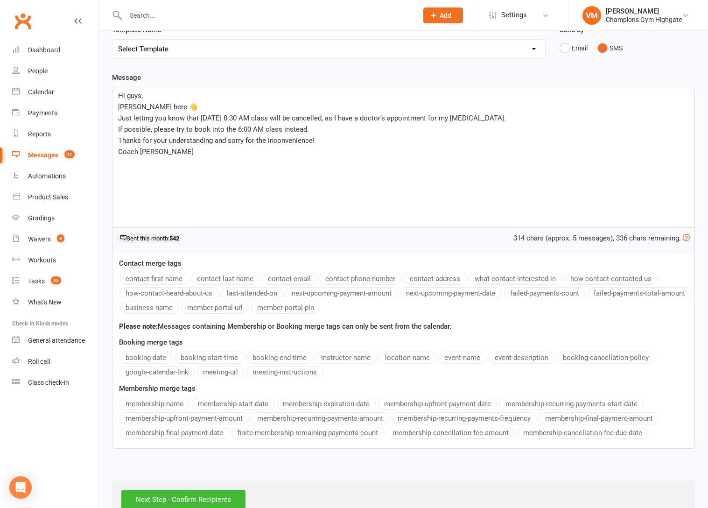
scroll to position [128, 0]
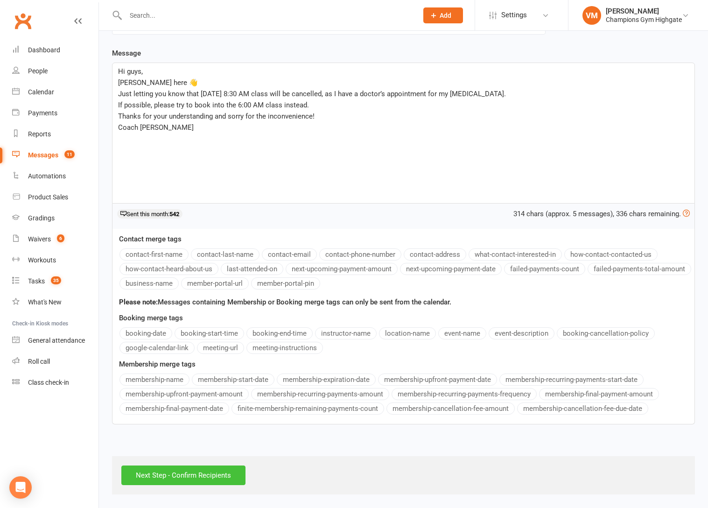
click at [183, 475] on input "Next Step - Confirm Recipients" at bounding box center [183, 475] width 124 height 20
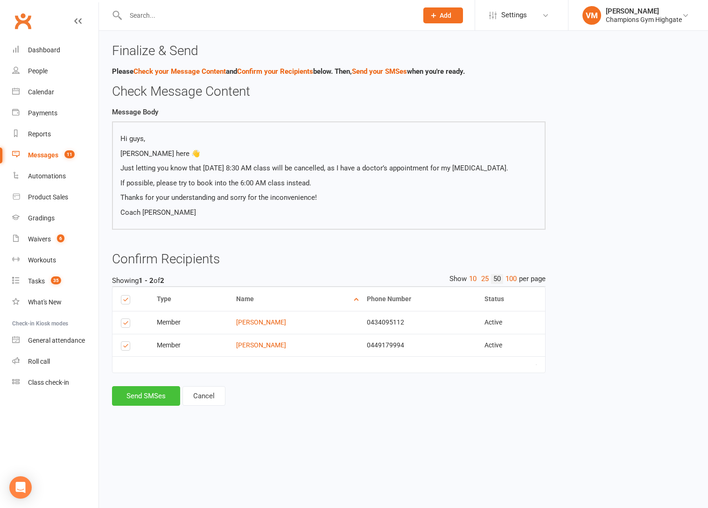
click at [139, 398] on button "Send SMSes" at bounding box center [146, 396] width 68 height 20
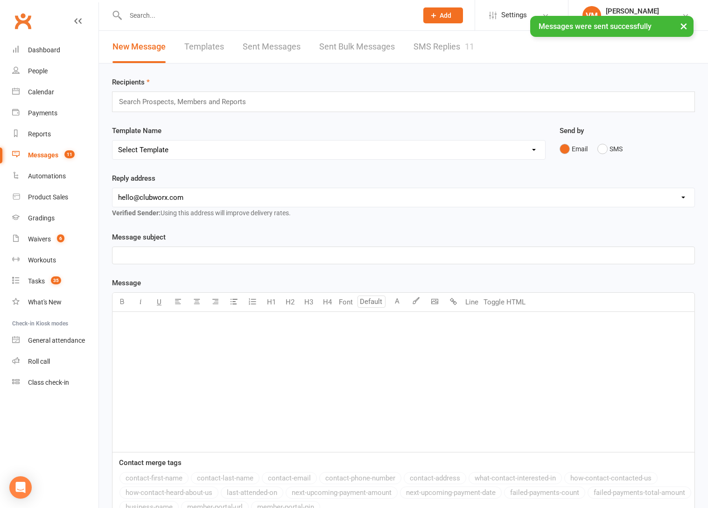
click at [52, 150] on link "Messages 11" at bounding box center [55, 155] width 86 height 21
click at [447, 50] on link "SMS Replies 11" at bounding box center [444, 47] width 61 height 32
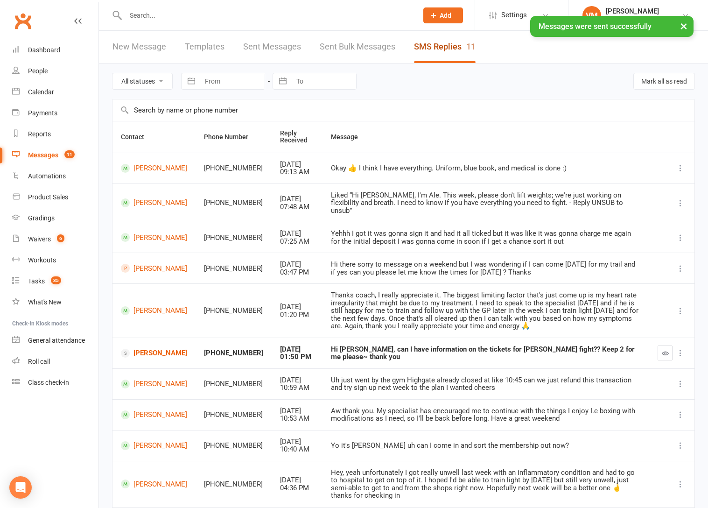
click at [447, 50] on link "SMS Replies 11" at bounding box center [445, 47] width 62 height 32
click at [134, 46] on link "New Message" at bounding box center [139, 47] width 54 height 32
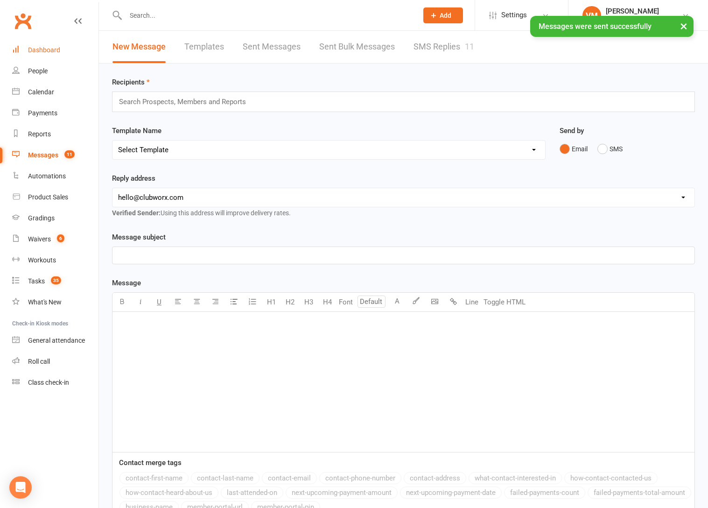
click at [53, 45] on link "Dashboard" at bounding box center [55, 50] width 86 height 21
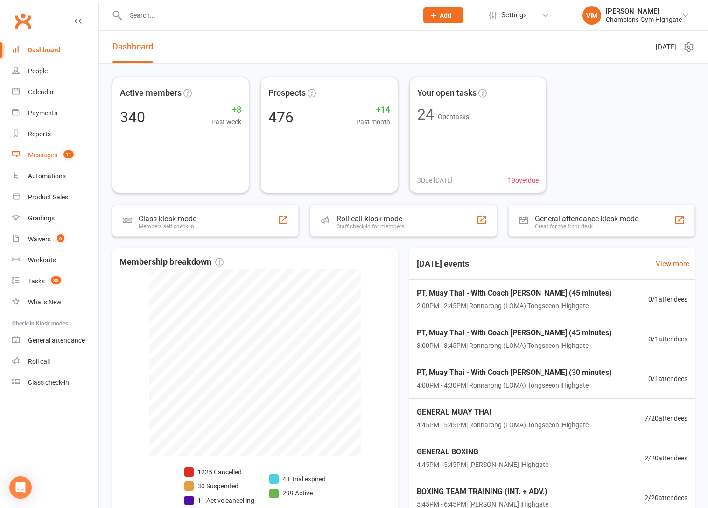
click at [49, 152] on div "Messages" at bounding box center [42, 154] width 29 height 7
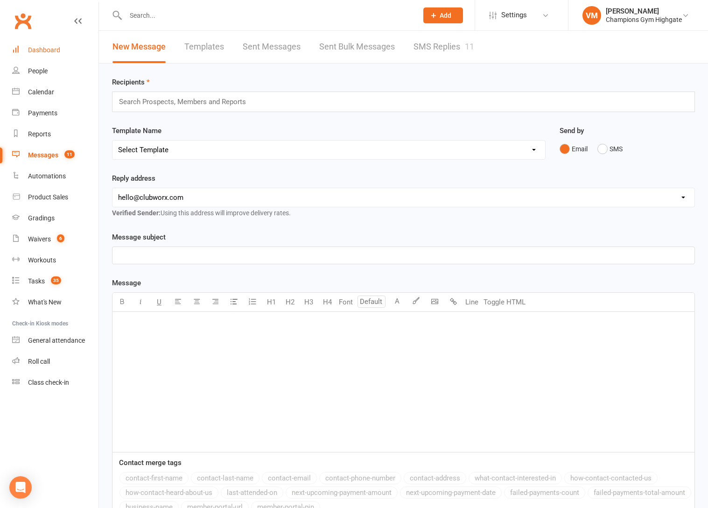
click at [56, 52] on div "Dashboard" at bounding box center [44, 49] width 32 height 7
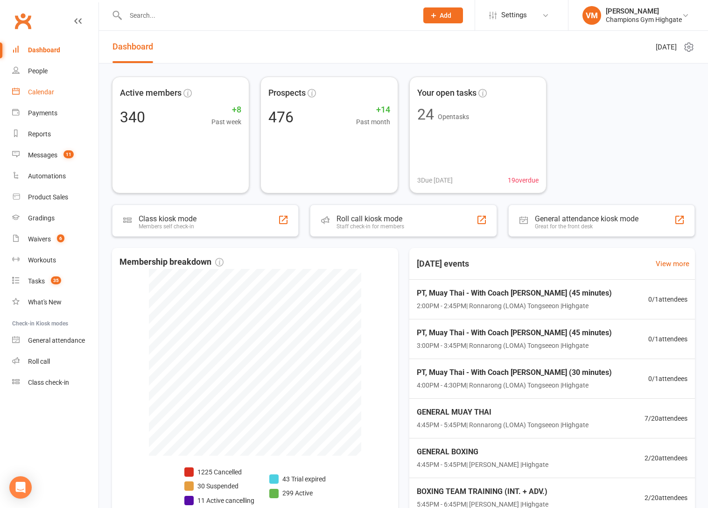
click at [52, 99] on link "Calendar" at bounding box center [55, 92] width 86 height 21
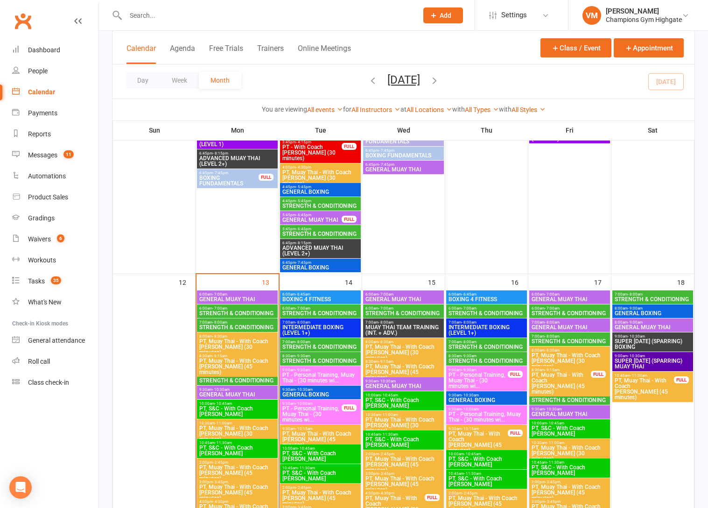
scroll to position [880, 0]
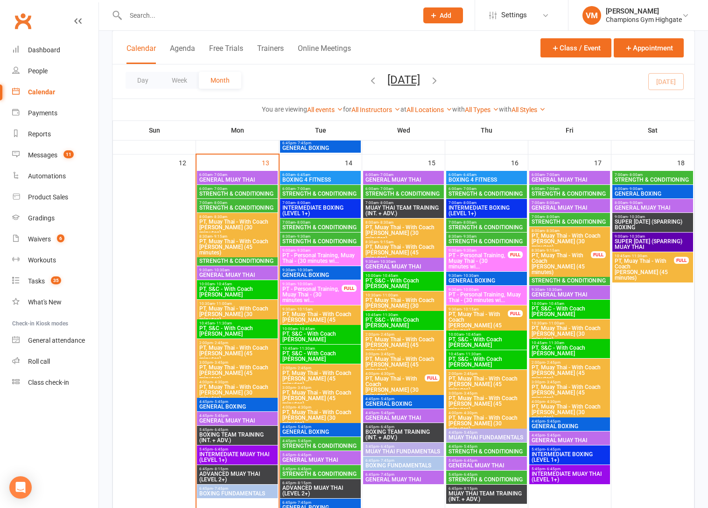
click at [322, 185] on div "6:00am - 7:00am STRENGTH & CONDITIONING" at bounding box center [320, 192] width 81 height 14
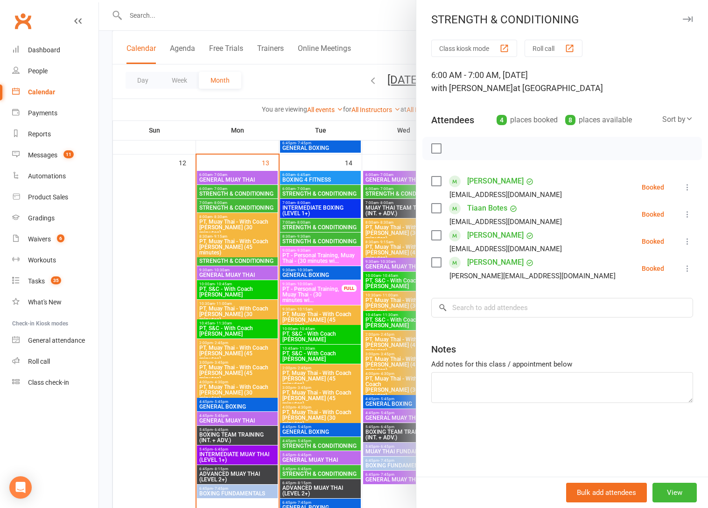
click at [315, 191] on div at bounding box center [403, 254] width 609 height 508
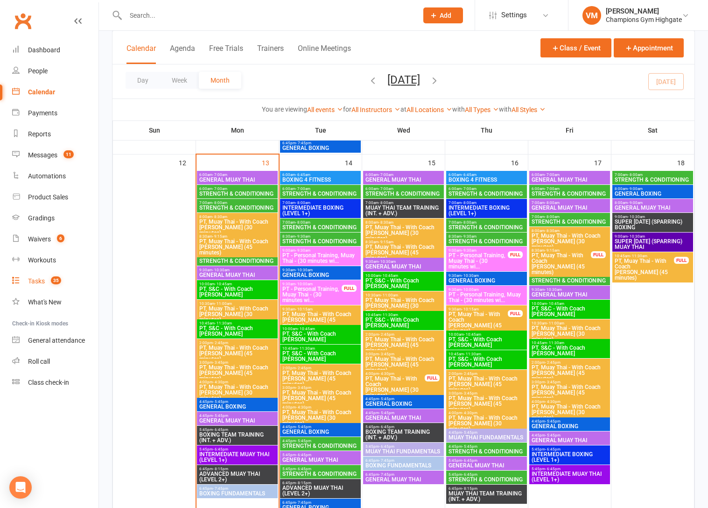
click at [45, 281] on div "Tasks" at bounding box center [36, 280] width 17 height 7
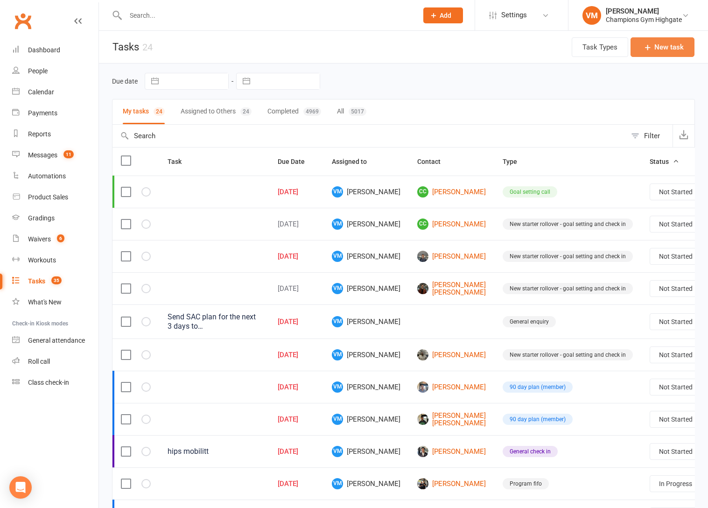
click at [657, 49] on button "New task" at bounding box center [663, 47] width 64 height 20
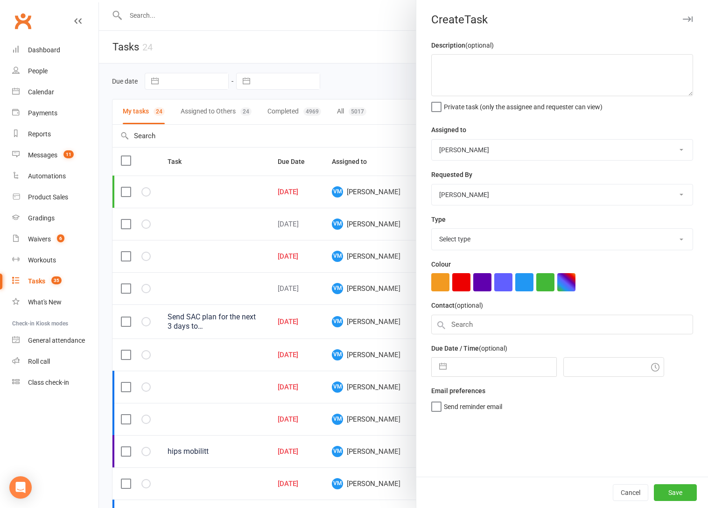
click at [463, 242] on select "Select type 90 day plan (member) 90 day plan (new starter - premium) Attendance…" at bounding box center [562, 239] width 261 height 21
click at [432, 230] on select "Select type 90 day plan (member) 90 day plan (new starter - premium) Attendance…" at bounding box center [562, 239] width 261 height 21
click at [474, 72] on textarea at bounding box center [562, 75] width 262 height 42
click at [479, 369] on input "text" at bounding box center [503, 366] width 105 height 19
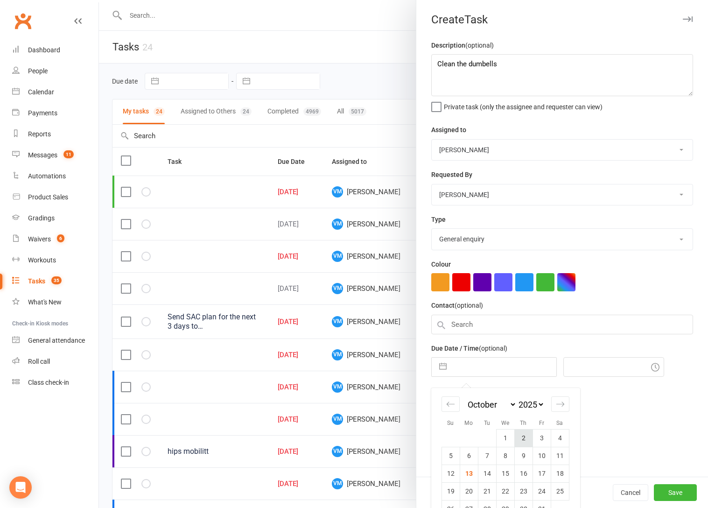
scroll to position [22, 0]
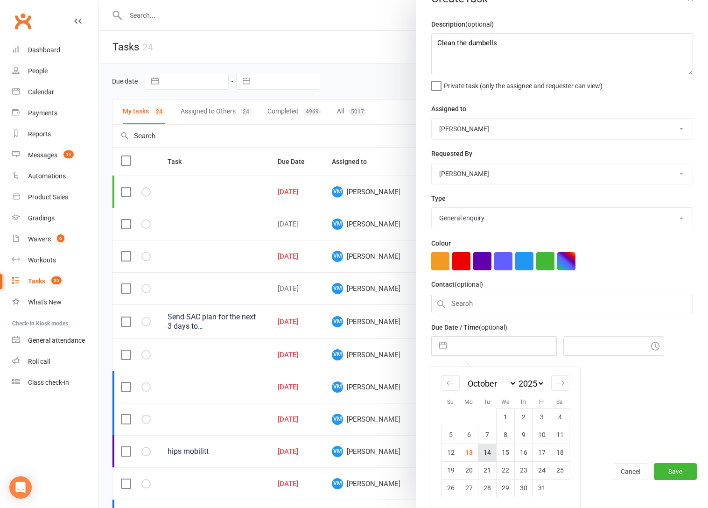
click at [484, 451] on td "14" at bounding box center [487, 452] width 18 height 18
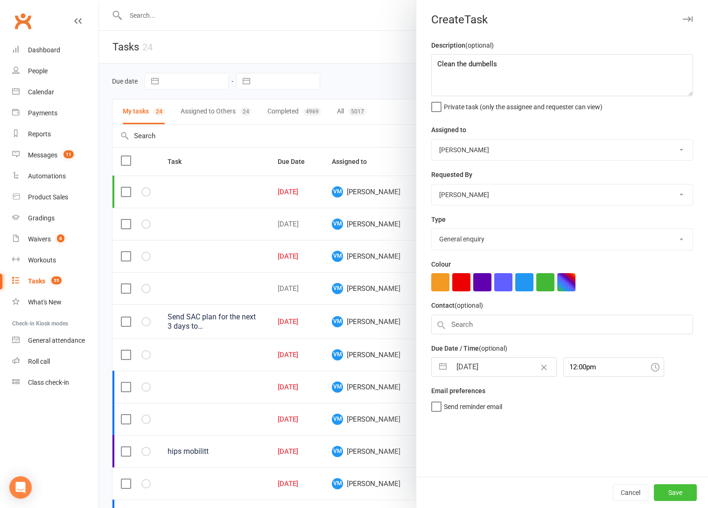
click at [678, 496] on button "Save" at bounding box center [675, 492] width 43 height 17
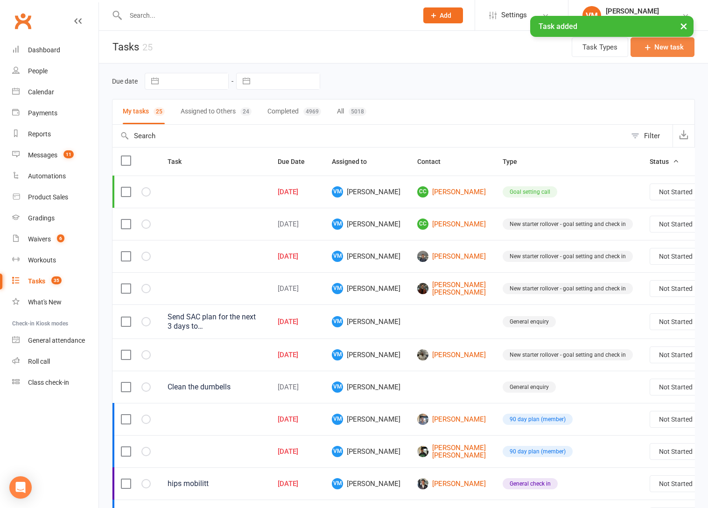
click at [666, 53] on button "New task" at bounding box center [663, 47] width 64 height 20
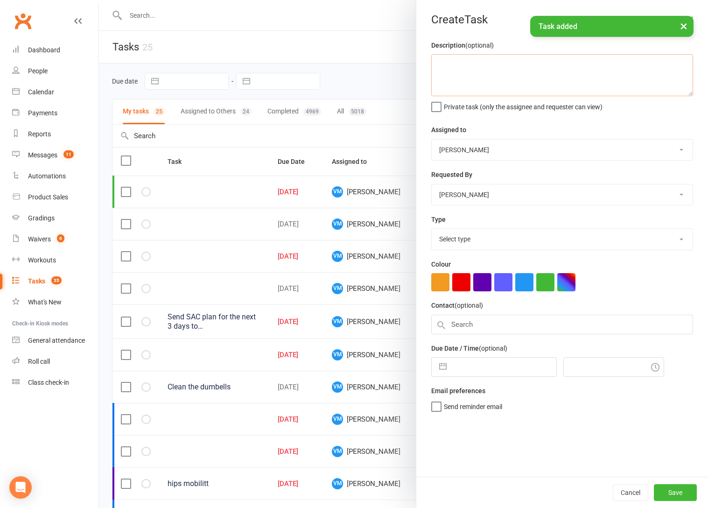
click at [484, 72] on textarea at bounding box center [562, 75] width 262 height 42
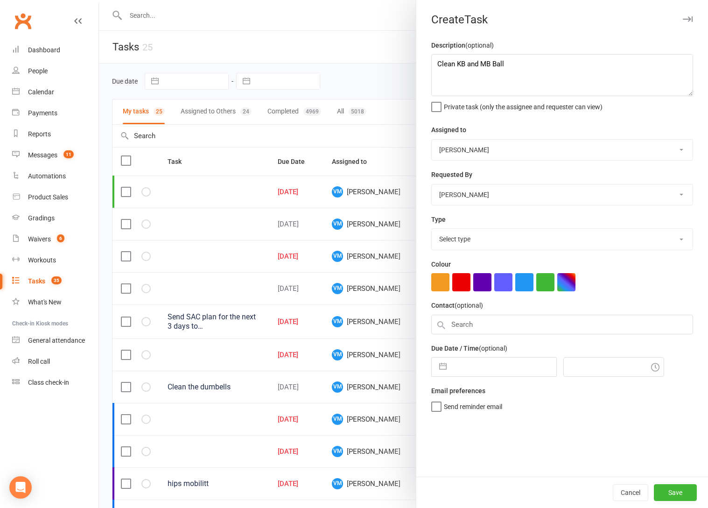
click at [473, 236] on select "Select type 90 day plan (member) 90 day plan (new starter - premium) Attendance…" at bounding box center [562, 239] width 261 height 21
click at [432, 230] on select "Select type 90 day plan (member) 90 day plan (new starter - premium) Attendance…" at bounding box center [562, 239] width 261 height 21
click at [479, 329] on input "text" at bounding box center [562, 325] width 262 height 20
click at [479, 365] on input "text" at bounding box center [503, 366] width 105 height 19
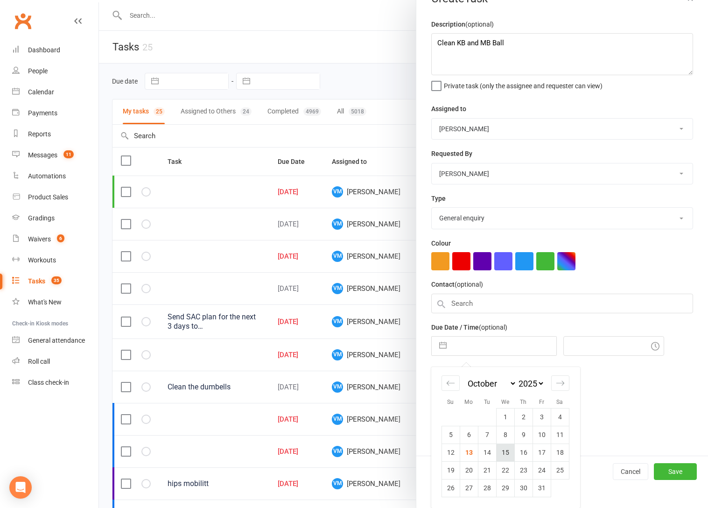
click at [505, 454] on td "15" at bounding box center [505, 452] width 18 height 18
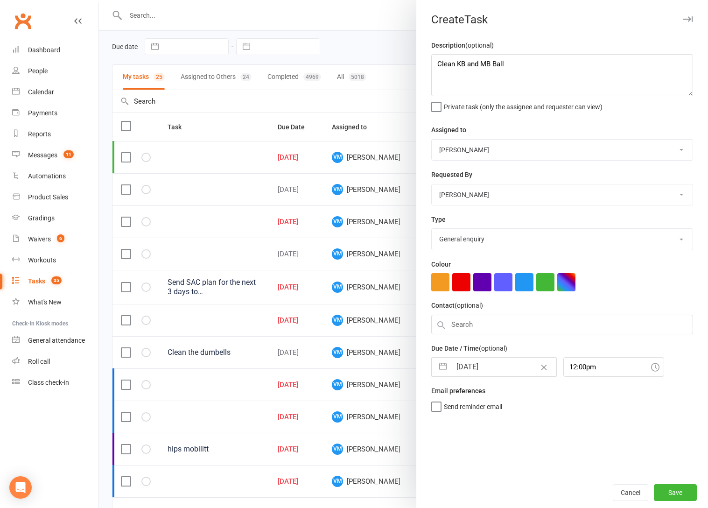
scroll to position [46, 0]
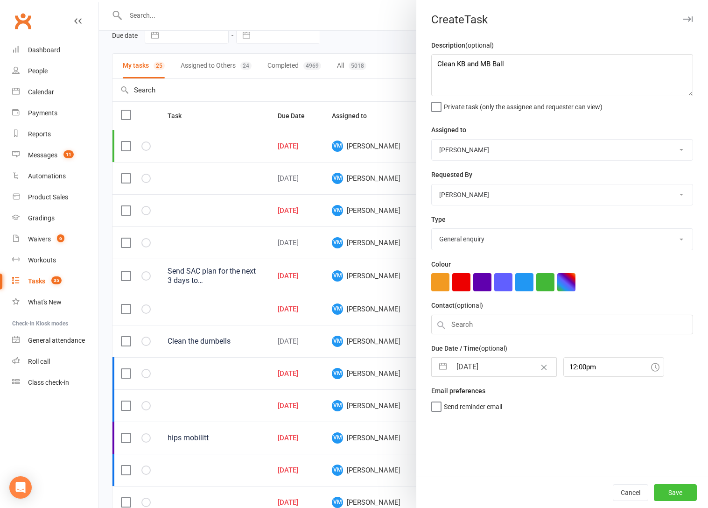
click at [674, 489] on button "Save" at bounding box center [675, 492] width 43 height 17
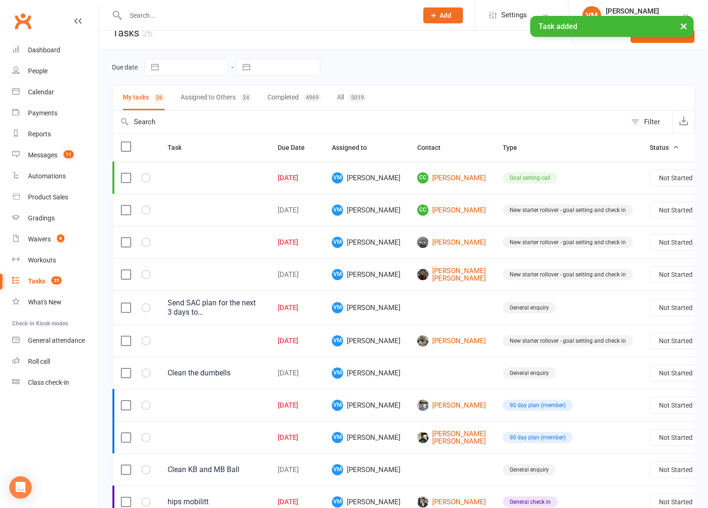
scroll to position [0, 0]
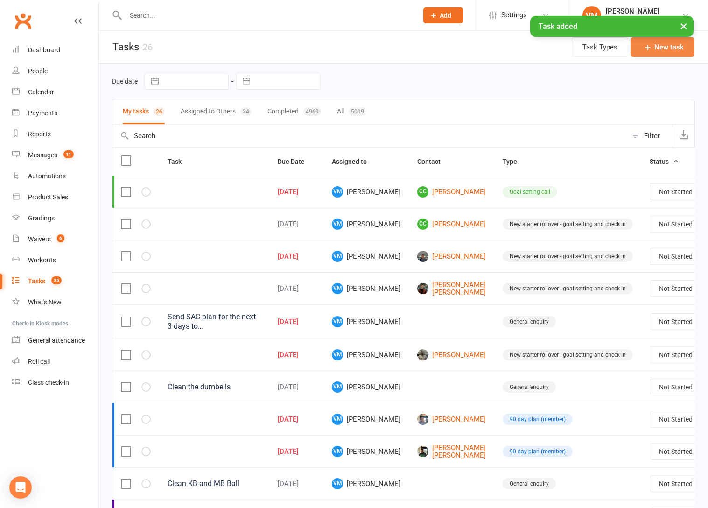
click at [660, 53] on button "New task" at bounding box center [663, 47] width 64 height 20
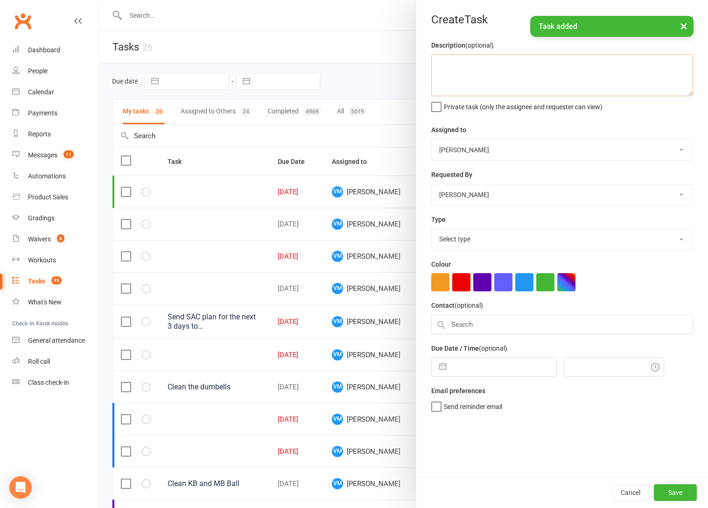
click at [496, 75] on textarea at bounding box center [562, 75] width 262 height 42
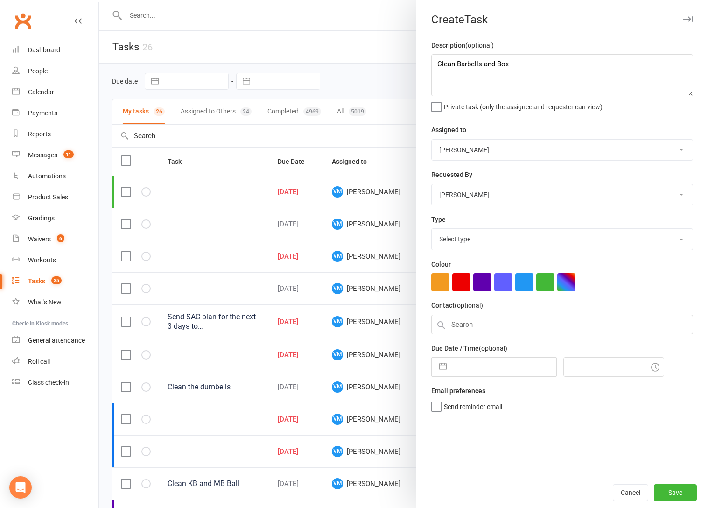
click at [495, 235] on select "Select type 90 day plan (member) 90 day plan (new starter - premium) Attendance…" at bounding box center [562, 239] width 261 height 21
click at [432, 230] on select "Select type 90 day plan (member) 90 day plan (new starter - premium) Attendance…" at bounding box center [562, 239] width 261 height 21
click at [462, 370] on input "text" at bounding box center [503, 366] width 105 height 19
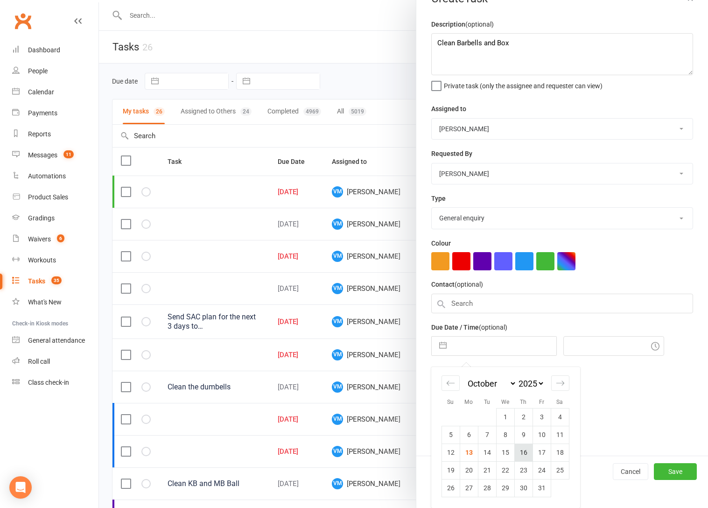
click at [526, 450] on td "16" at bounding box center [523, 452] width 18 height 18
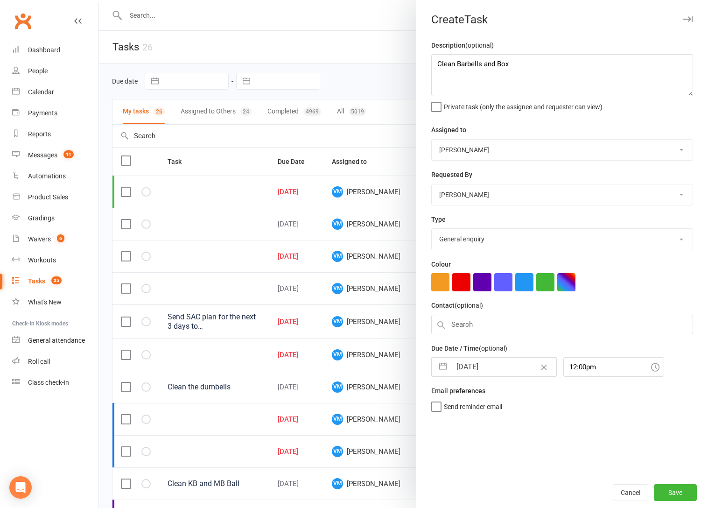
scroll to position [0, 0]
click at [669, 484] on button "Save" at bounding box center [675, 492] width 43 height 17
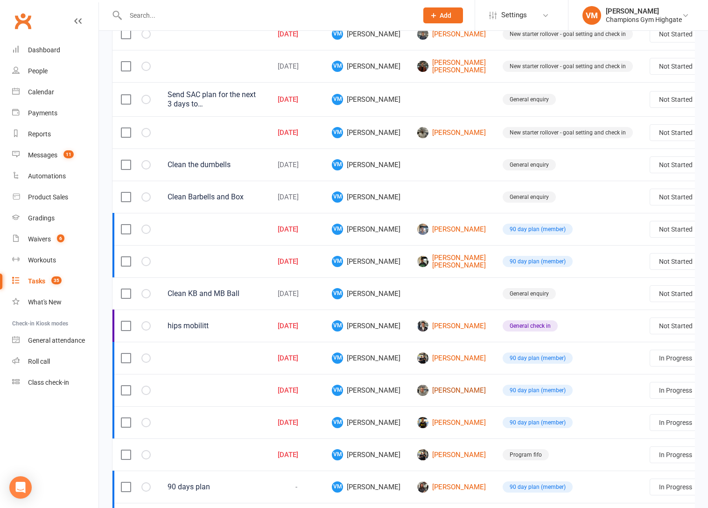
scroll to position [223, 0]
click at [417, 425] on link "[PERSON_NAME]" at bounding box center [451, 421] width 69 height 11
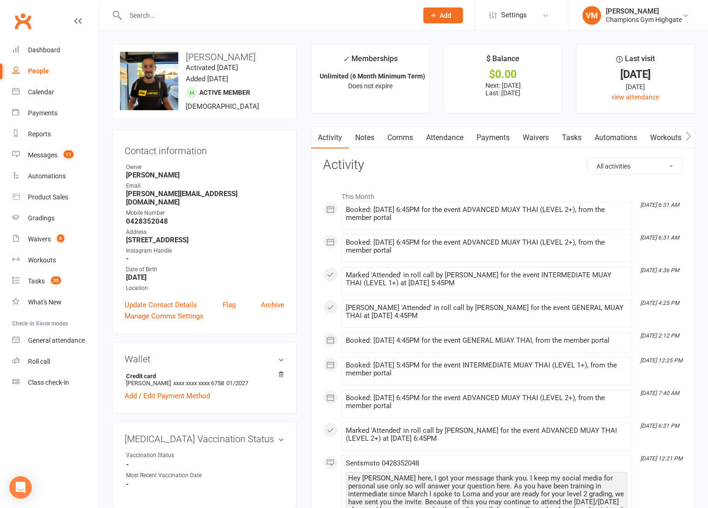
click at [359, 141] on link "Notes" at bounding box center [365, 137] width 32 height 21
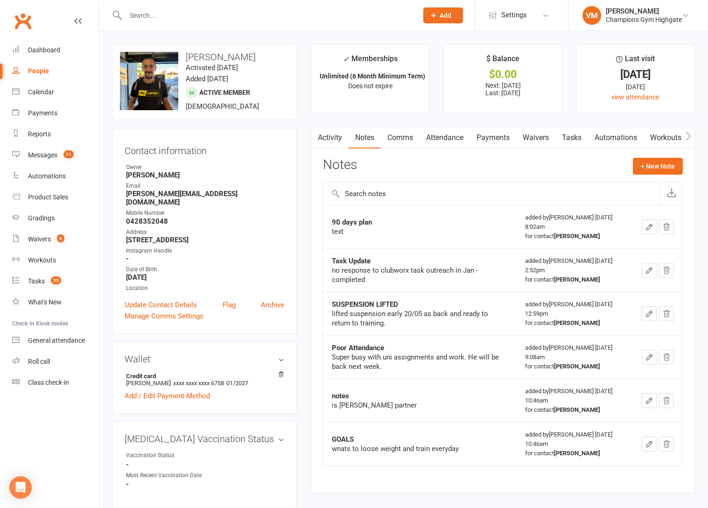
click at [539, 141] on link "Waivers" at bounding box center [535, 137] width 39 height 21
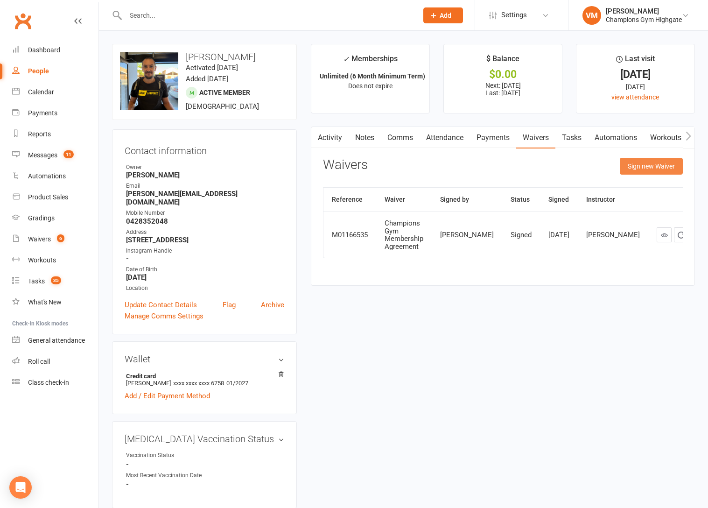
click at [637, 168] on button "Sign new Waiver" at bounding box center [651, 166] width 63 height 17
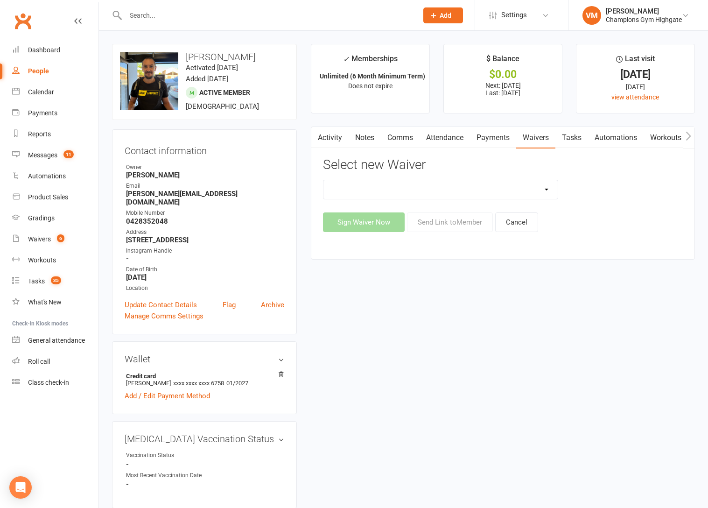
click at [390, 191] on select "90 Day Plan Casual Waiver - First Timers Casual Waiver (STAFF ONLY) Champions G…" at bounding box center [440, 189] width 234 height 19
click at [323, 180] on select "90 Day Plan Casual Waiver - First Timers Casual Waiver (STAFF ONLY) Champions G…" at bounding box center [440, 189] width 234 height 19
click at [460, 220] on button "Send Link to Member" at bounding box center [450, 222] width 86 height 20
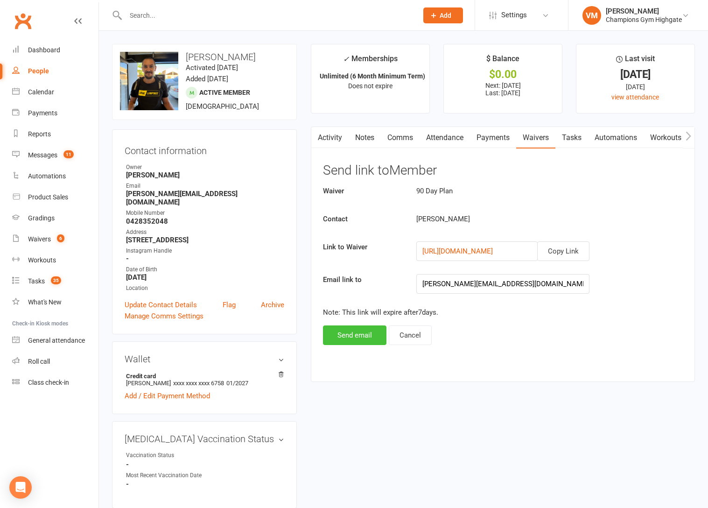
click at [360, 336] on button "Send email" at bounding box center [354, 335] width 63 height 20
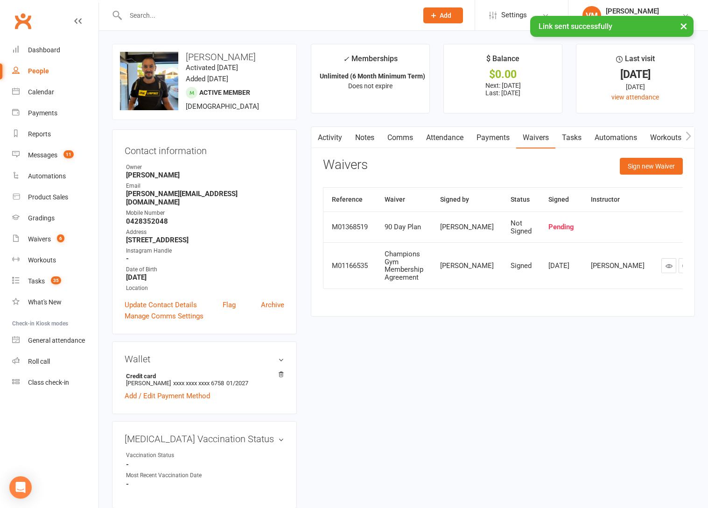
click at [391, 136] on link "Comms" at bounding box center [400, 137] width 39 height 21
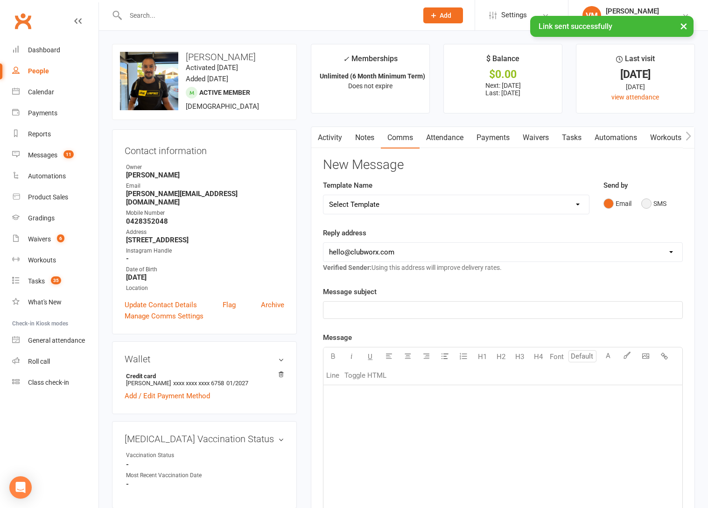
click at [644, 202] on button "SMS" at bounding box center [653, 204] width 25 height 18
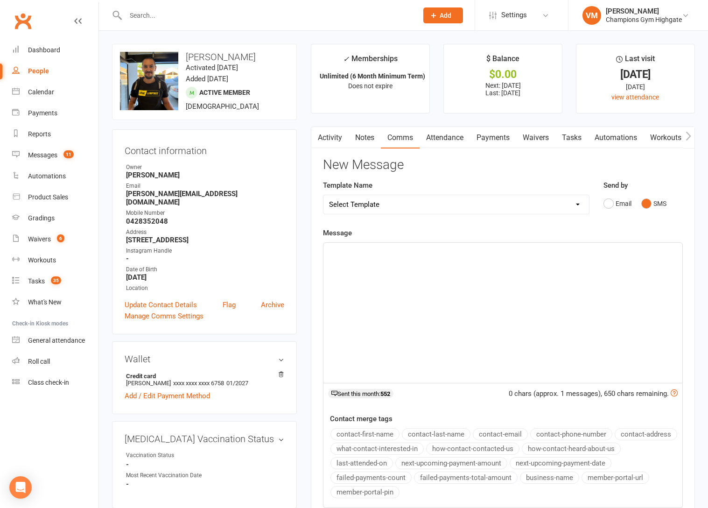
click at [347, 264] on div "﻿" at bounding box center [502, 313] width 359 height 140
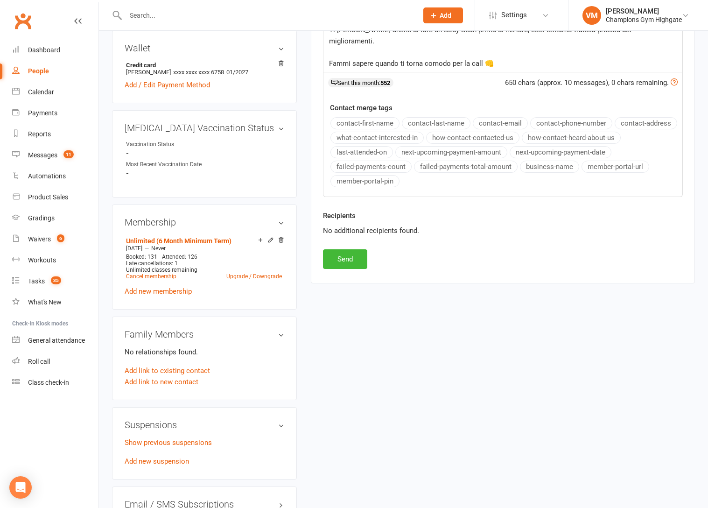
scroll to position [315, 0]
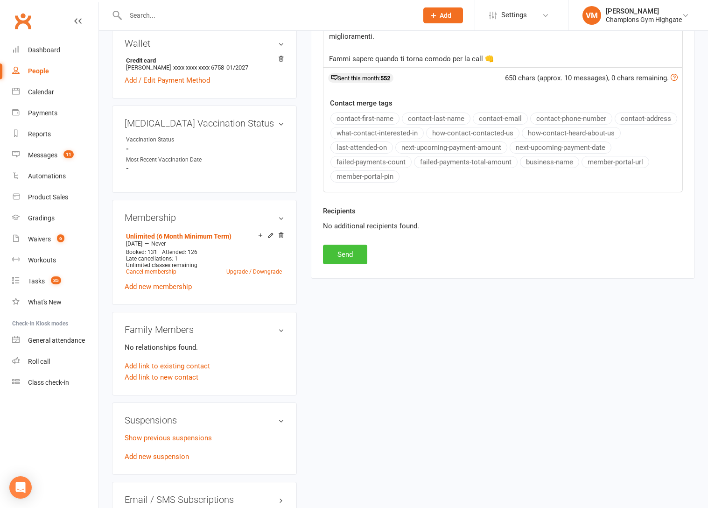
click at [355, 256] on button "Send" at bounding box center [345, 255] width 44 height 20
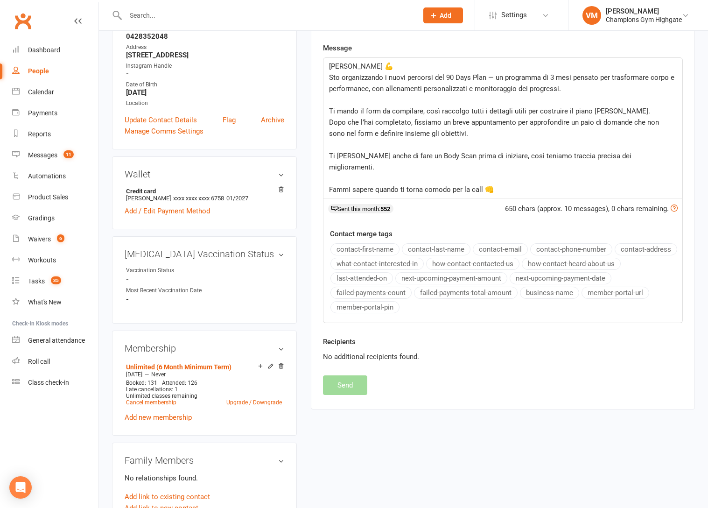
scroll to position [0, 0]
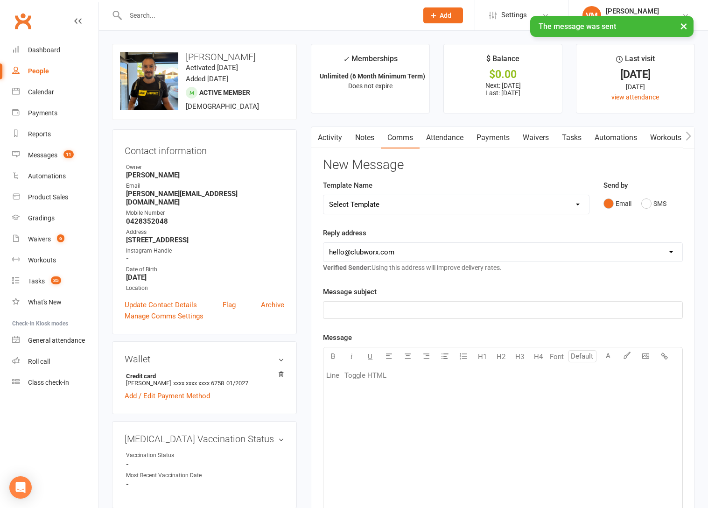
click at [576, 138] on link "Tasks" at bounding box center [571, 137] width 33 height 21
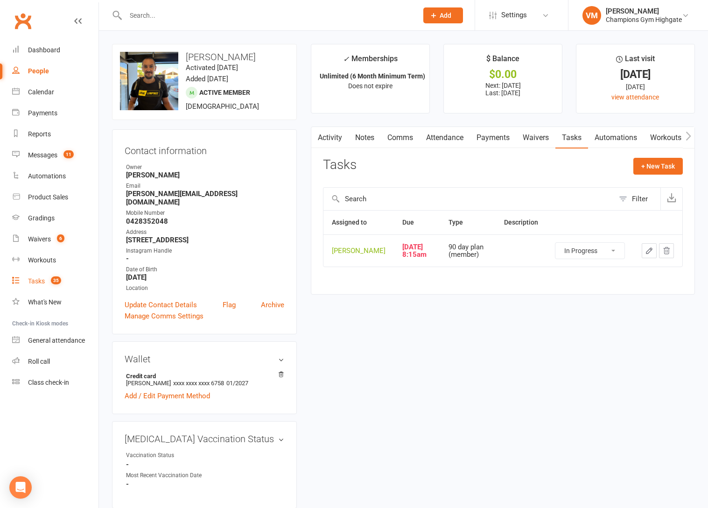
click at [40, 282] on div "Tasks" at bounding box center [36, 280] width 17 height 7
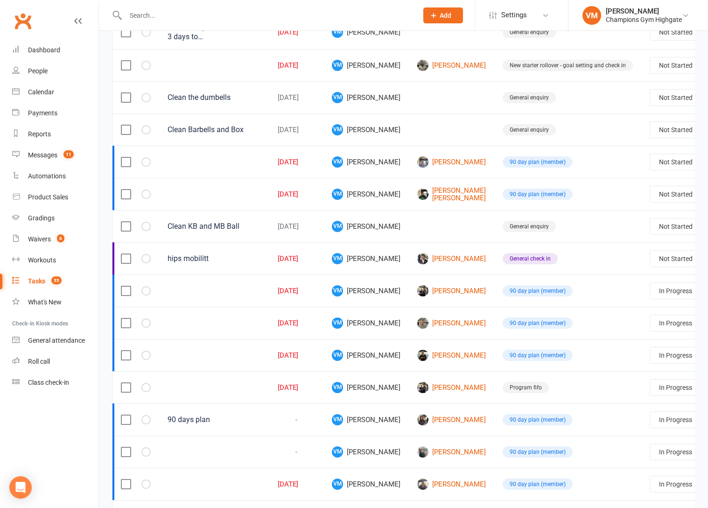
scroll to position [553, 0]
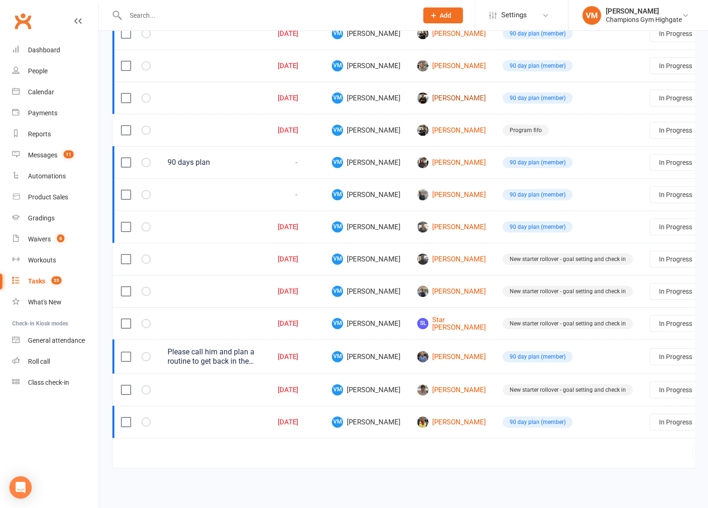
click at [425, 100] on link "[PERSON_NAME]" at bounding box center [451, 97] width 69 height 11
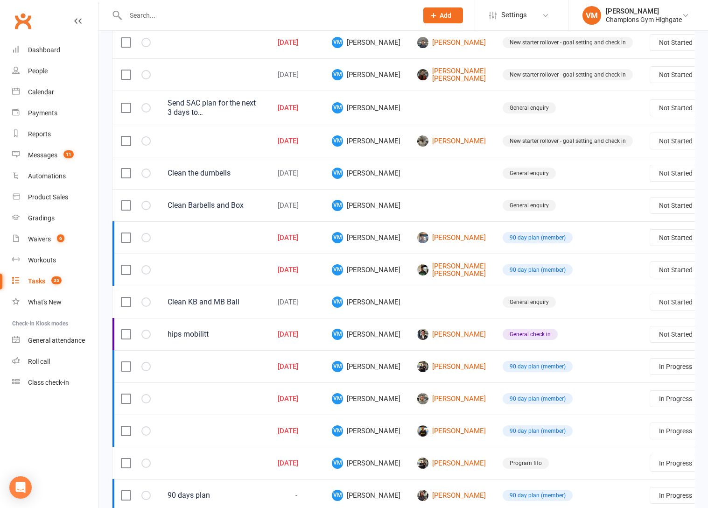
scroll to position [223, 0]
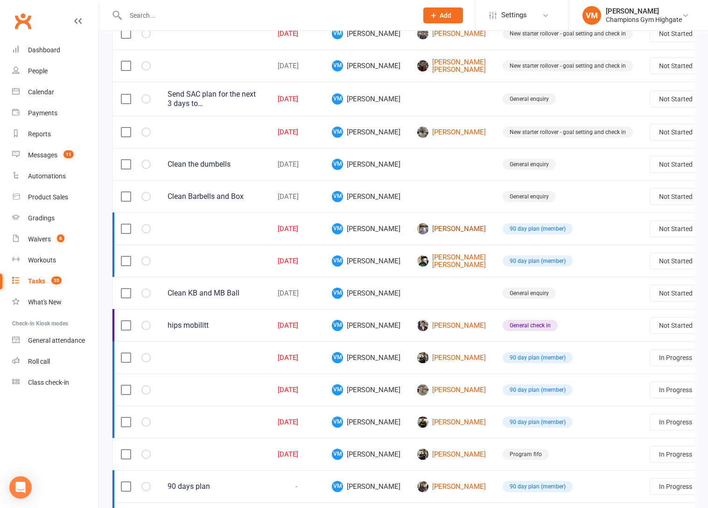
click at [423, 229] on link "[PERSON_NAME]" at bounding box center [451, 228] width 69 height 11
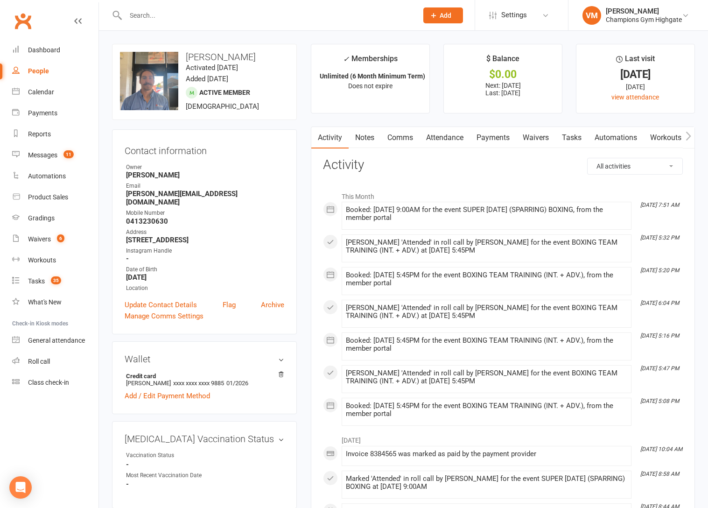
click at [372, 140] on link "Notes" at bounding box center [365, 137] width 32 height 21
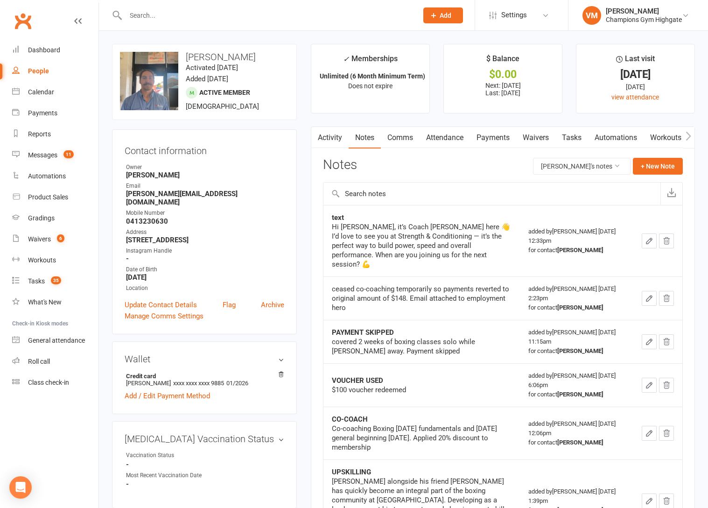
click at [406, 139] on link "Comms" at bounding box center [400, 137] width 39 height 21
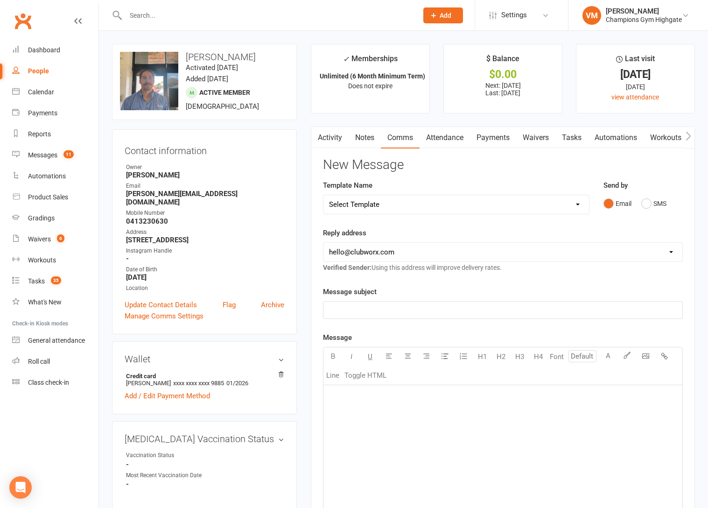
click at [535, 137] on link "Waivers" at bounding box center [535, 137] width 39 height 21
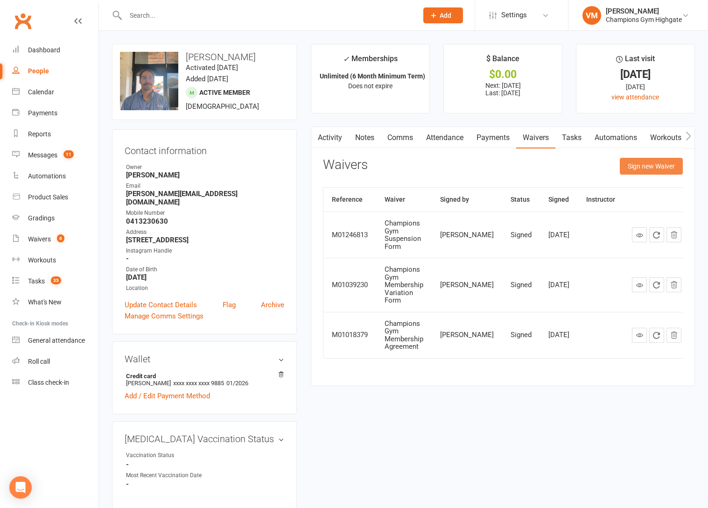
click at [649, 162] on button "Sign new Waiver" at bounding box center [651, 166] width 63 height 17
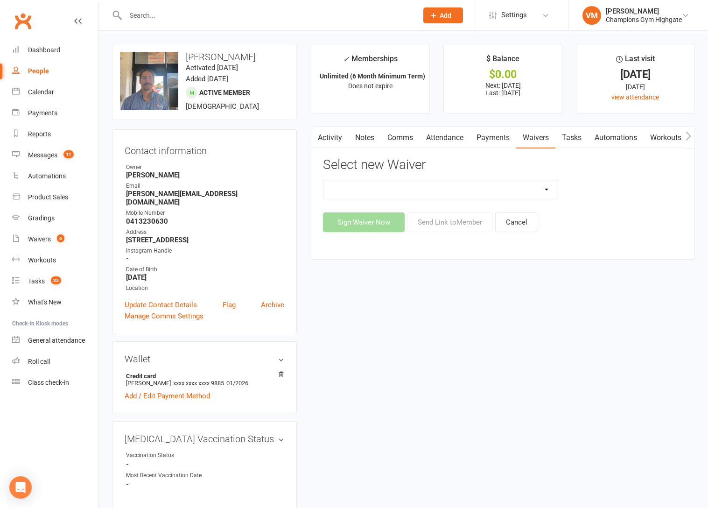
click at [493, 188] on select "90 Day Plan Casual Waiver - First Timers Casual Waiver (STAFF ONLY) Champions G…" at bounding box center [440, 189] width 234 height 19
click at [323, 180] on select "90 Day Plan Casual Waiver - First Timers Casual Waiver (STAFF ONLY) Champions G…" at bounding box center [440, 189] width 234 height 19
click at [467, 222] on button "Send Link to Member" at bounding box center [450, 222] width 86 height 20
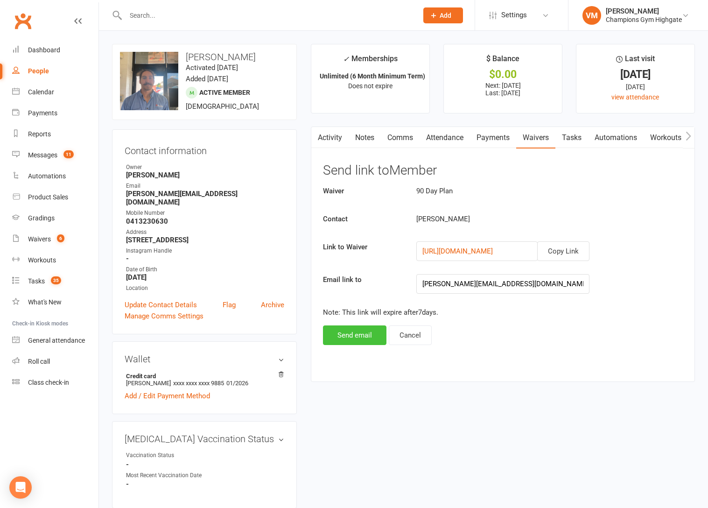
click at [362, 334] on button "Send email" at bounding box center [354, 335] width 63 height 20
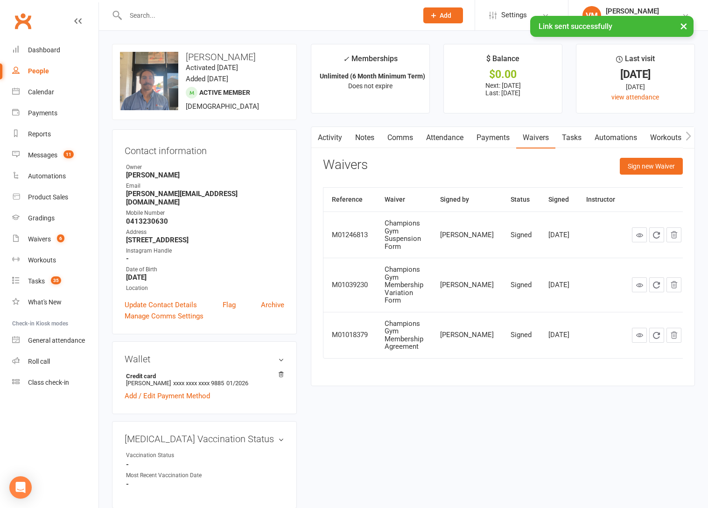
click at [359, 145] on link "Notes" at bounding box center [365, 137] width 32 height 21
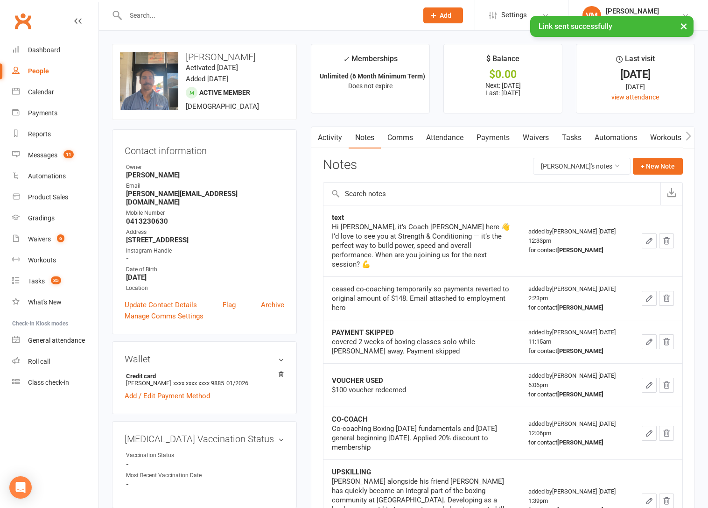
click at [396, 138] on link "Comms" at bounding box center [400, 137] width 39 height 21
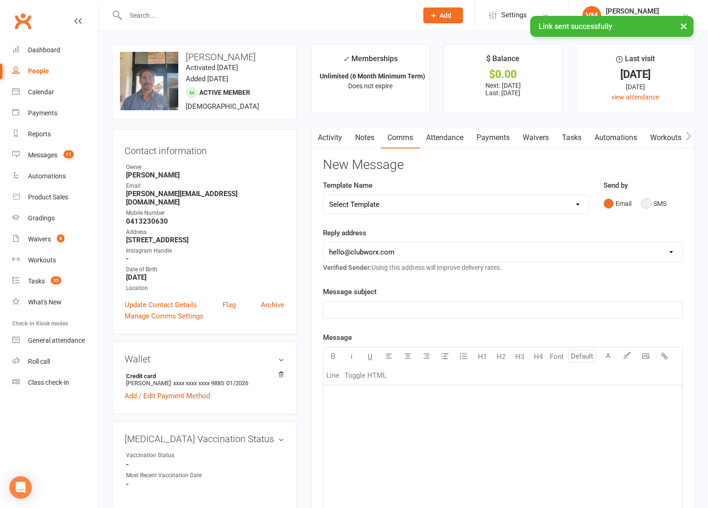
click at [645, 200] on button "SMS" at bounding box center [653, 204] width 25 height 18
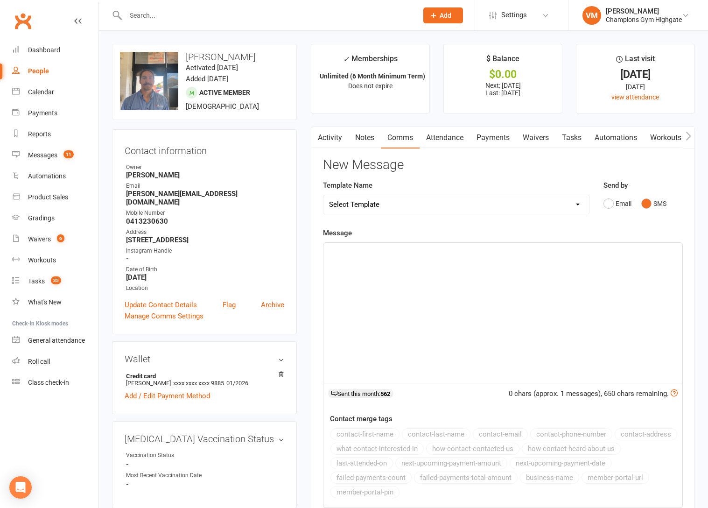
click at [361, 258] on div "﻿" at bounding box center [502, 313] width 359 height 140
paste div
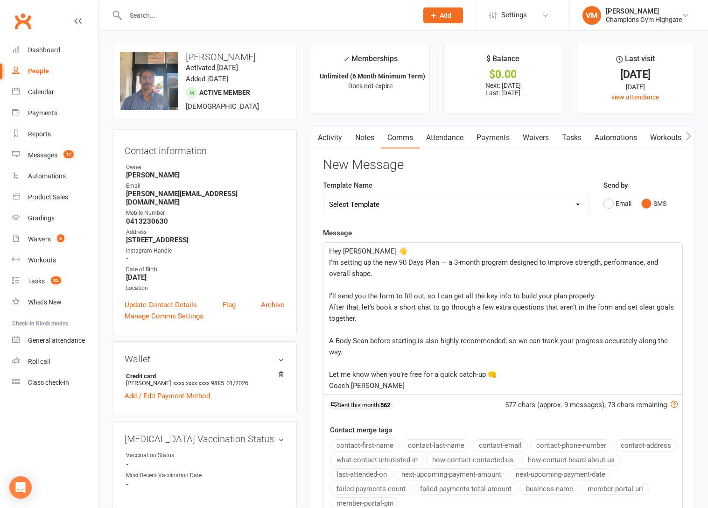
click at [523, 375] on p "Let me know when you’re free for a quick catch-up 👊" at bounding box center [503, 374] width 348 height 11
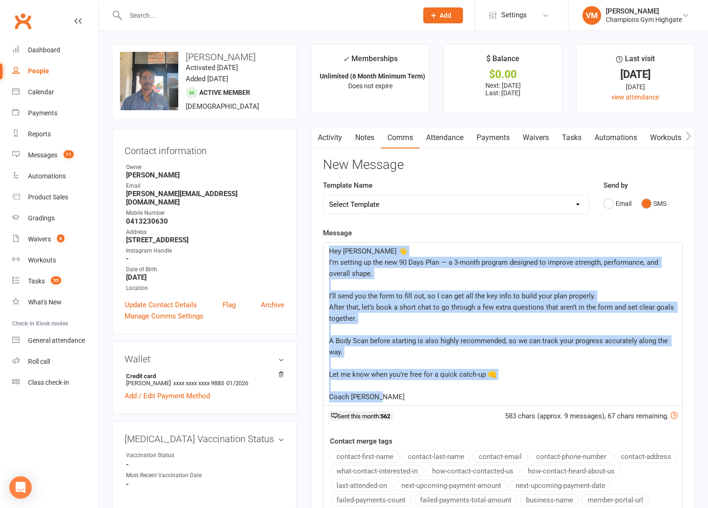
drag, startPoint x: 411, startPoint y: 393, endPoint x: 341, endPoint y: 196, distance: 209.7
click at [341, 196] on div "New Message Template Name Select Template [SMS] 14 days non-attendance sms [Ema…" at bounding box center [503, 380] width 360 height 444
copy div "Hey Ben 👋 I’m setting up the new 90 Days Plan — a 3-month program designed to i…"
click at [491, 344] on span "A Body Scan before starting is also highly recommended, so we can track your pr…" at bounding box center [499, 346] width 341 height 20
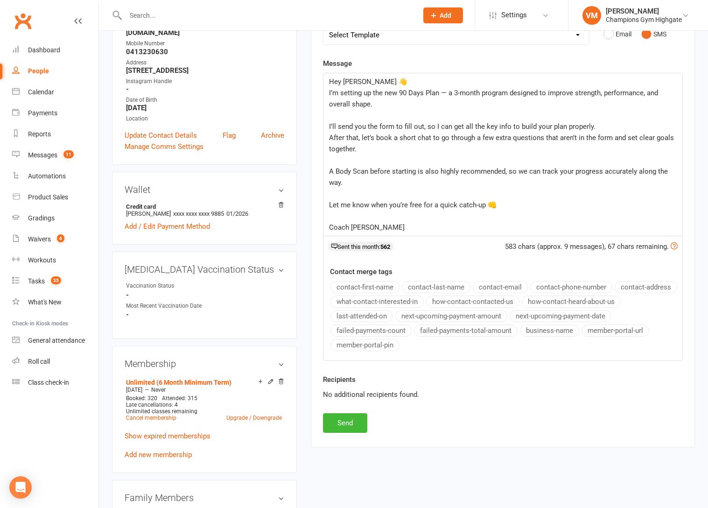
scroll to position [325, 0]
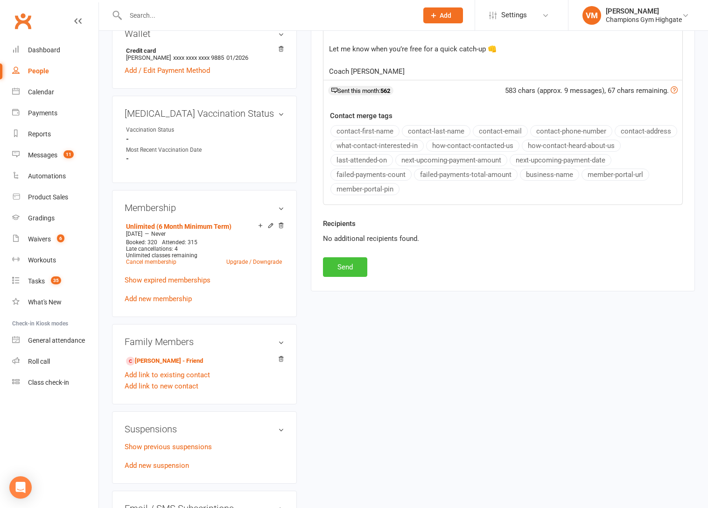
click at [357, 268] on button "Send" at bounding box center [345, 267] width 44 height 20
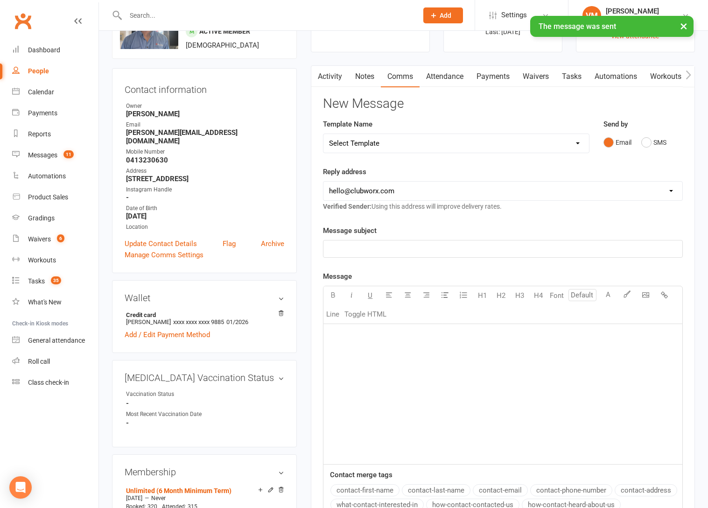
scroll to position [0, 0]
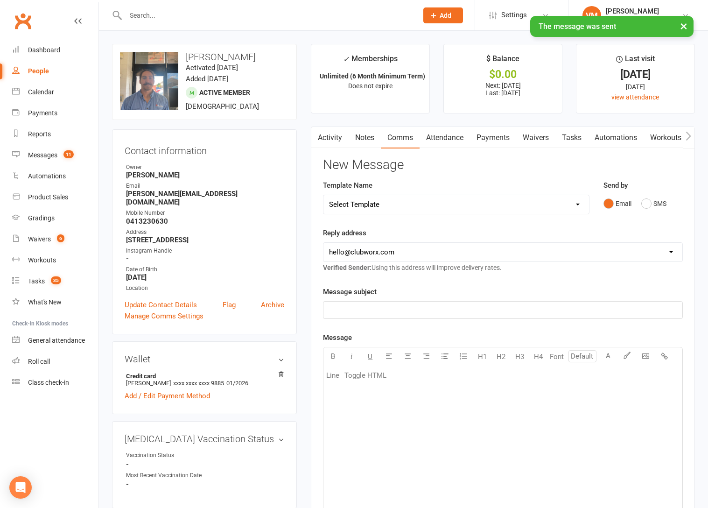
click at [360, 142] on link "Notes" at bounding box center [365, 137] width 32 height 21
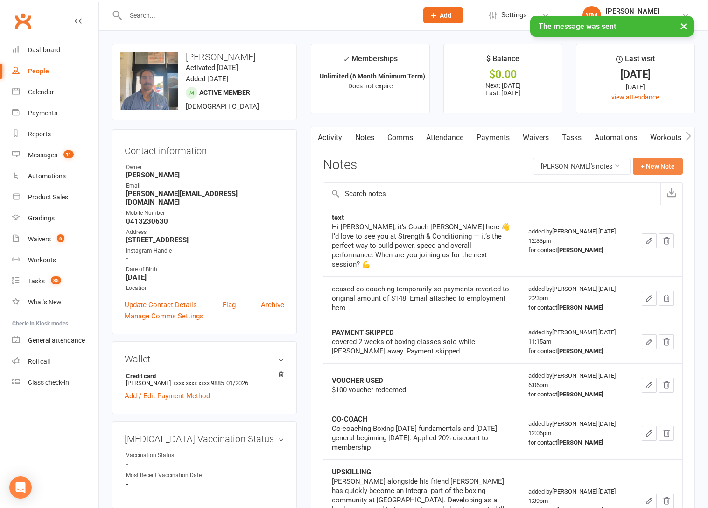
click at [654, 166] on button "+ New Note" at bounding box center [658, 166] width 50 height 17
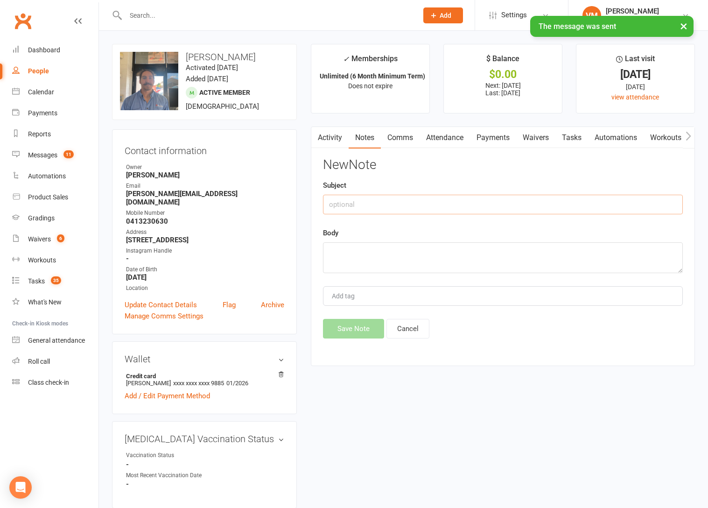
click at [415, 198] on input "text" at bounding box center [503, 205] width 360 height 20
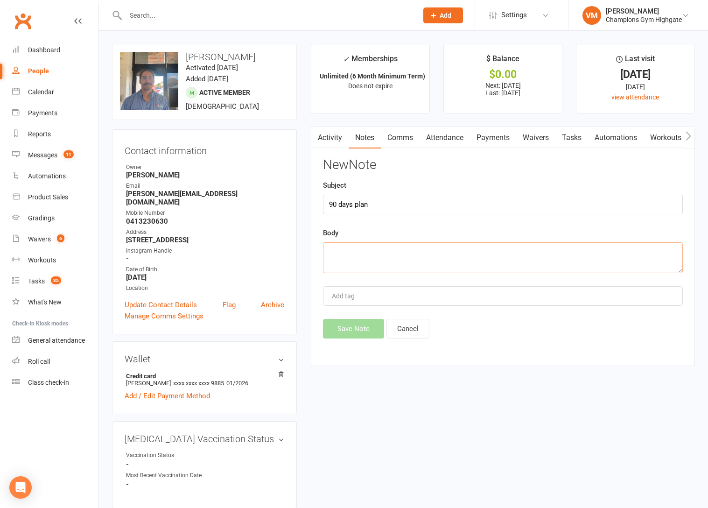
click at [382, 254] on textarea at bounding box center [503, 257] width 360 height 31
paste textarea "Hey Ben 👋 I’m setting up the new 90 Days Plan — a 3-month program designed to i…"
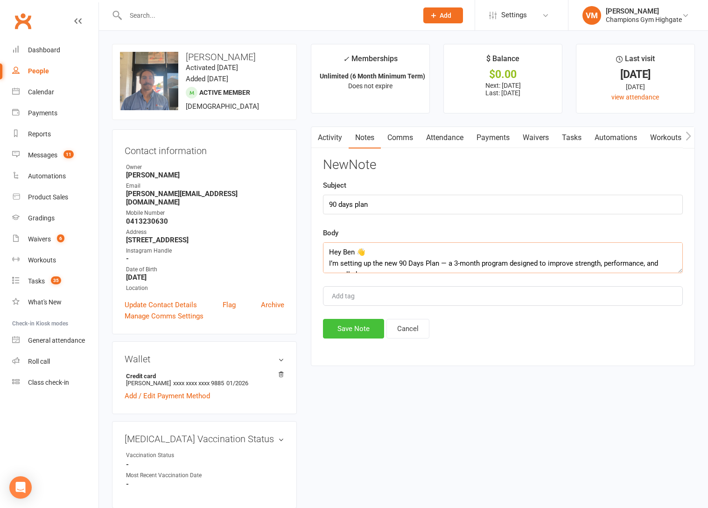
scroll to position [185, 0]
click at [364, 330] on button "Save Note" at bounding box center [353, 329] width 61 height 20
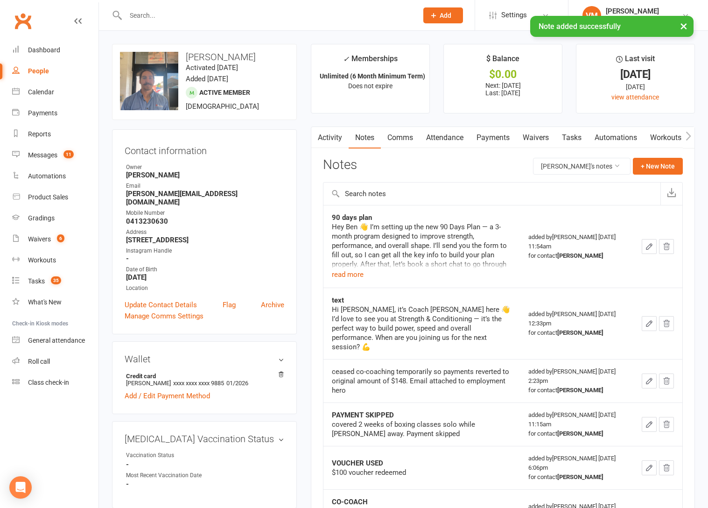
click at [574, 134] on link "Tasks" at bounding box center [571, 137] width 33 height 21
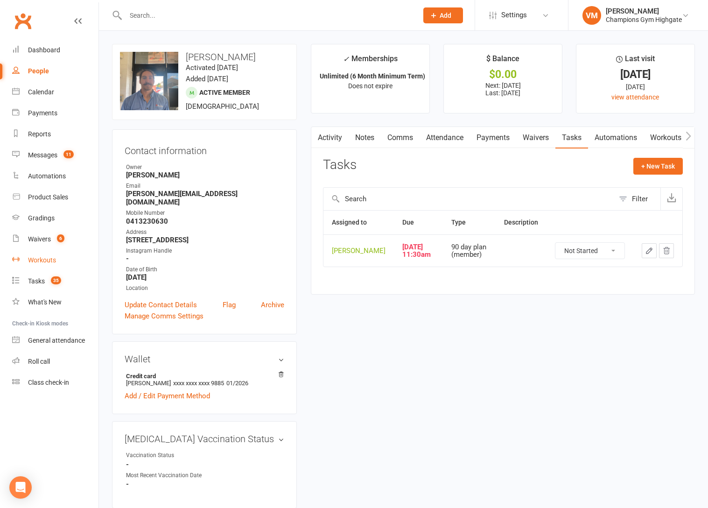
click at [49, 263] on div "Workouts" at bounding box center [42, 259] width 28 height 7
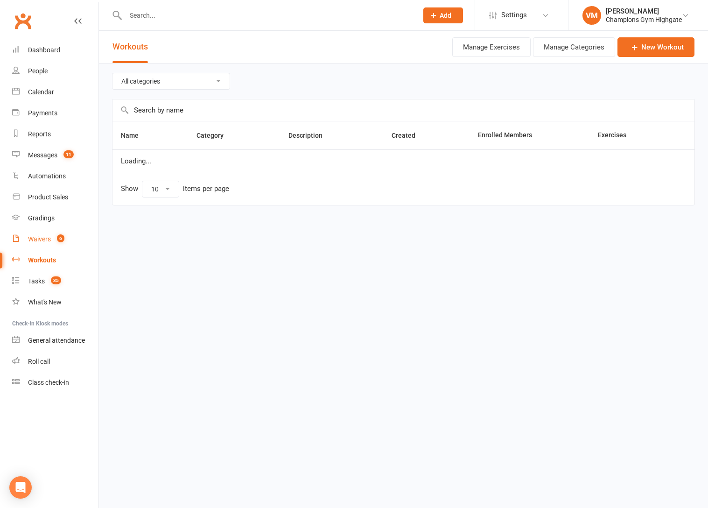
click at [47, 232] on link "Waivers 6" at bounding box center [55, 239] width 86 height 21
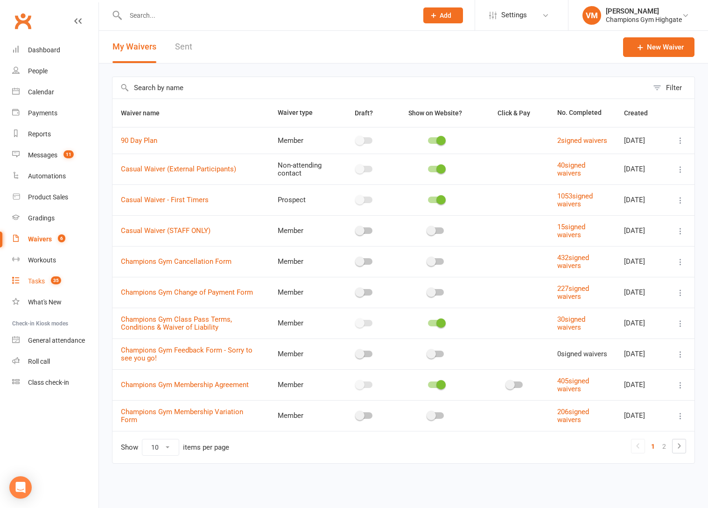
click at [42, 282] on div "Tasks" at bounding box center [36, 280] width 17 height 7
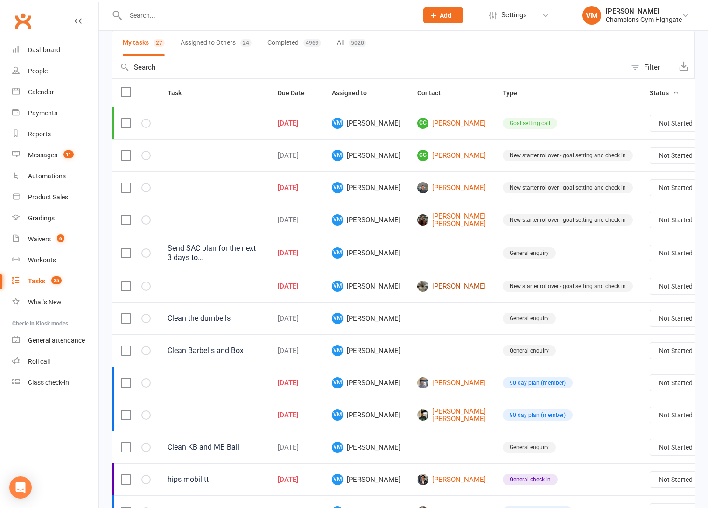
scroll to position [64, 0]
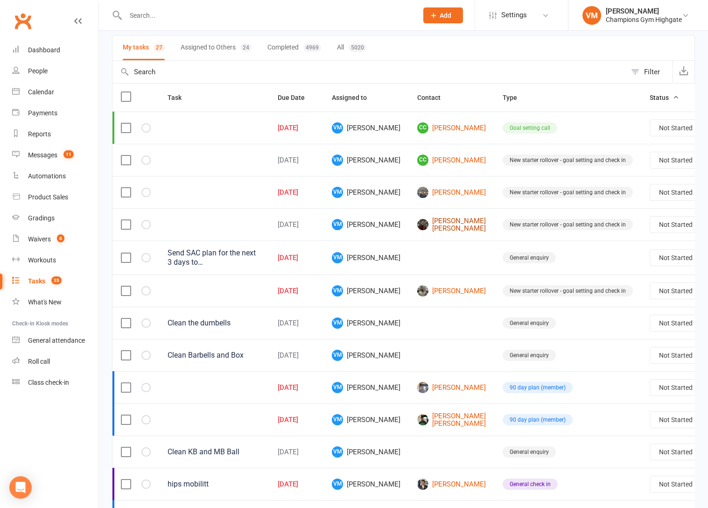
click at [418, 223] on link "[PERSON_NAME] [PERSON_NAME]" at bounding box center [451, 224] width 69 height 15
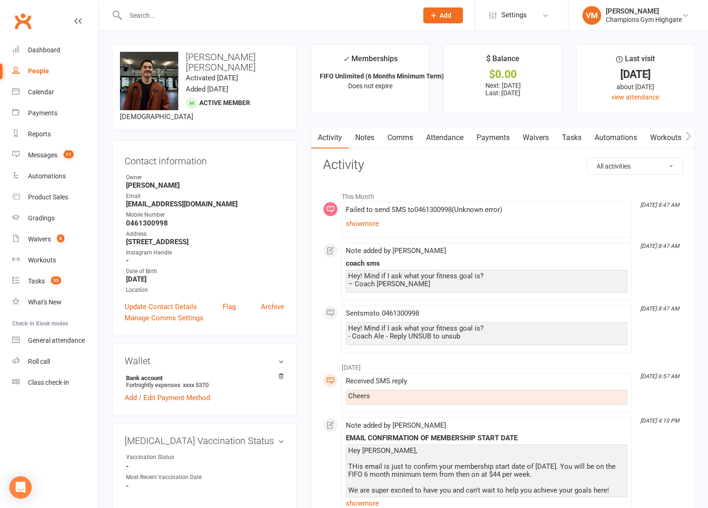
scroll to position [0, 0]
click at [368, 135] on link "Notes" at bounding box center [364, 137] width 32 height 21
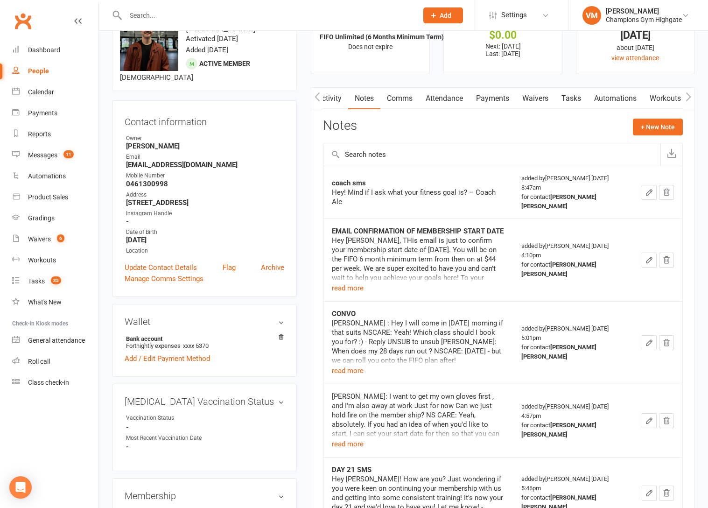
scroll to position [68, 0]
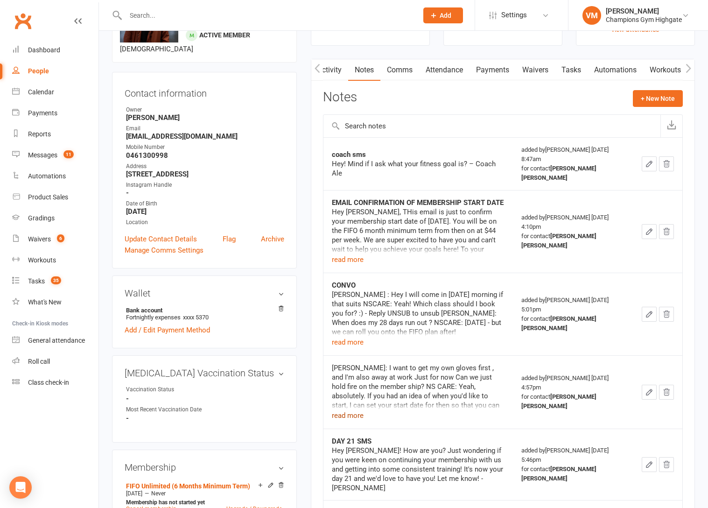
click at [336, 410] on button "read more" at bounding box center [348, 415] width 32 height 11
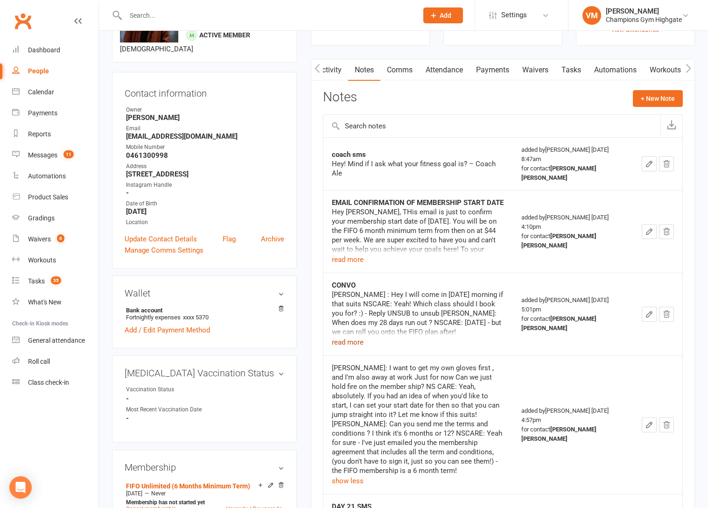
click at [353, 336] on button "read more" at bounding box center [348, 341] width 32 height 11
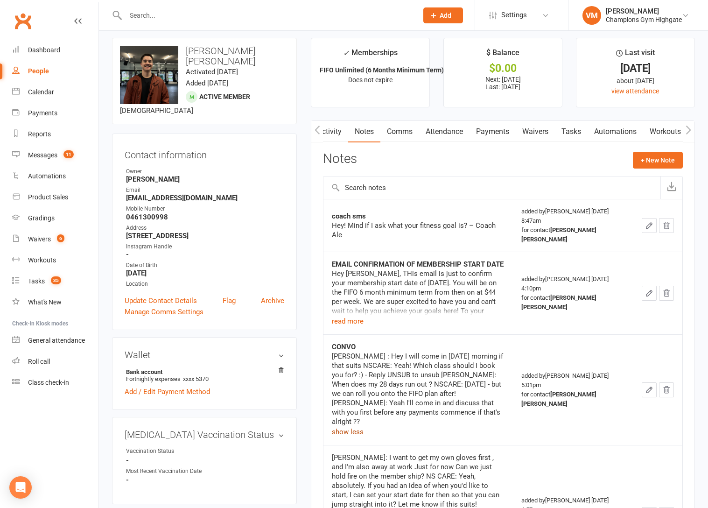
scroll to position [0, 0]
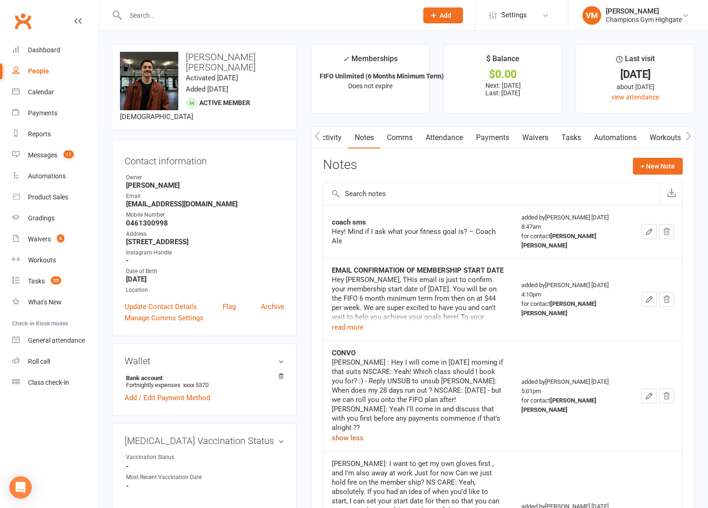
click at [338, 132] on link "Activity" at bounding box center [329, 137] width 37 height 21
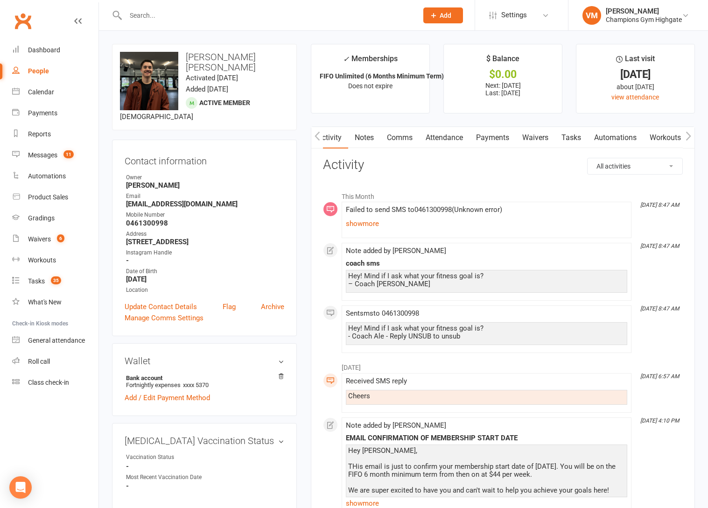
click at [396, 135] on link "Comms" at bounding box center [399, 137] width 39 height 21
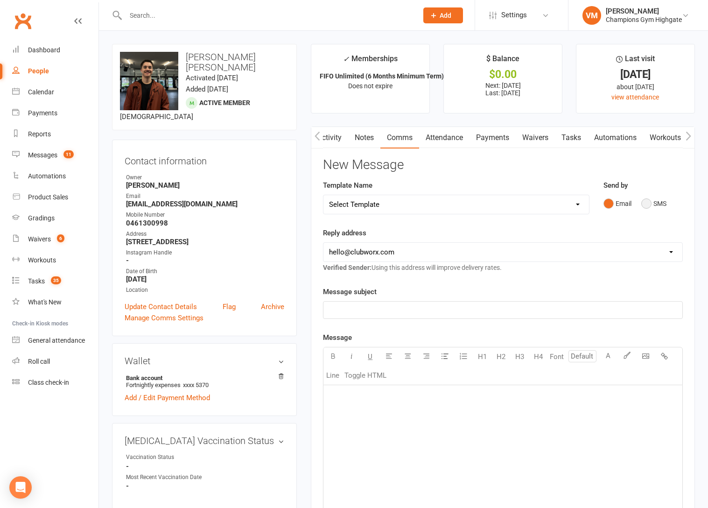
click at [642, 205] on button "SMS" at bounding box center [653, 204] width 25 height 18
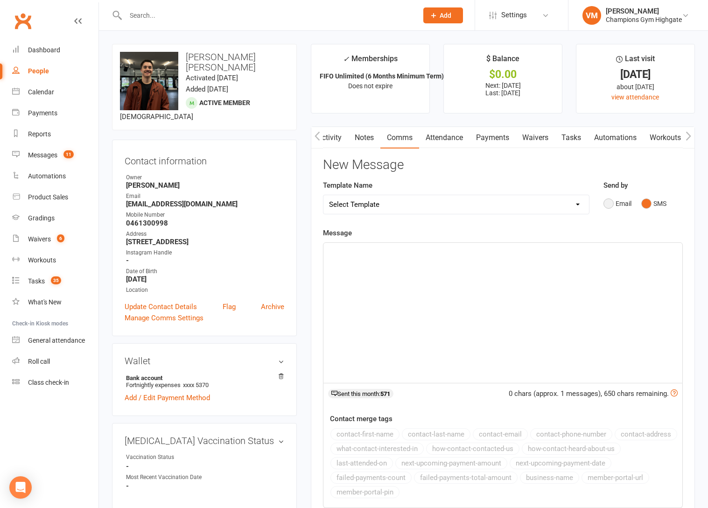
click at [605, 203] on button "Email" at bounding box center [617, 204] width 28 height 18
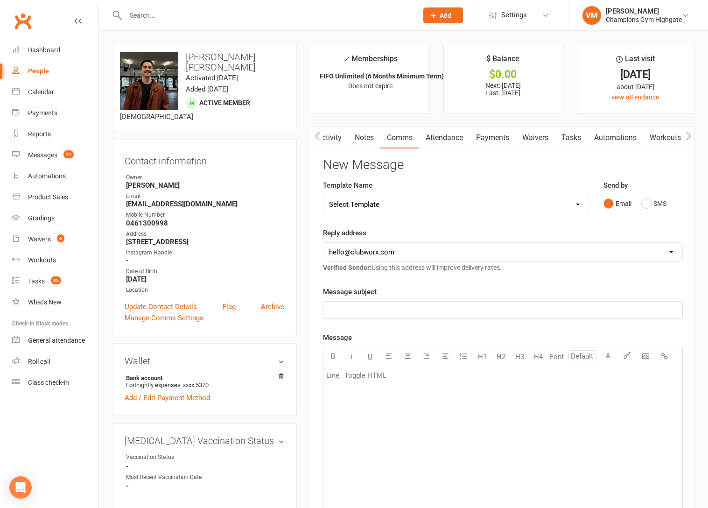
click at [326, 144] on link "Activity" at bounding box center [329, 137] width 37 height 21
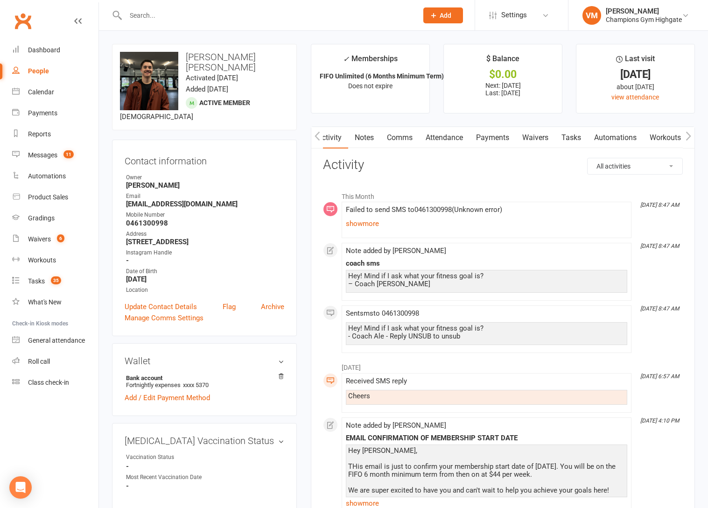
click at [403, 140] on link "Comms" at bounding box center [399, 137] width 39 height 21
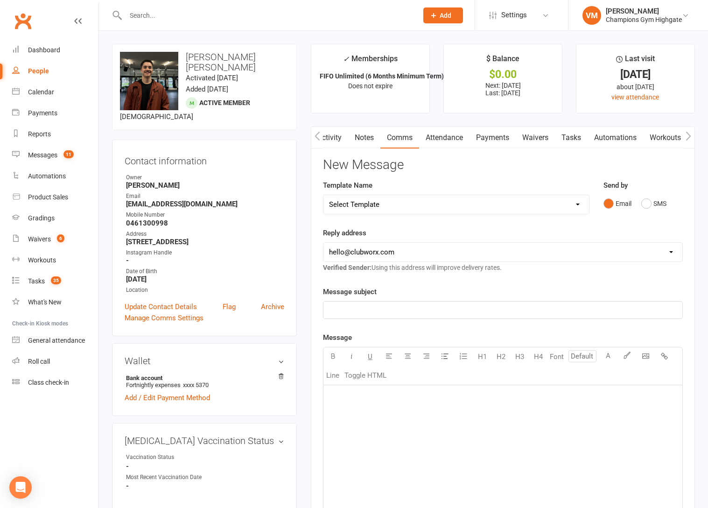
click at [639, 207] on div "Email SMS" at bounding box center [642, 204] width 79 height 18
click at [647, 204] on button "SMS" at bounding box center [653, 204] width 25 height 18
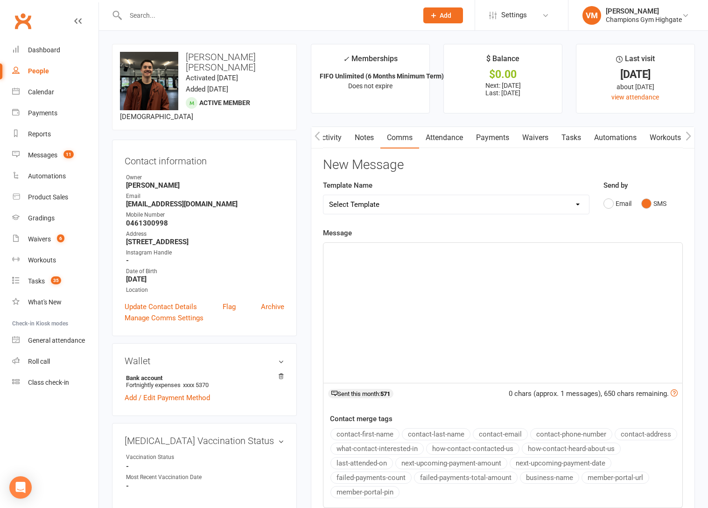
click at [407, 298] on div "﻿" at bounding box center [502, 313] width 359 height 140
paste div
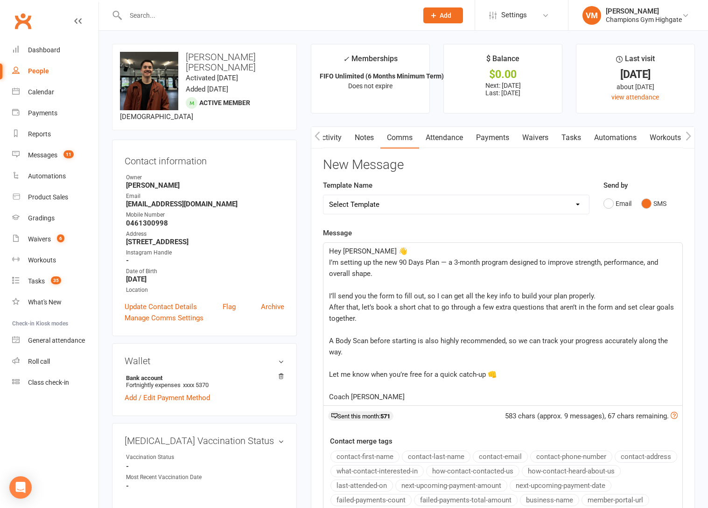
click at [349, 253] on span "Hey [PERSON_NAME] 👋" at bounding box center [368, 251] width 78 height 8
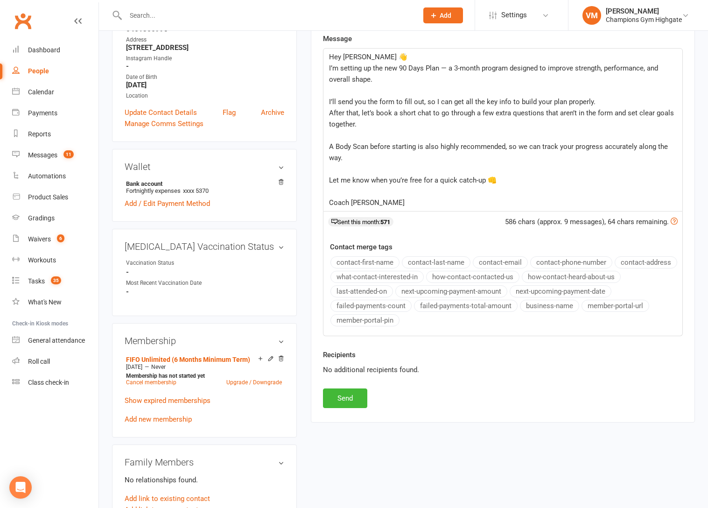
scroll to position [170, 0]
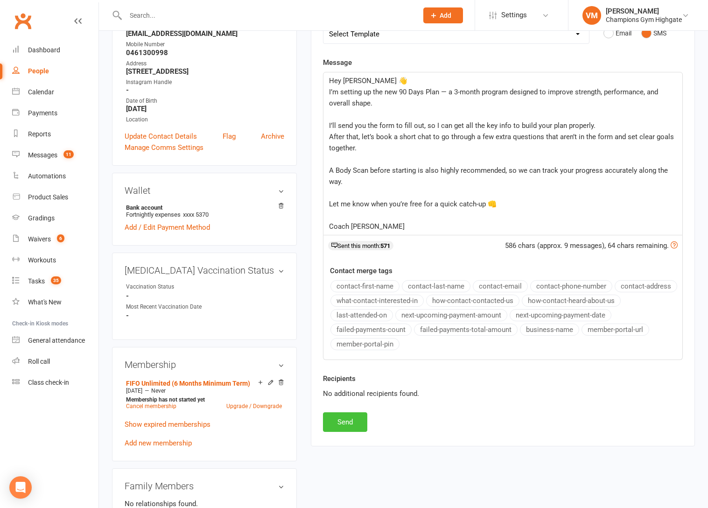
click at [351, 418] on button "Send" at bounding box center [345, 422] width 44 height 20
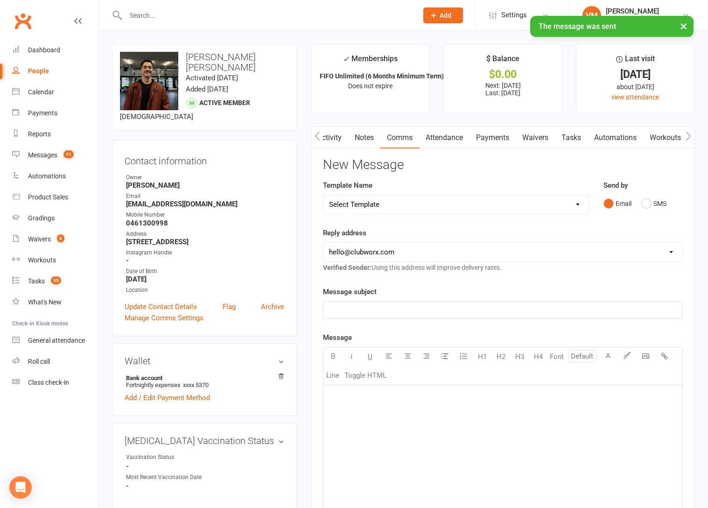
click at [359, 142] on link "Notes" at bounding box center [364, 137] width 32 height 21
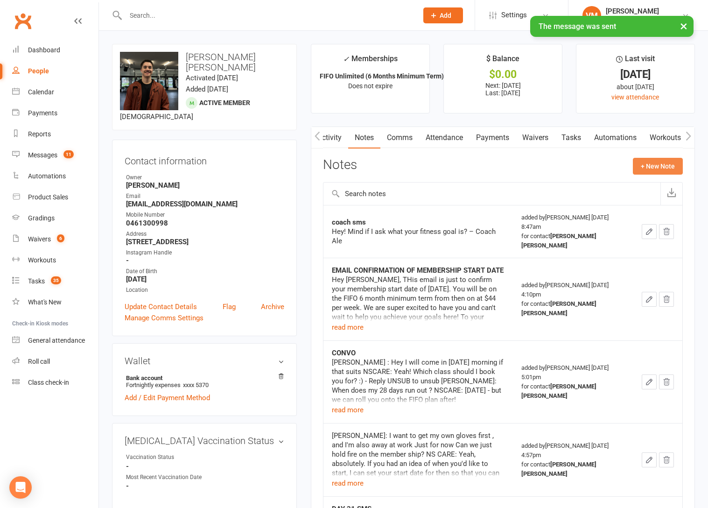
click at [655, 160] on button "+ New Note" at bounding box center [658, 166] width 50 height 17
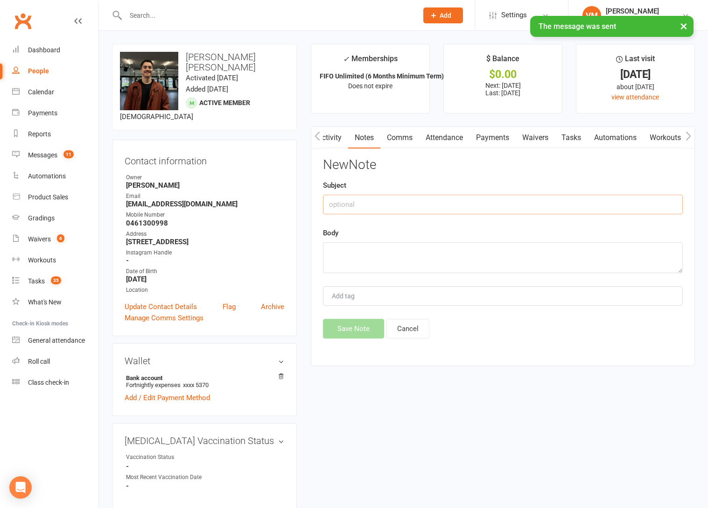
click at [410, 199] on input "text" at bounding box center [503, 205] width 360 height 20
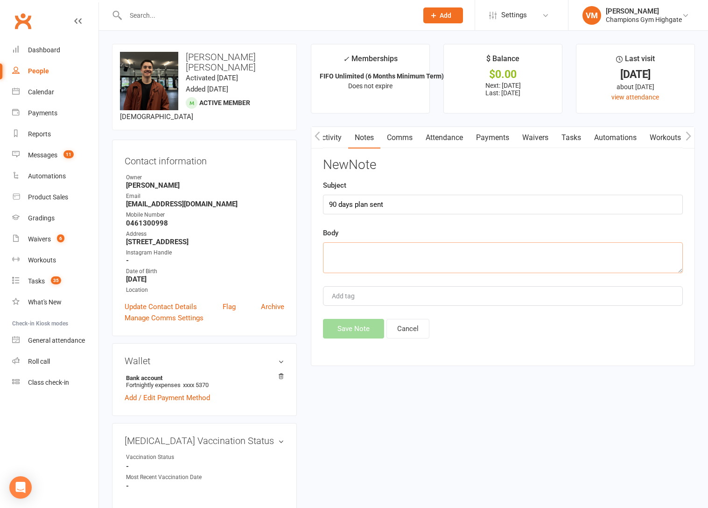
click at [378, 250] on textarea at bounding box center [503, 257] width 360 height 31
paste textarea "Hey Ben 👋 I’m setting up the new 90 Days Plan — a 3-month program designed to i…"
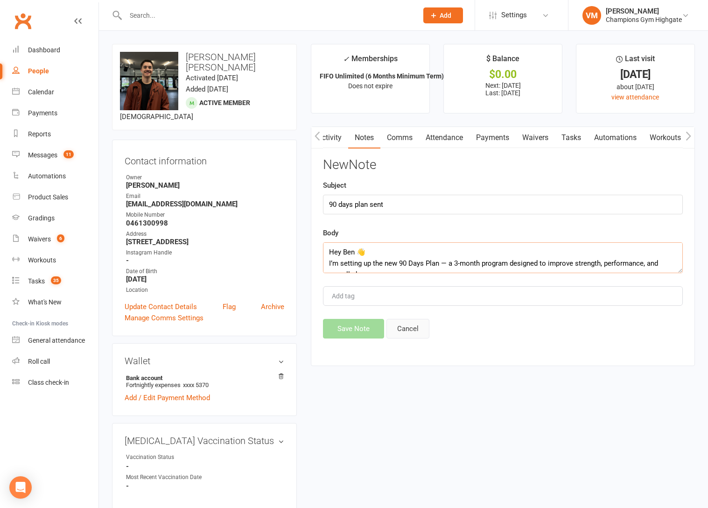
scroll to position [185, 0]
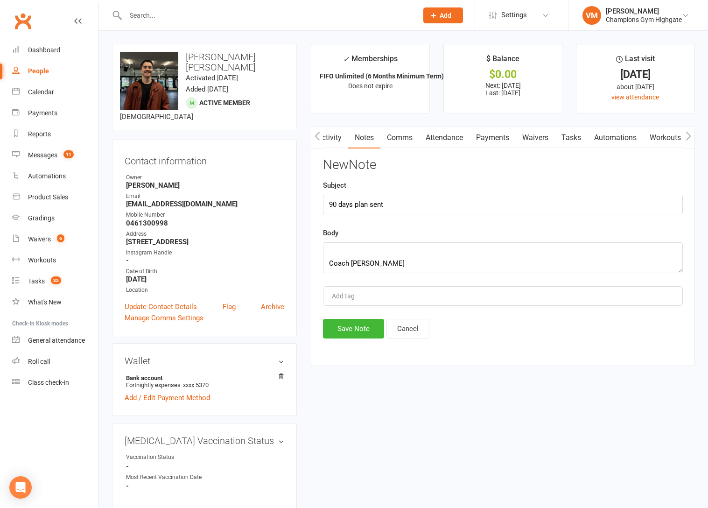
click at [380, 273] on div "New Note Subject 90 days plan sent Body Hey Ben 👋 I’m setting up the new 90 Day…" at bounding box center [503, 248] width 360 height 181
click at [350, 252] on textarea "Hey Ben 👋 I’m setting up the new 90 Days Plan — a 3-month program designed to i…" at bounding box center [503, 257] width 360 height 31
click at [347, 327] on button "Save Note" at bounding box center [353, 329] width 61 height 20
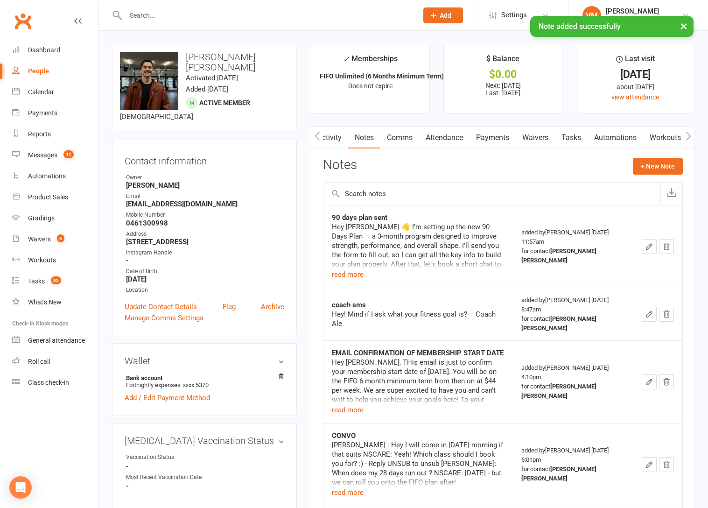
click at [580, 137] on link "Tasks" at bounding box center [571, 137] width 33 height 21
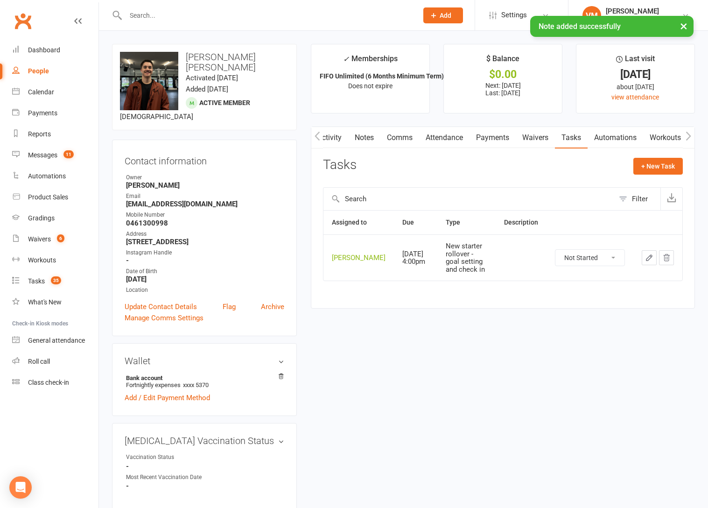
click at [605, 259] on select "Not Started In Progress Waiting Complete" at bounding box center [589, 258] width 69 height 16
click at [555, 250] on select "Not Started In Progress Waiting Complete" at bounding box center [589, 258] width 69 height 16
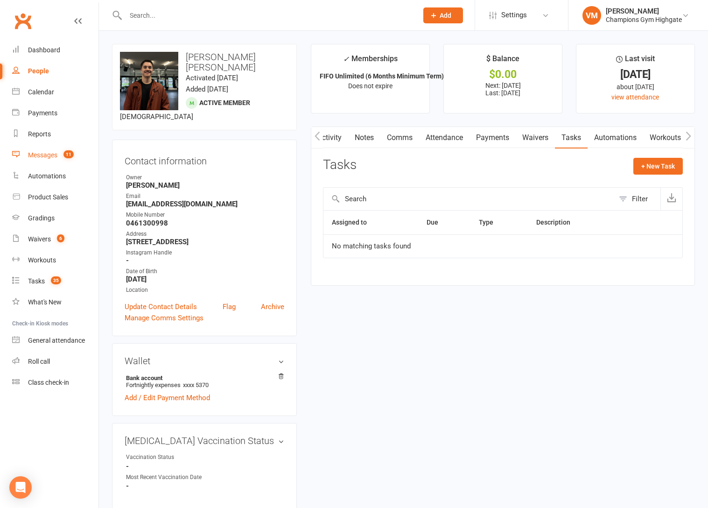
click at [42, 150] on link "Messages 11" at bounding box center [55, 155] width 86 height 21
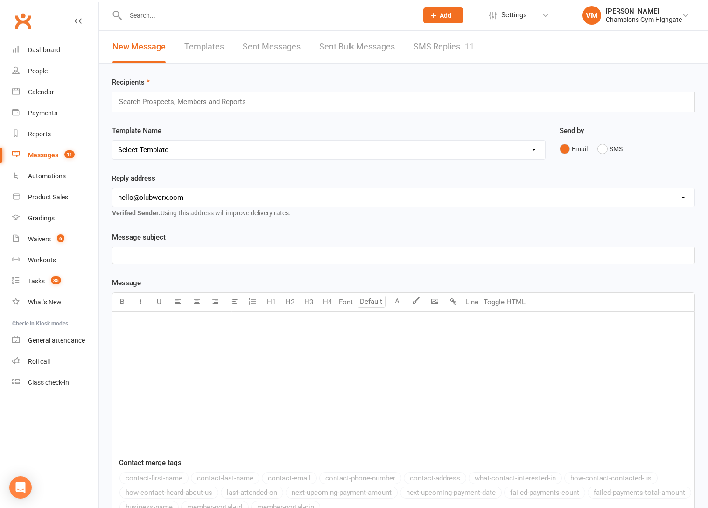
click at [442, 45] on link "SMS Replies 11" at bounding box center [444, 47] width 61 height 32
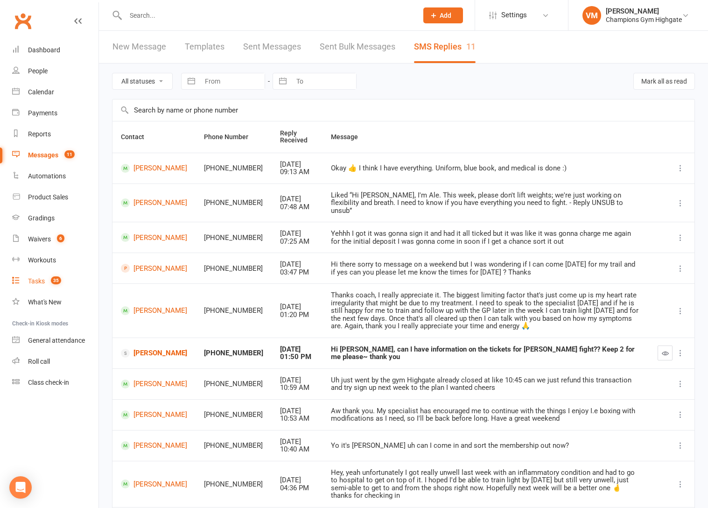
click at [43, 275] on link "Tasks 35" at bounding box center [55, 281] width 86 height 21
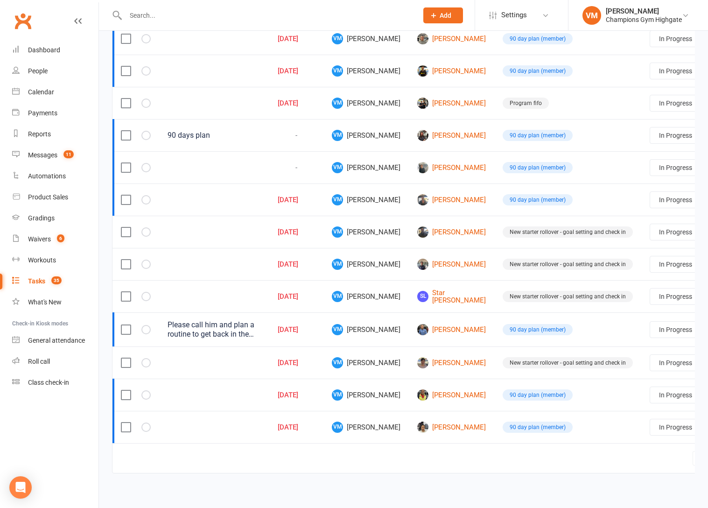
scroll to position [553, 0]
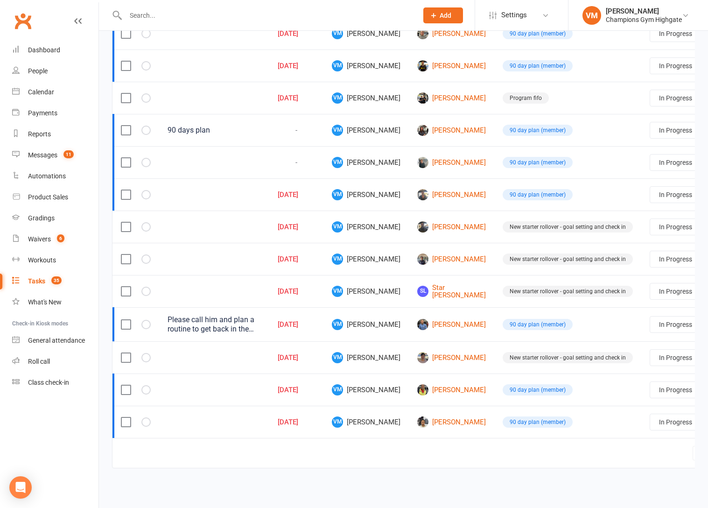
click at [650, 231] on select "Not Started In Progress Waiting Complete" at bounding box center [684, 227] width 69 height 16
click at [650, 219] on select "Not Started In Progress Waiting Complete" at bounding box center [684, 227] width 69 height 16
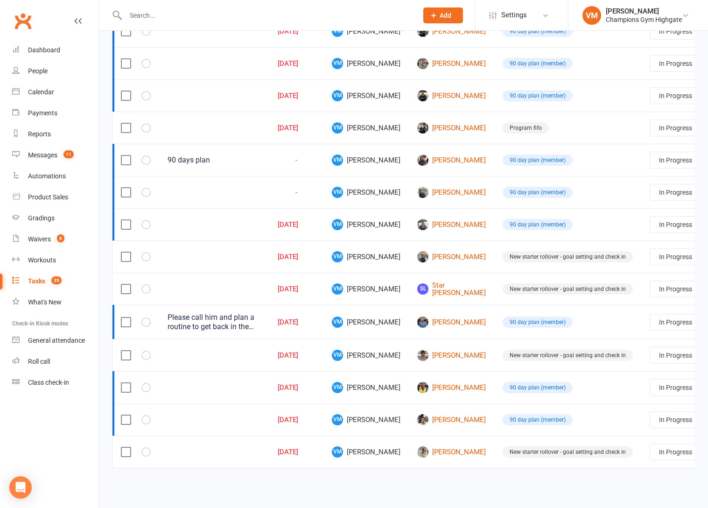
scroll to position [523, 0]
click at [650, 165] on select "Not Started In Progress Waiting Complete" at bounding box center [684, 160] width 69 height 16
click at [650, 152] on select "Not Started In Progress Waiting Complete" at bounding box center [684, 160] width 69 height 16
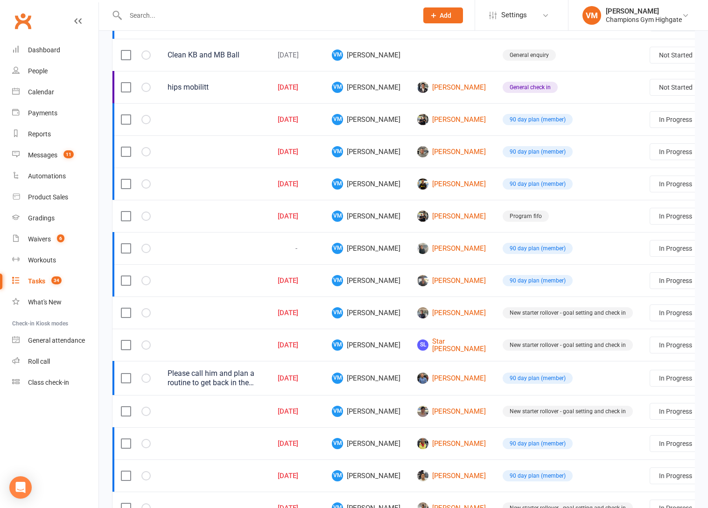
scroll to position [424, 0]
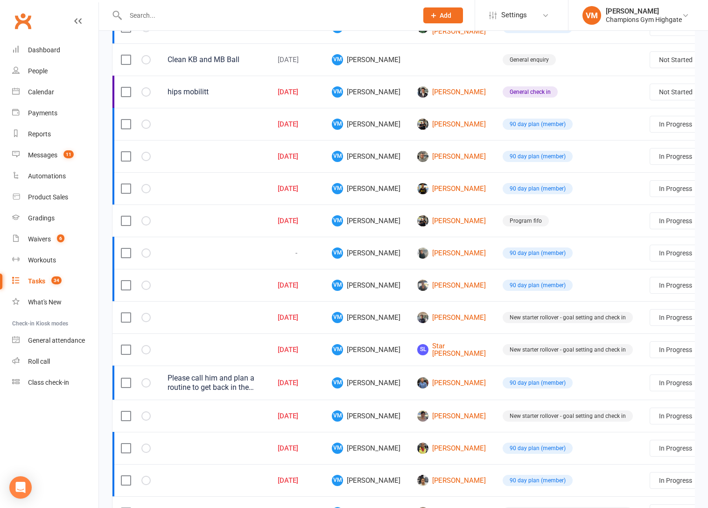
click at [656, 192] on select "Not Started In Progress Waiting Complete" at bounding box center [684, 189] width 69 height 16
click at [650, 187] on select "Not Started In Progress Waiting Complete" at bounding box center [684, 189] width 69 height 16
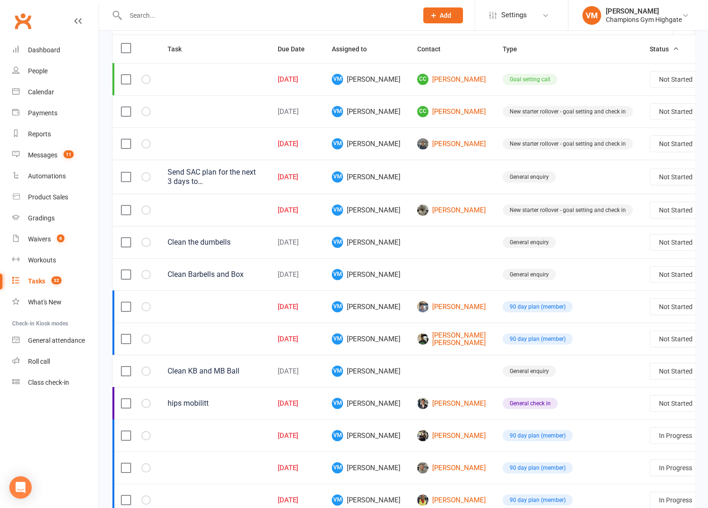
scroll to position [458, 0]
